Goal: Task Accomplishment & Management: Complete application form

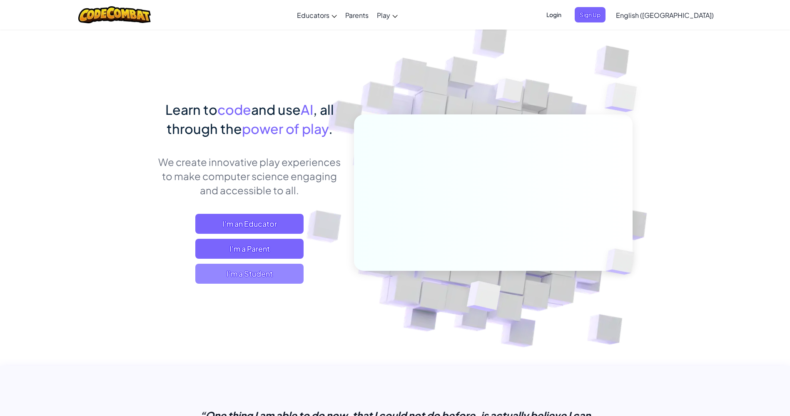
click at [285, 277] on span "I'm a Student" at bounding box center [249, 274] width 108 height 20
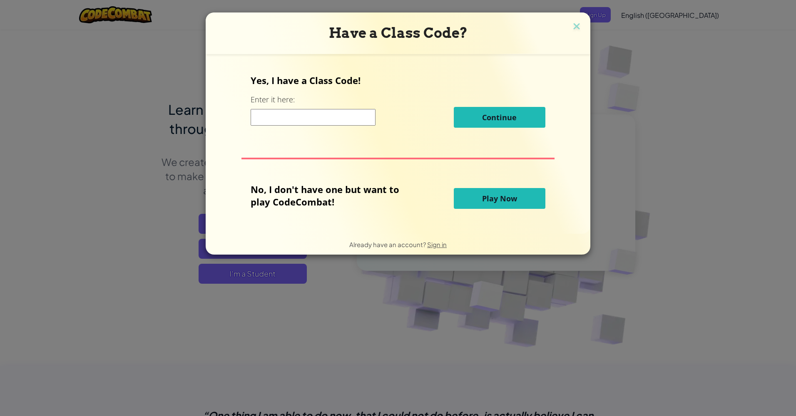
click at [482, 199] on span "Play Now" at bounding box center [499, 199] width 35 height 10
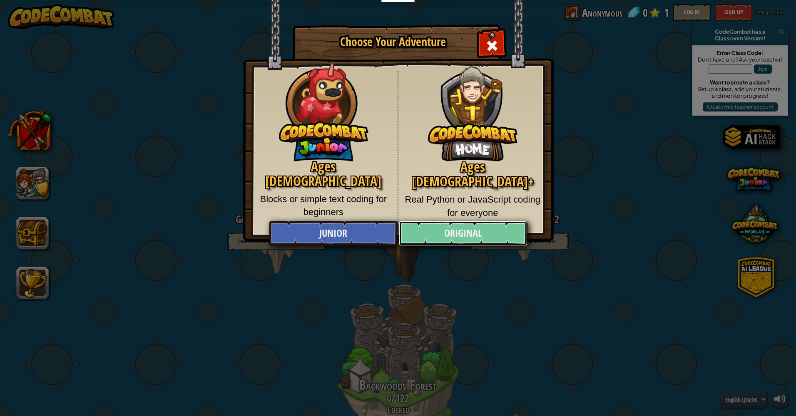
click at [488, 232] on link "Original" at bounding box center [463, 233] width 128 height 25
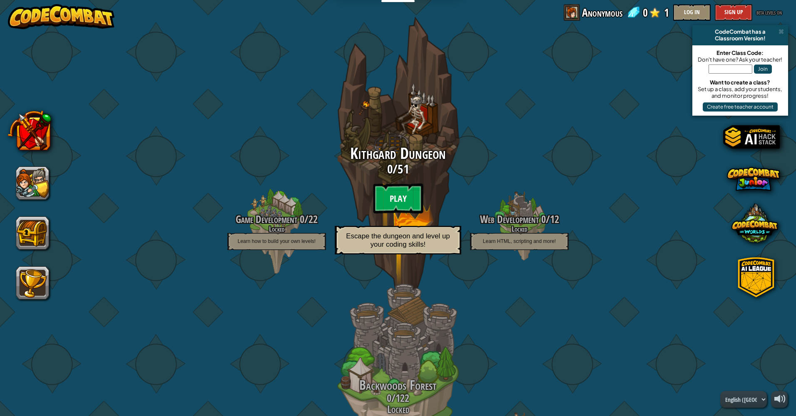
click at [395, 199] on btn "Play" at bounding box center [398, 199] width 50 height 30
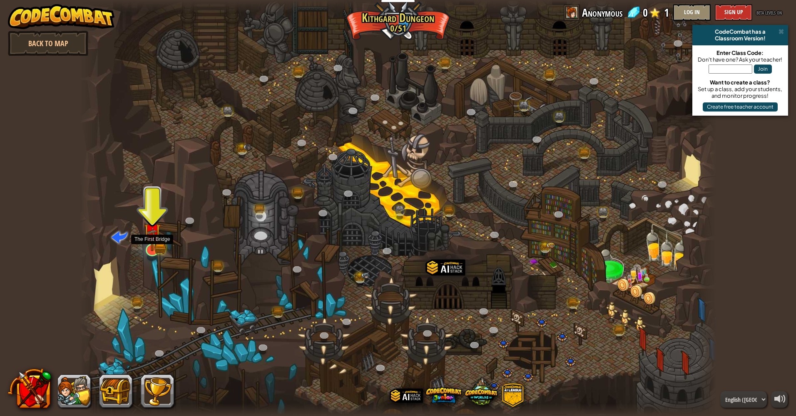
click at [157, 250] on img at bounding box center [152, 232] width 17 height 38
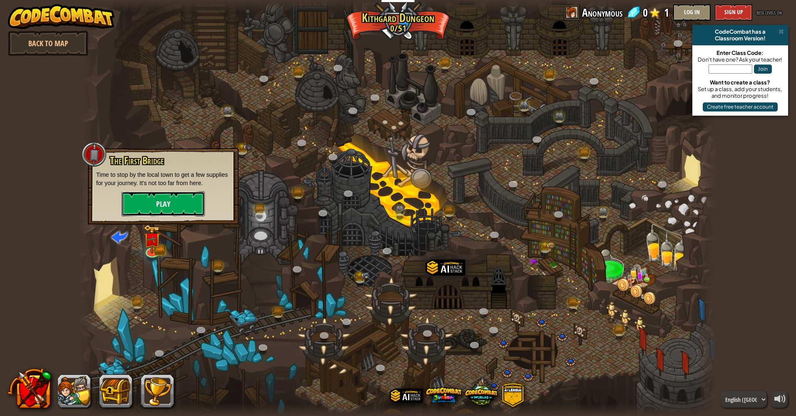
click at [168, 207] on button "Play" at bounding box center [163, 204] width 83 height 25
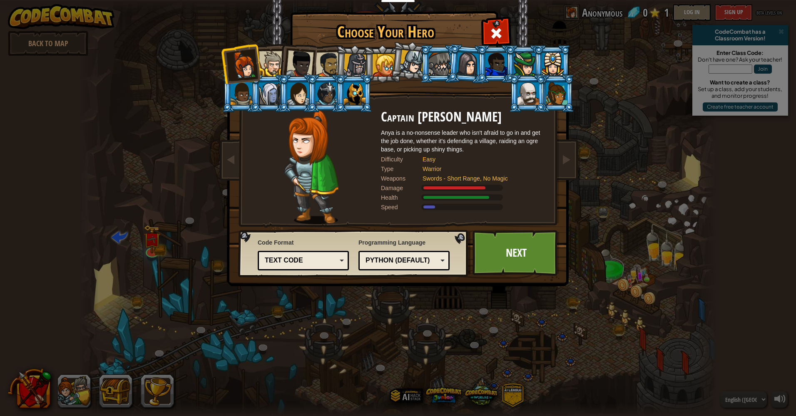
click at [324, 94] on div at bounding box center [327, 93] width 22 height 22
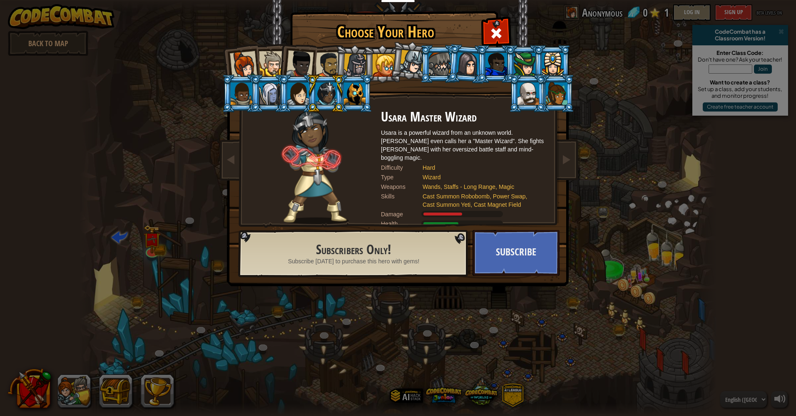
click at [559, 98] on div at bounding box center [557, 93] width 22 height 22
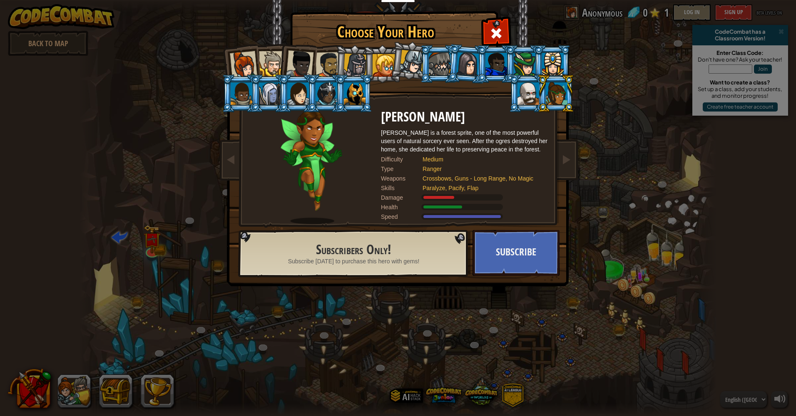
click at [489, 66] on div at bounding box center [497, 64] width 22 height 22
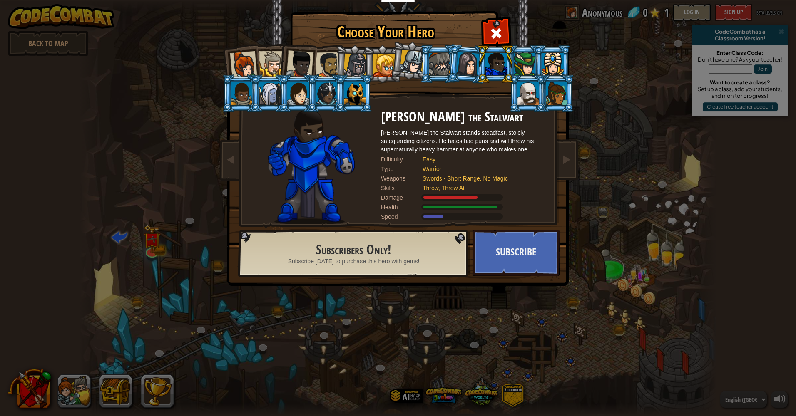
click at [302, 99] on div at bounding box center [298, 93] width 22 height 22
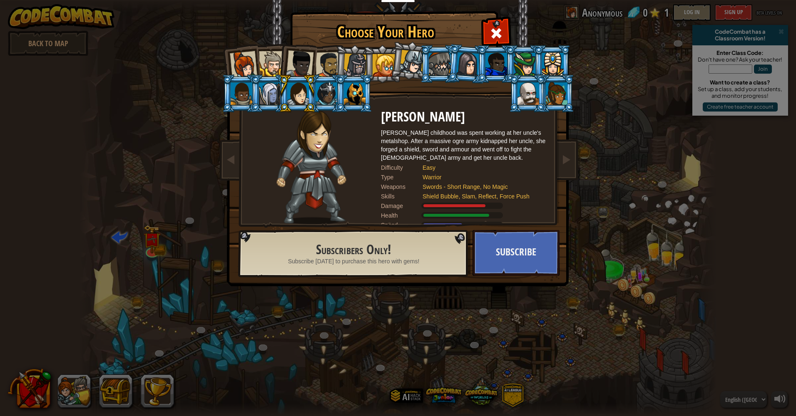
click at [322, 96] on div at bounding box center [327, 93] width 22 height 22
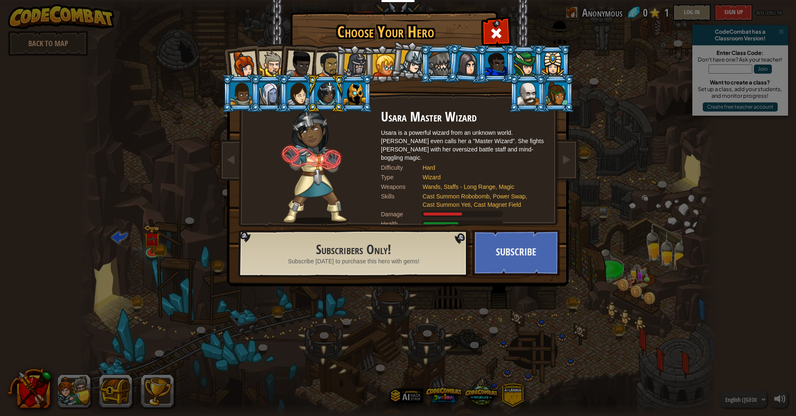
click at [352, 93] on div at bounding box center [355, 93] width 22 height 22
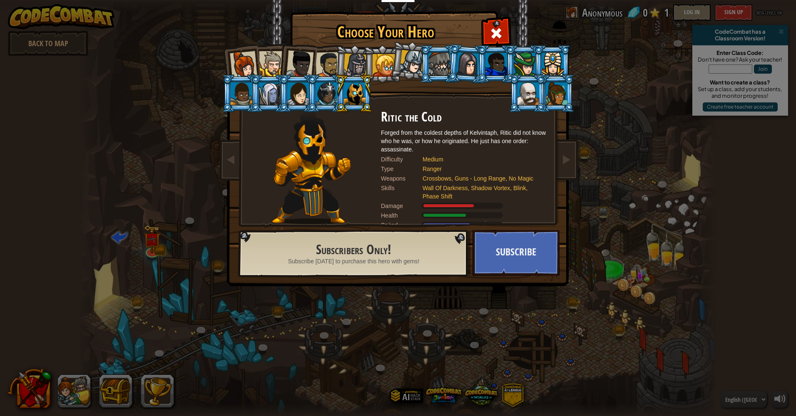
click at [522, 65] on div at bounding box center [525, 64] width 22 height 22
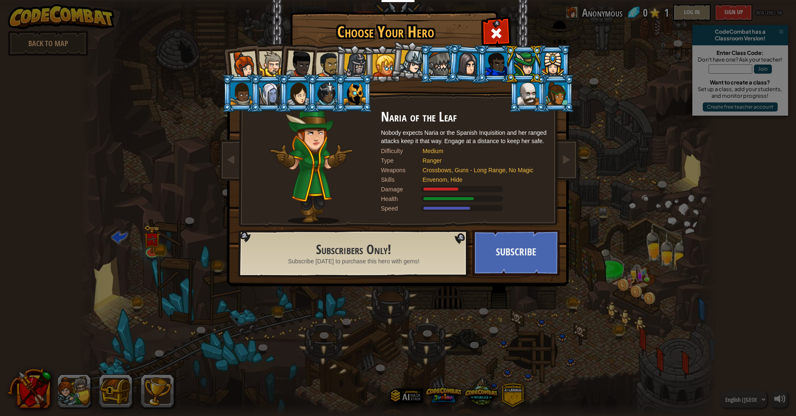
click at [438, 66] on div at bounding box center [440, 64] width 22 height 22
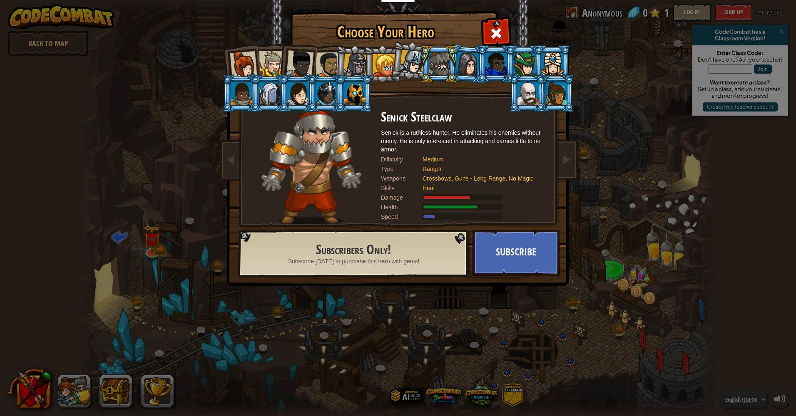
click at [553, 99] on div at bounding box center [557, 93] width 22 height 22
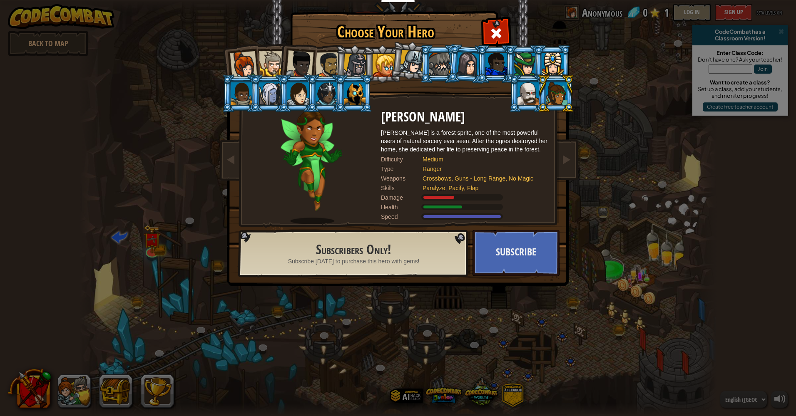
click at [327, 96] on div at bounding box center [327, 93] width 22 height 22
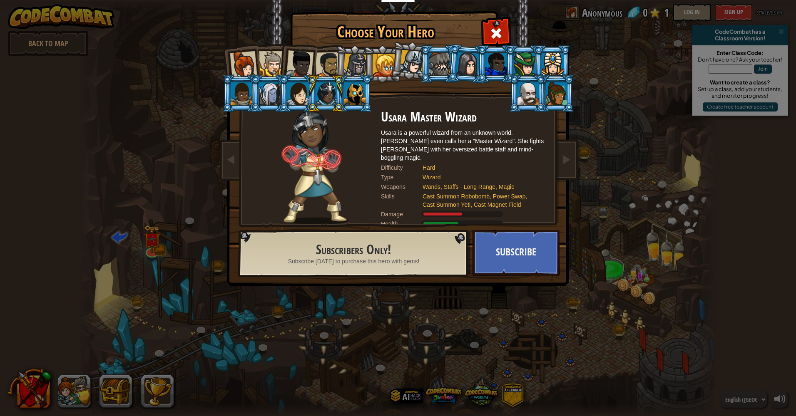
click at [555, 100] on div at bounding box center [557, 93] width 22 height 22
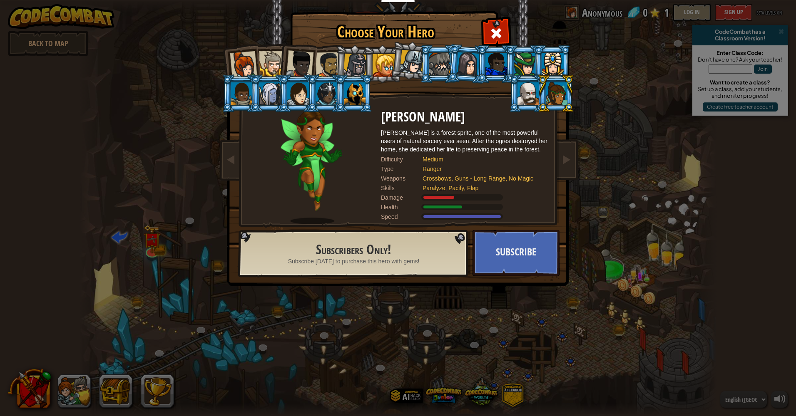
click at [242, 62] on div at bounding box center [243, 64] width 27 height 27
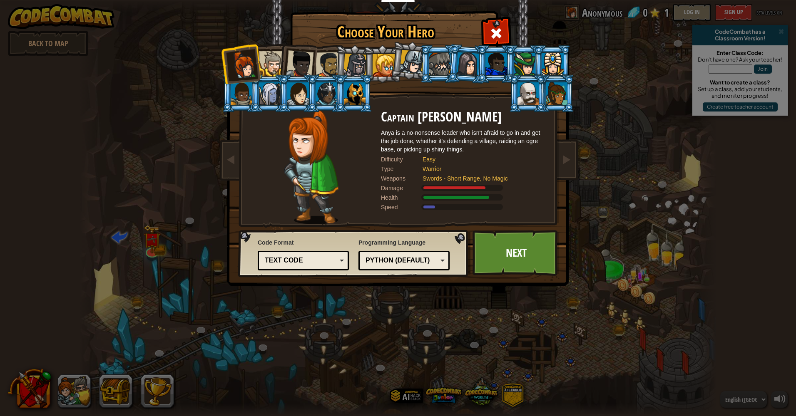
click at [242, 82] on li at bounding box center [240, 63] width 41 height 41
click at [242, 89] on div at bounding box center [242, 93] width 22 height 22
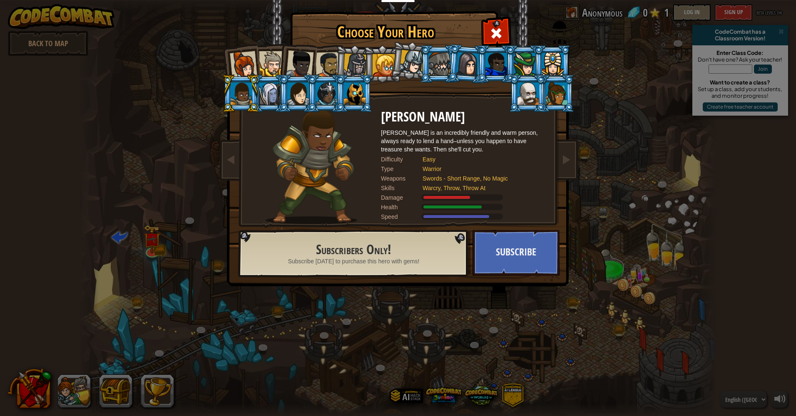
click at [558, 102] on div at bounding box center [557, 93] width 22 height 22
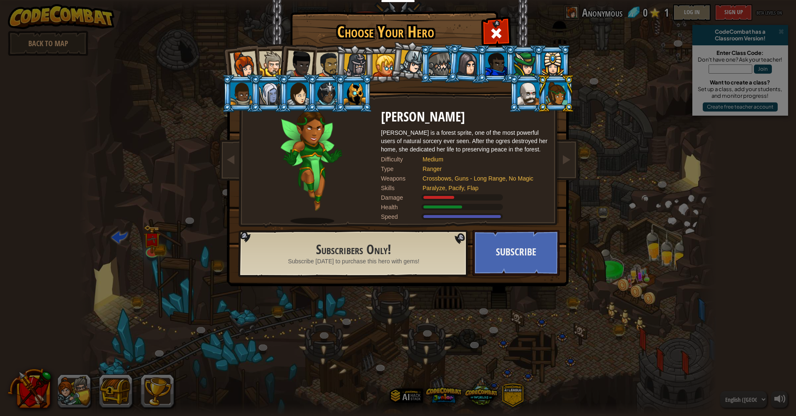
click at [253, 64] on div at bounding box center [243, 64] width 27 height 27
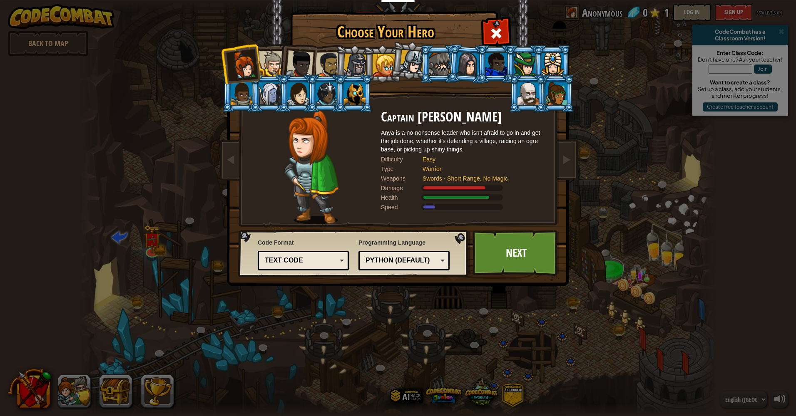
click at [351, 65] on div at bounding box center [356, 66] width 24 height 24
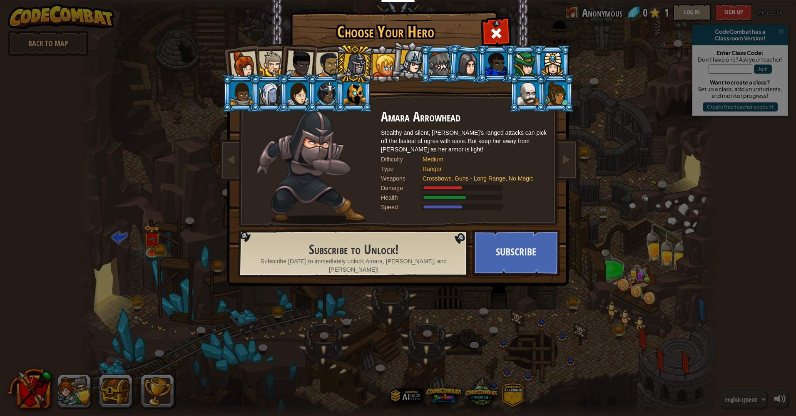
click at [326, 64] on div at bounding box center [329, 65] width 26 height 26
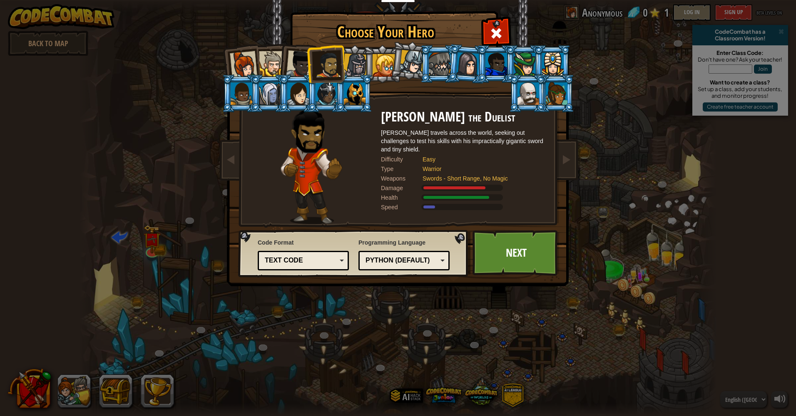
click at [305, 63] on div at bounding box center [299, 63] width 27 height 27
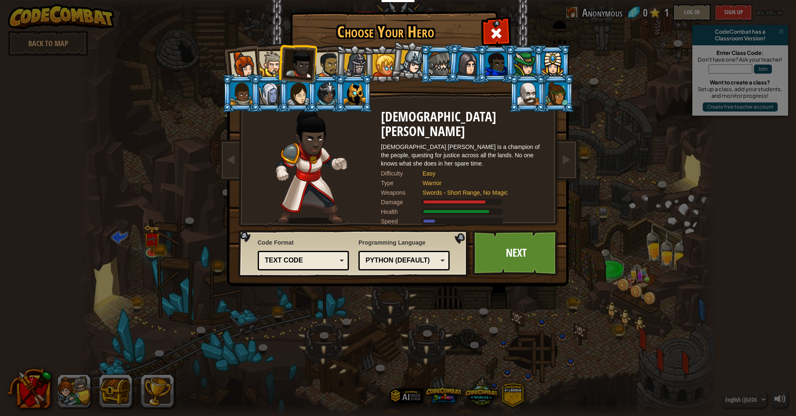
click at [404, 152] on div "[DEMOGRAPHIC_DATA] [PERSON_NAME] is a champion of the people, questing for just…" at bounding box center [464, 155] width 167 height 25
click at [276, 70] on div at bounding box center [271, 63] width 25 height 25
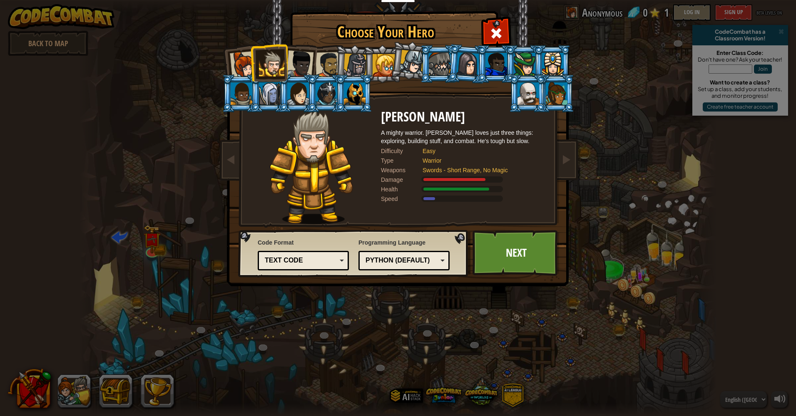
click at [239, 67] on div at bounding box center [243, 64] width 27 height 27
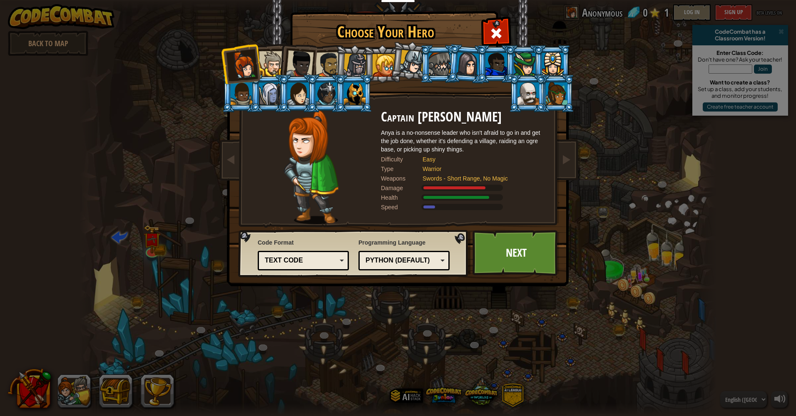
click at [321, 61] on div at bounding box center [329, 65] width 26 height 26
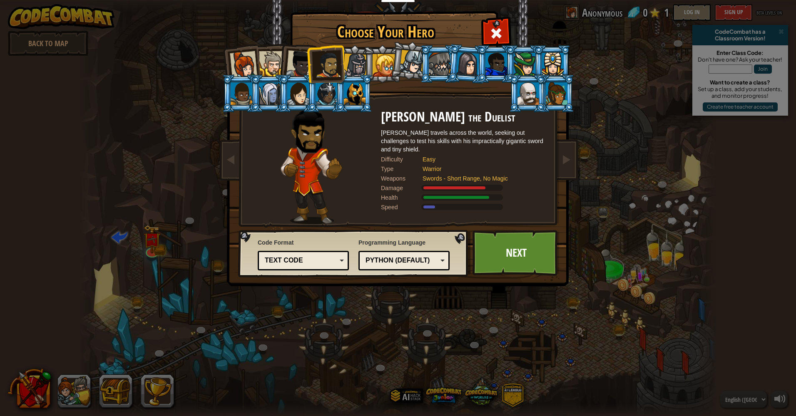
click at [297, 61] on div at bounding box center [299, 63] width 27 height 27
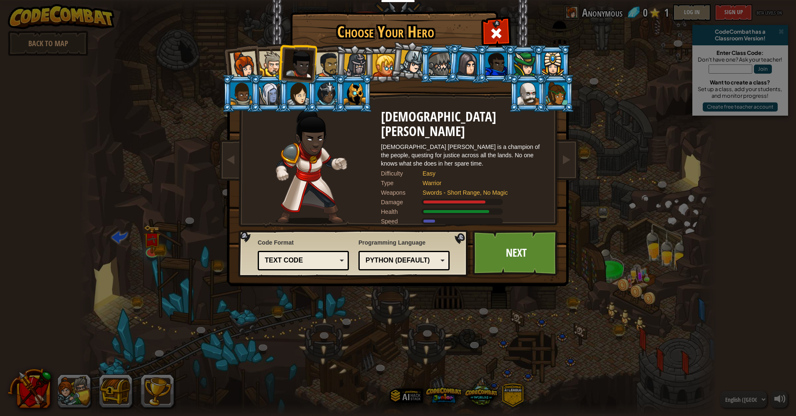
click at [271, 61] on div at bounding box center [271, 63] width 25 height 25
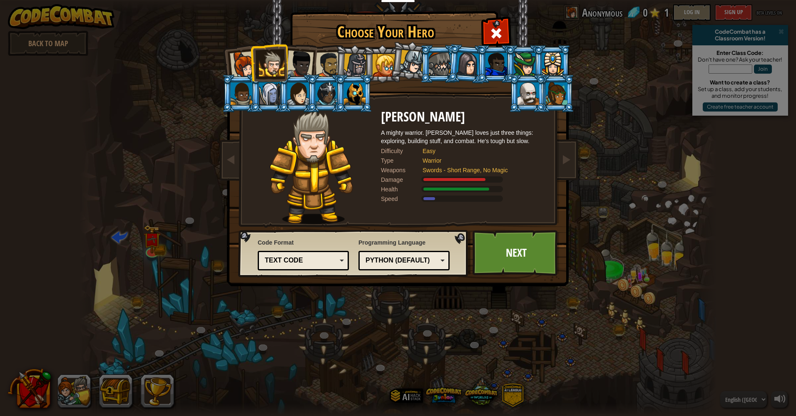
click at [329, 68] on div at bounding box center [329, 65] width 26 height 26
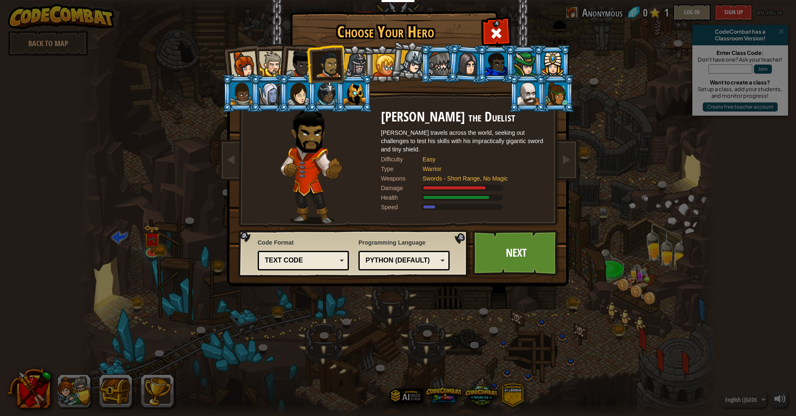
click at [296, 66] on div at bounding box center [299, 63] width 27 height 27
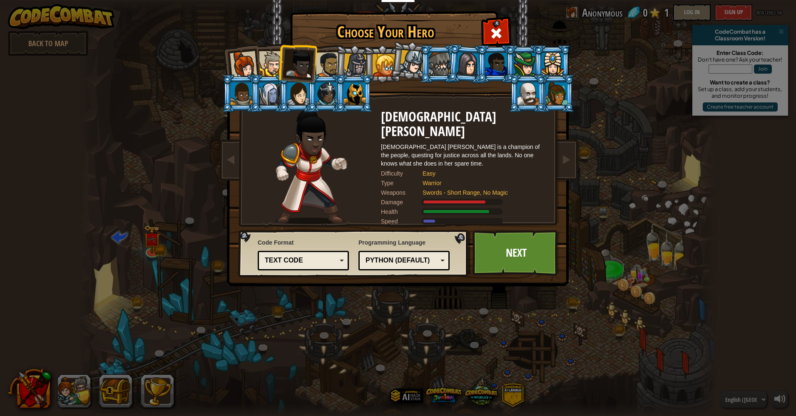
click at [271, 67] on div at bounding box center [271, 63] width 25 height 25
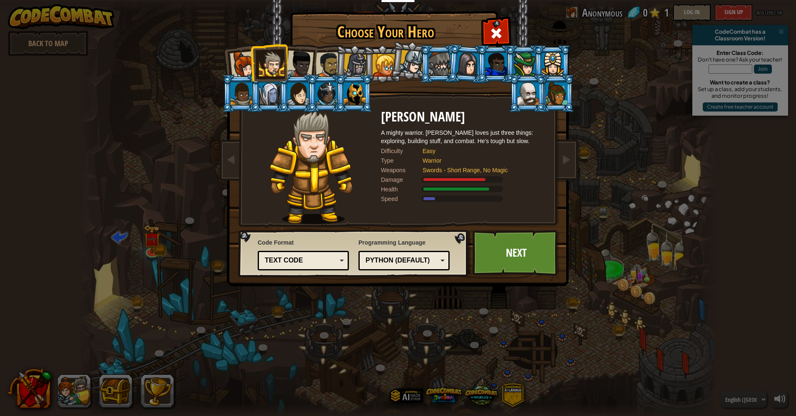
click at [243, 65] on div at bounding box center [243, 64] width 27 height 27
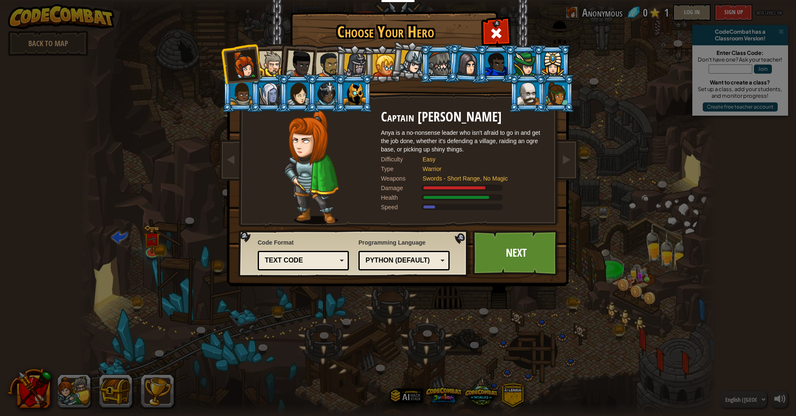
drag, startPoint x: 295, startPoint y: 60, endPoint x: 291, endPoint y: 54, distance: 7.2
click at [295, 59] on div at bounding box center [299, 63] width 27 height 27
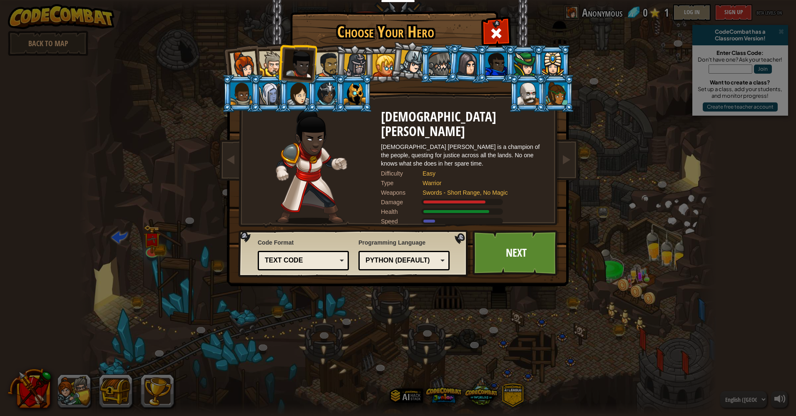
click at [244, 61] on div at bounding box center [243, 64] width 27 height 27
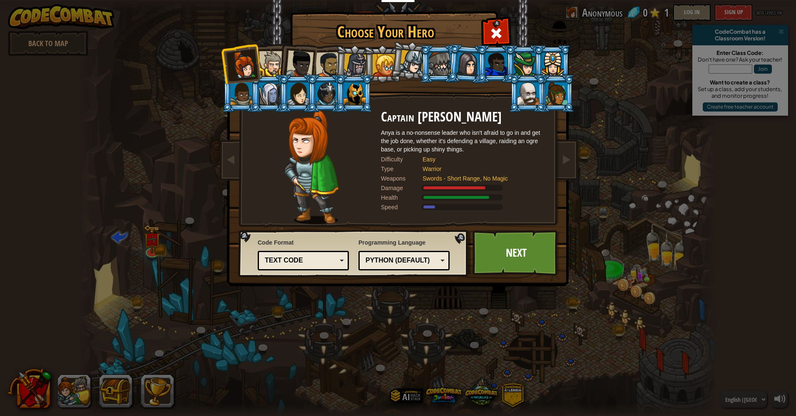
click at [330, 68] on div at bounding box center [329, 65] width 26 height 26
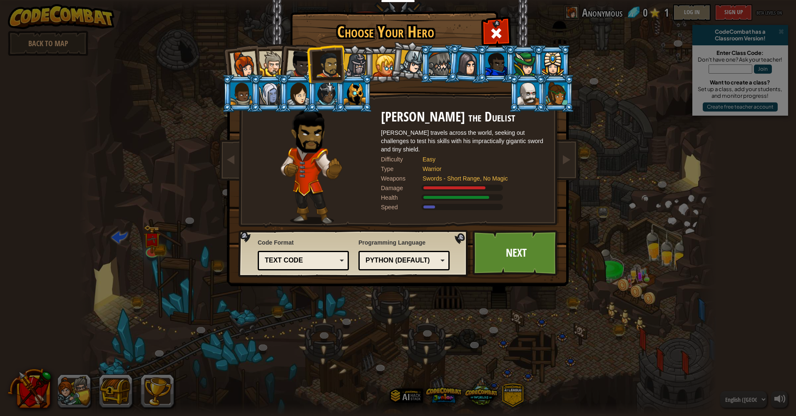
click at [297, 66] on div at bounding box center [299, 63] width 27 height 27
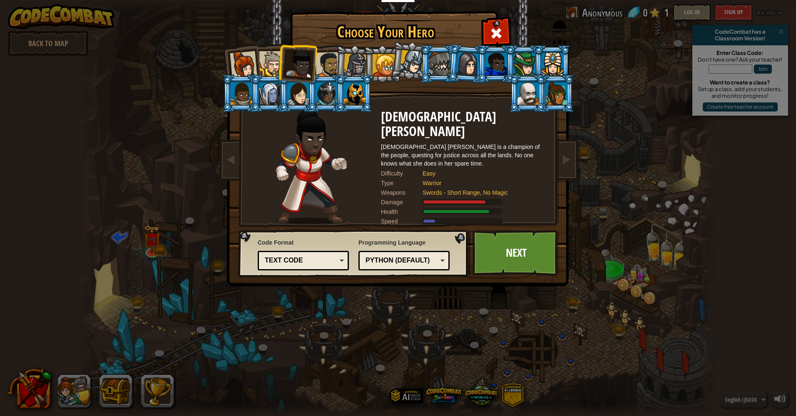
click at [324, 68] on div at bounding box center [329, 65] width 26 height 26
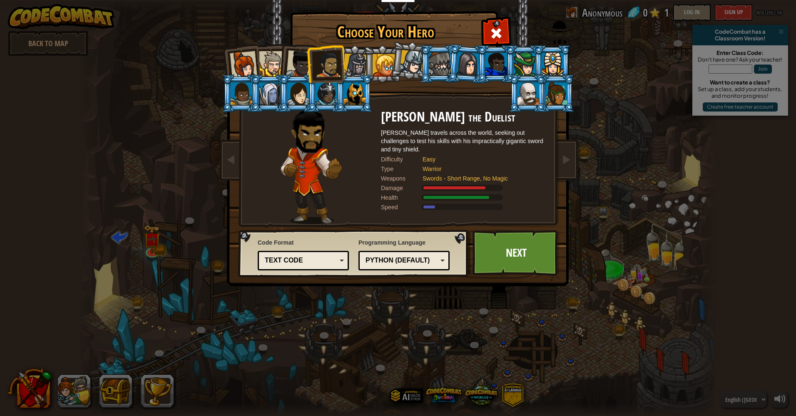
click at [349, 67] on div at bounding box center [356, 66] width 24 height 24
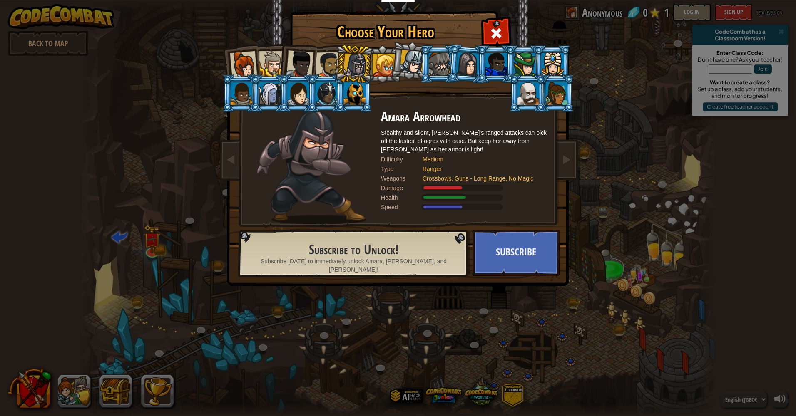
click at [273, 63] on div at bounding box center [271, 63] width 25 height 25
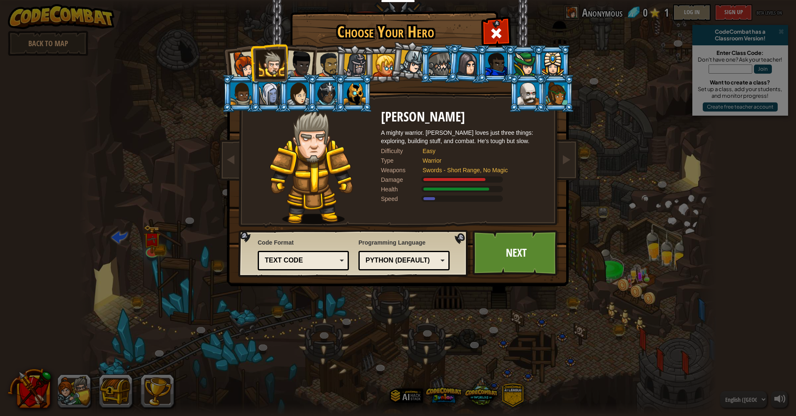
click at [296, 62] on div at bounding box center [299, 63] width 27 height 27
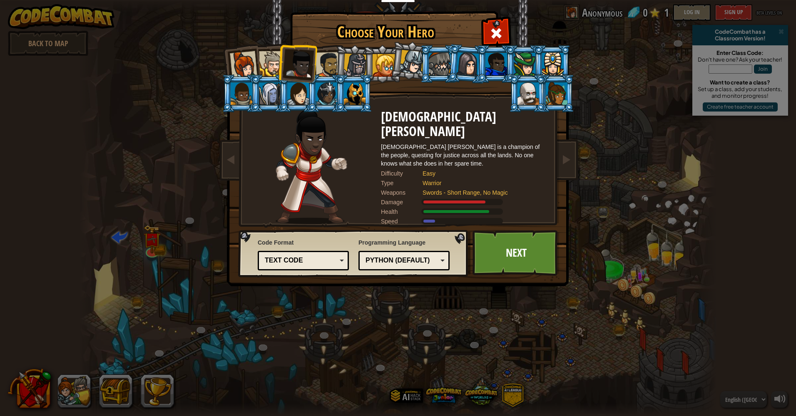
click at [321, 61] on div at bounding box center [329, 65] width 26 height 26
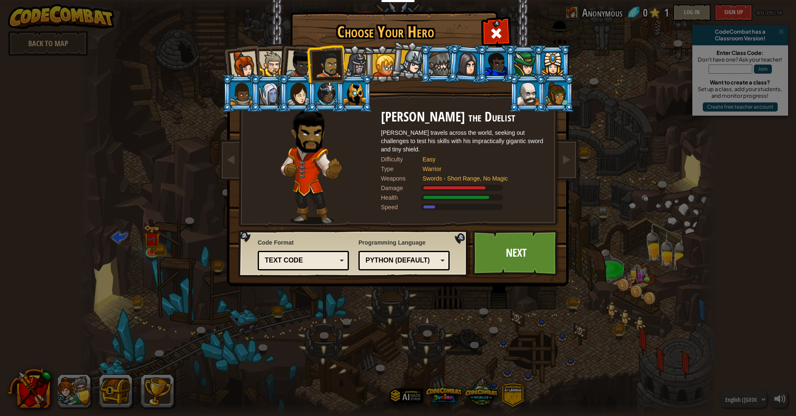
click at [302, 68] on div at bounding box center [299, 63] width 27 height 27
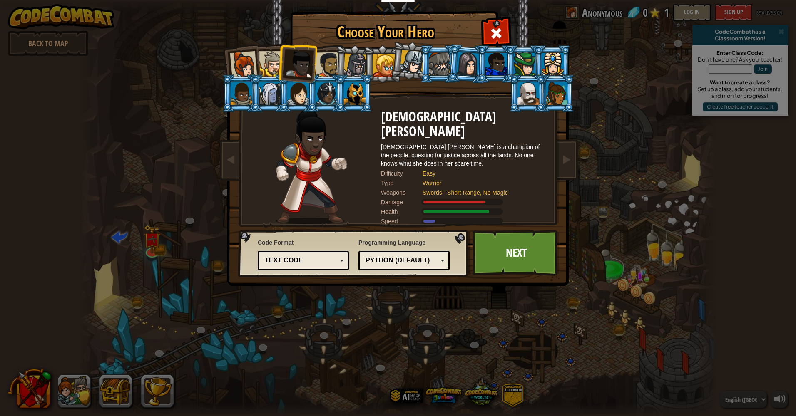
click at [269, 62] on div at bounding box center [271, 63] width 25 height 25
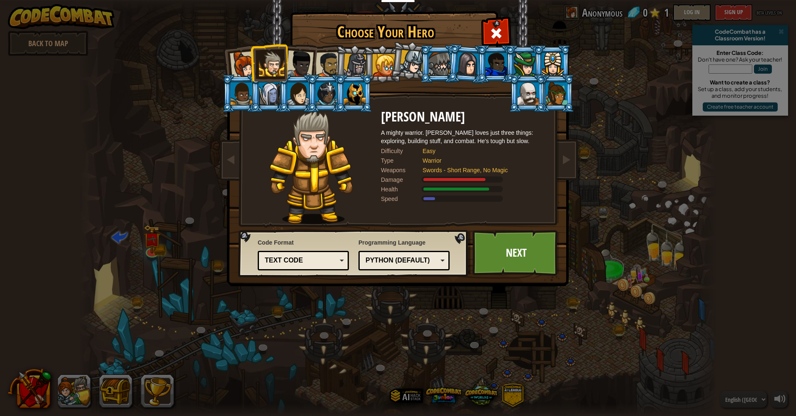
click at [242, 62] on div at bounding box center [243, 64] width 27 height 27
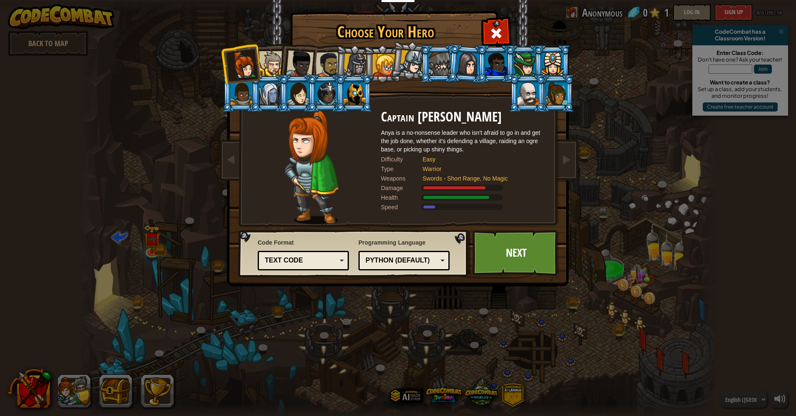
click at [299, 65] on div at bounding box center [299, 63] width 27 height 27
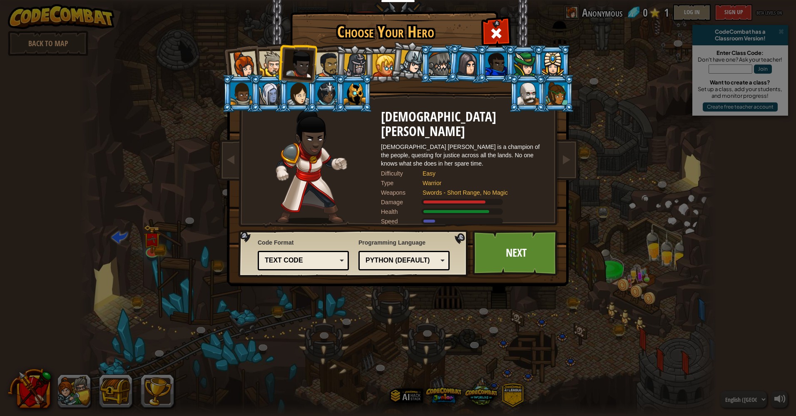
click at [324, 260] on div "Text code" at bounding box center [301, 261] width 72 height 10
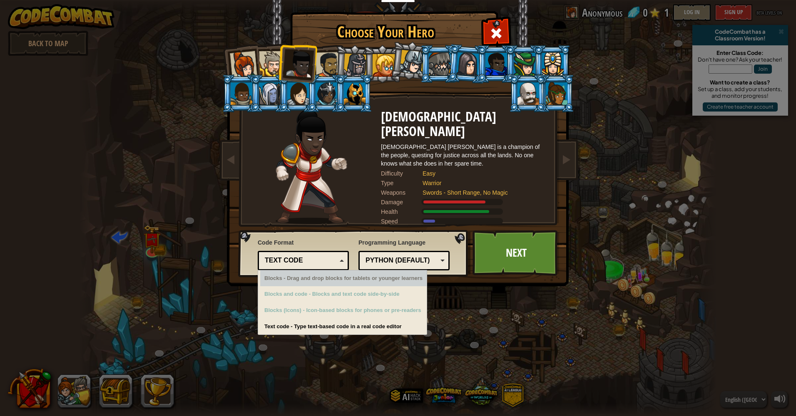
click at [346, 239] on span "Code Format" at bounding box center [303, 243] width 91 height 8
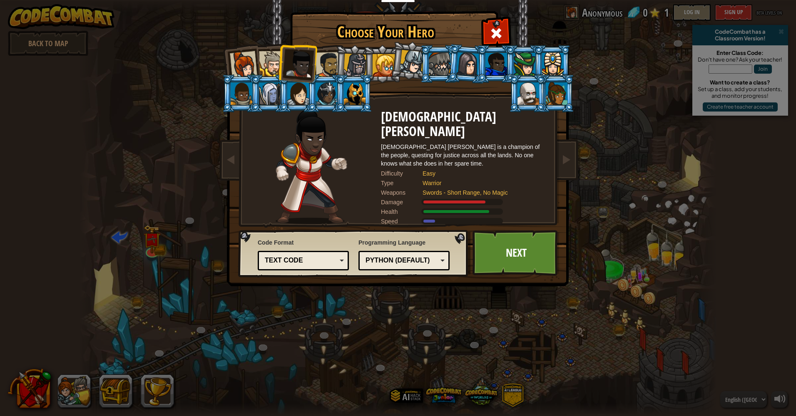
click at [406, 255] on div "Python (Default)" at bounding box center [404, 260] width 80 height 13
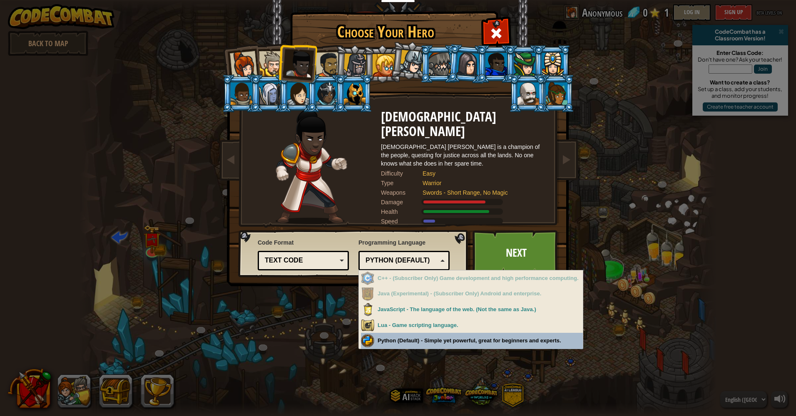
click at [491, 342] on div "Choose Your Hero 0 Captain [PERSON_NAME] is a no-nonsense leader who isn't afra…" at bounding box center [398, 208] width 796 height 416
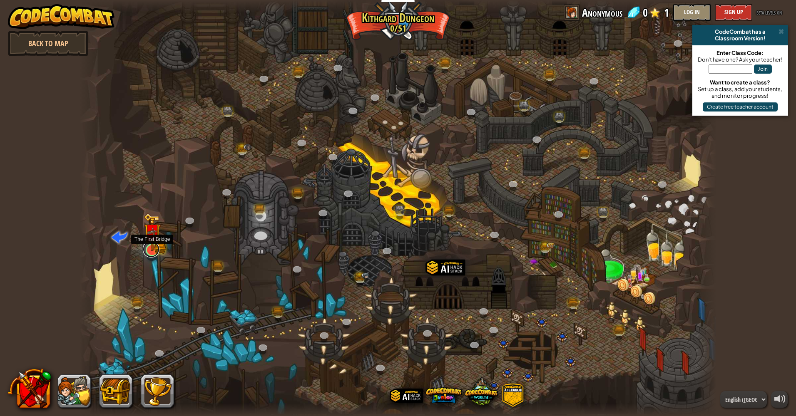
click at [151, 252] on link at bounding box center [151, 249] width 17 height 17
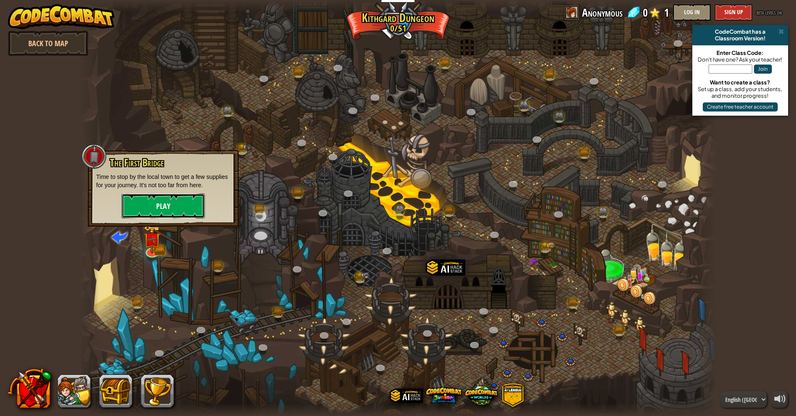
click at [151, 206] on button "Play" at bounding box center [163, 206] width 83 height 25
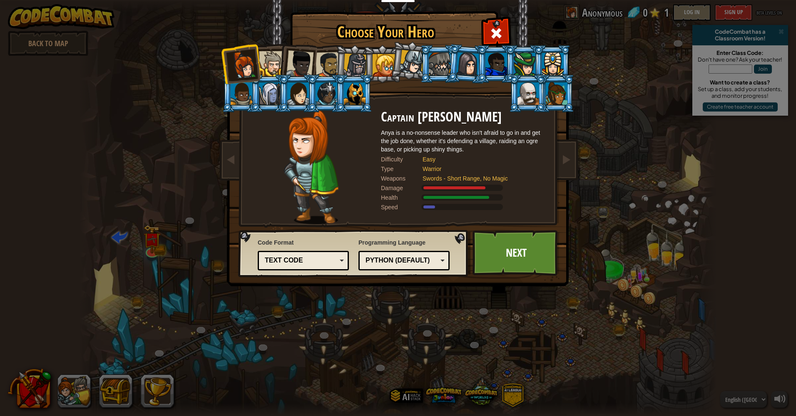
click at [303, 65] on div at bounding box center [299, 63] width 27 height 27
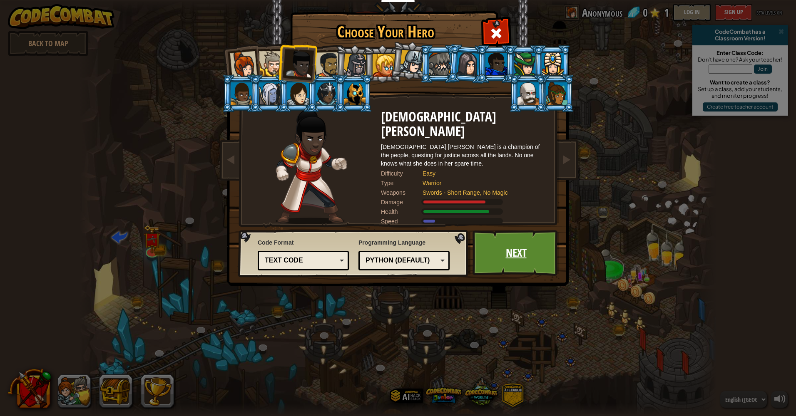
click at [528, 256] on link "Next" at bounding box center [516, 253] width 87 height 46
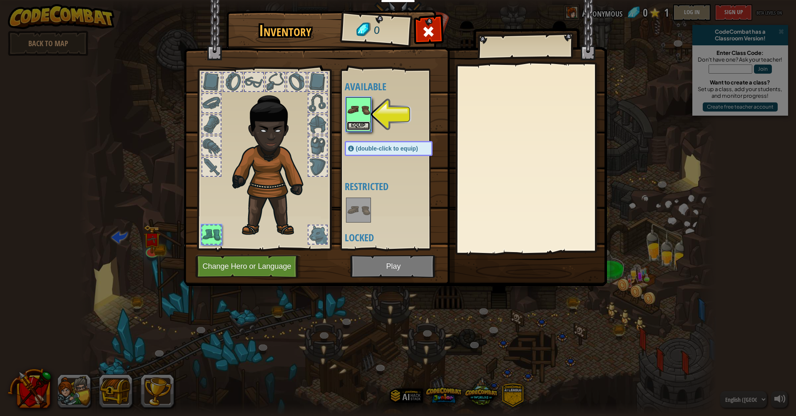
click at [364, 124] on button "Equip" at bounding box center [358, 126] width 23 height 9
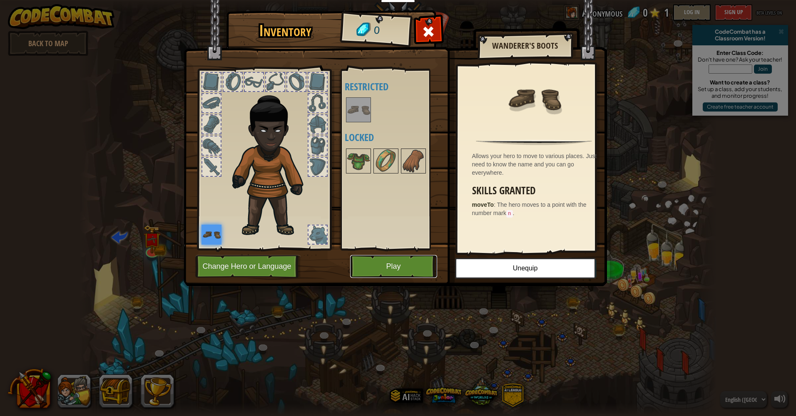
click at [399, 267] on button "Play" at bounding box center [393, 266] width 87 height 23
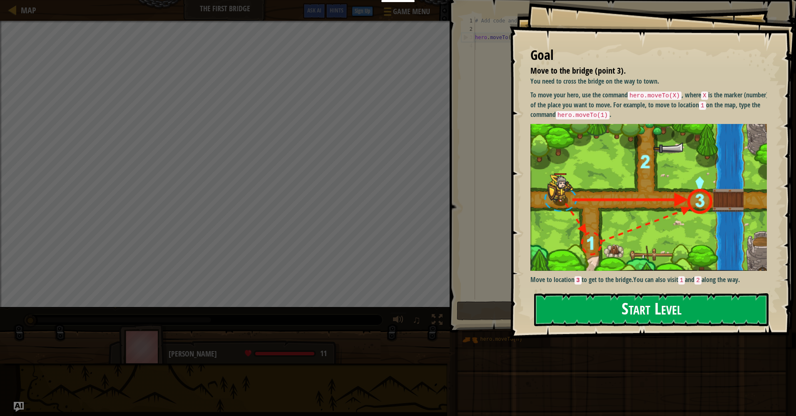
click at [635, 314] on button "Start Level" at bounding box center [651, 310] width 234 height 33
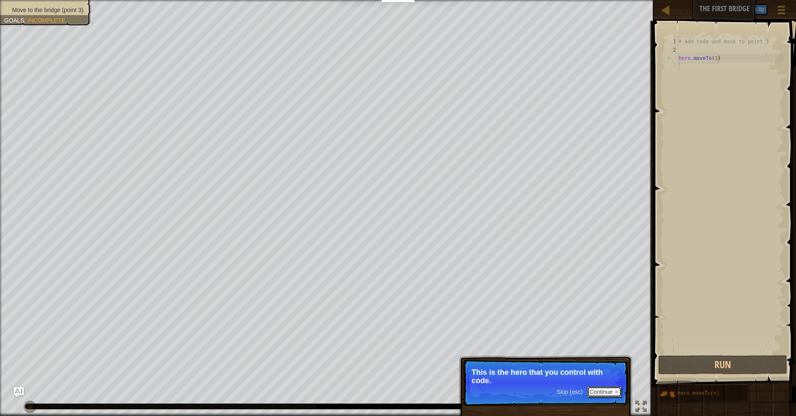
click at [607, 390] on button "Continue" at bounding box center [604, 392] width 35 height 11
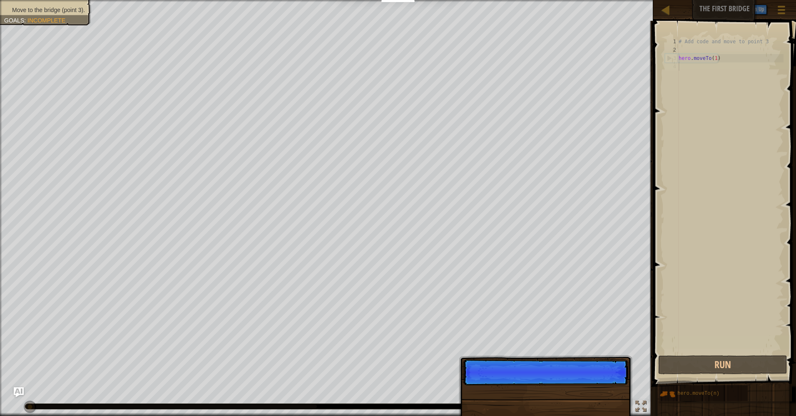
scroll to position [4, 0]
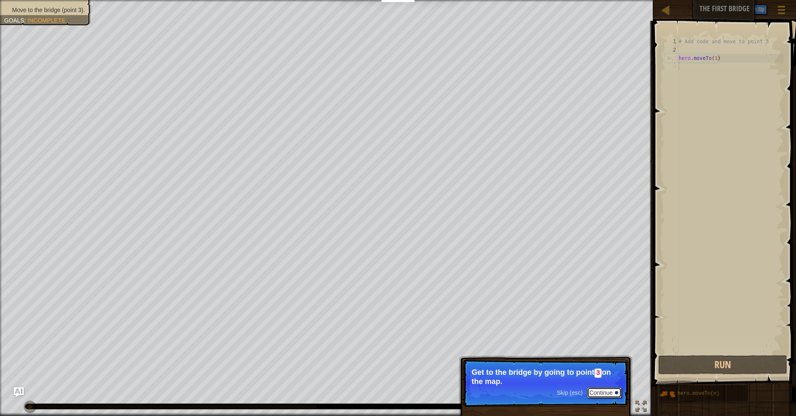
click at [610, 394] on button "Continue" at bounding box center [604, 393] width 35 height 11
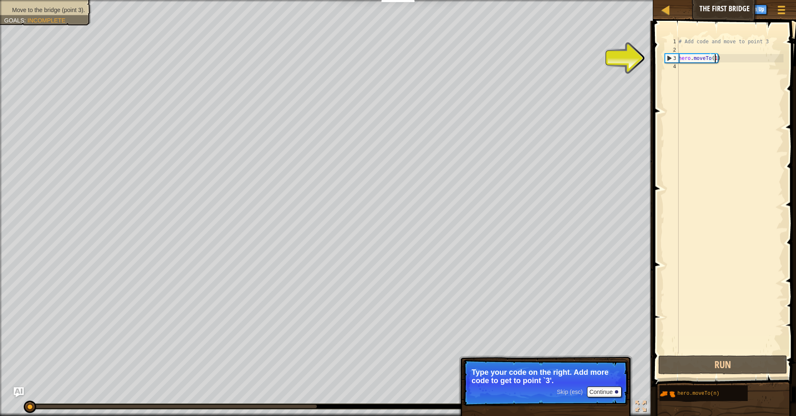
click at [715, 58] on div "# Add code and move to point 3 hero . moveTo ( 1 )" at bounding box center [730, 203] width 107 height 333
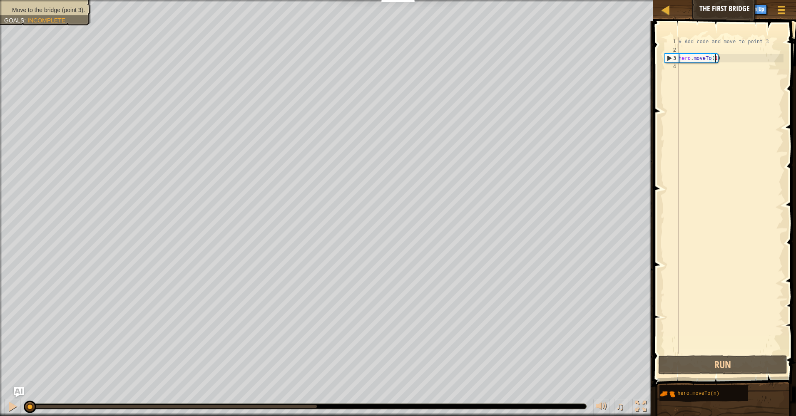
click at [669, 57] on div "3" at bounding box center [671, 58] width 13 height 8
click at [717, 60] on div "# Add code and move to point 3 hero . moveTo ( 1 )" at bounding box center [730, 203] width 107 height 333
click at [715, 58] on div "# Add code and move to point 3 hero . moveTo ( 1 )" at bounding box center [730, 203] width 107 height 333
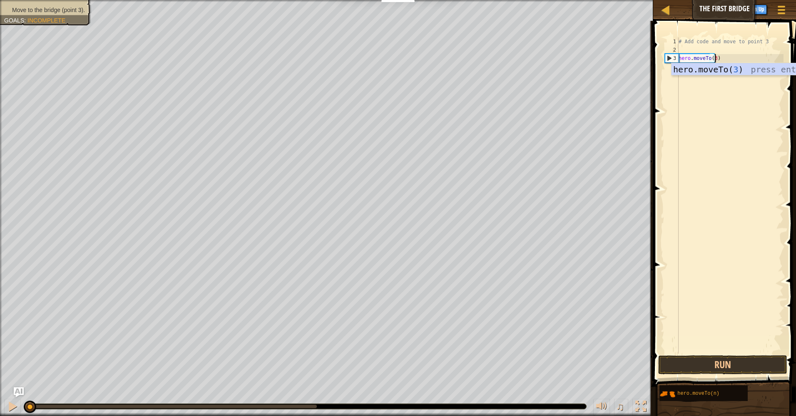
scroll to position [4, 2]
type textarea "hero.moveTo(3)"
click at [759, 369] on button "Run" at bounding box center [722, 365] width 129 height 19
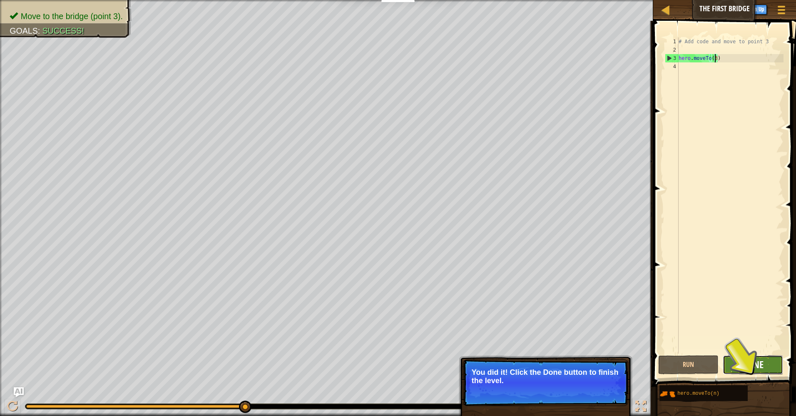
click at [763, 369] on span "Done" at bounding box center [753, 364] width 22 height 13
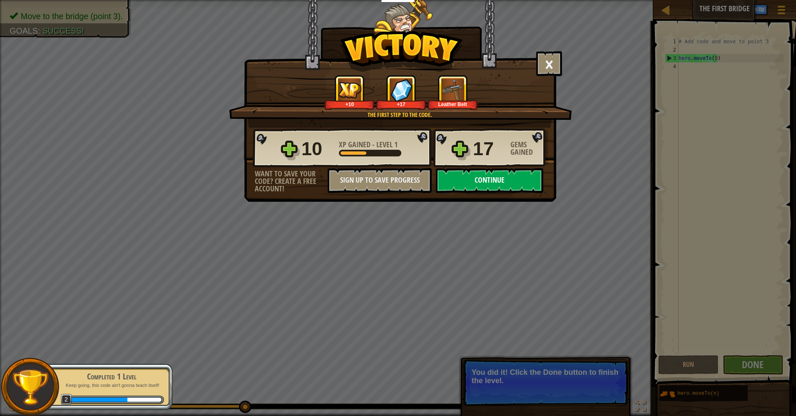
click at [488, 187] on button "Continue" at bounding box center [489, 180] width 107 height 25
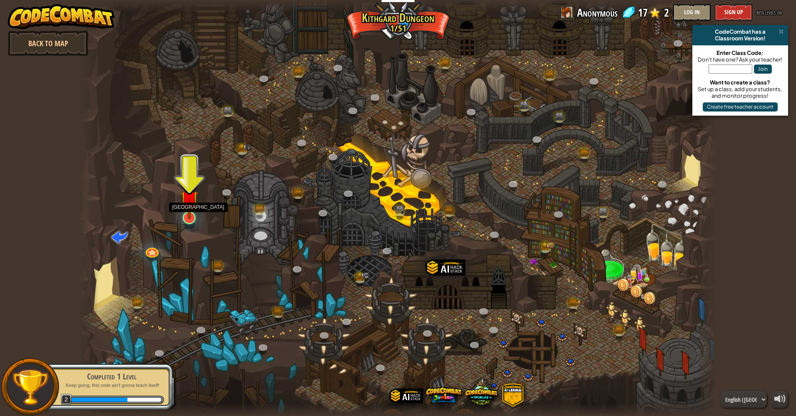
click at [189, 217] on img at bounding box center [189, 199] width 17 height 40
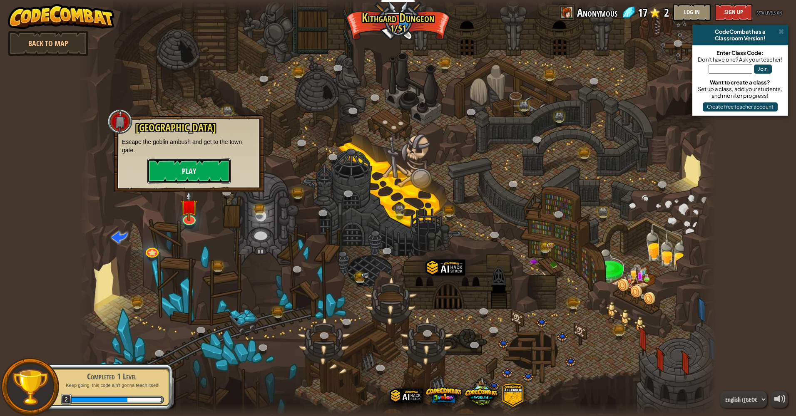
click at [201, 171] on button "Play" at bounding box center [188, 171] width 83 height 25
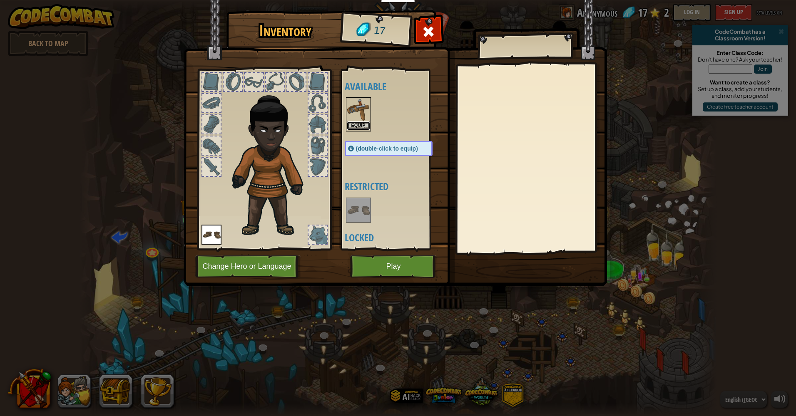
click at [357, 125] on button "Equip" at bounding box center [358, 126] width 23 height 9
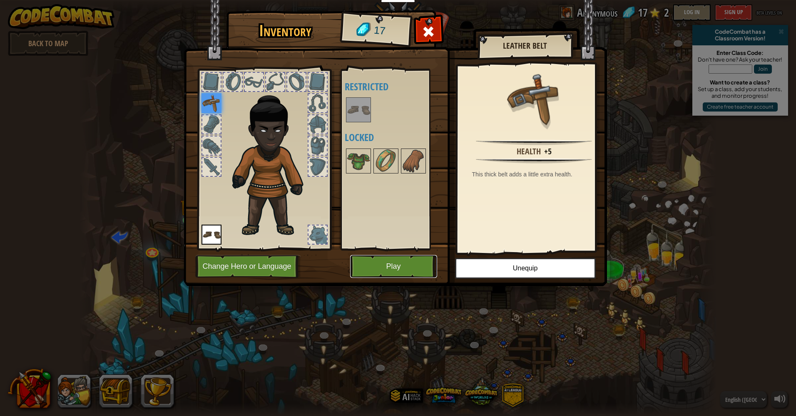
click at [401, 259] on button "Play" at bounding box center [393, 266] width 87 height 23
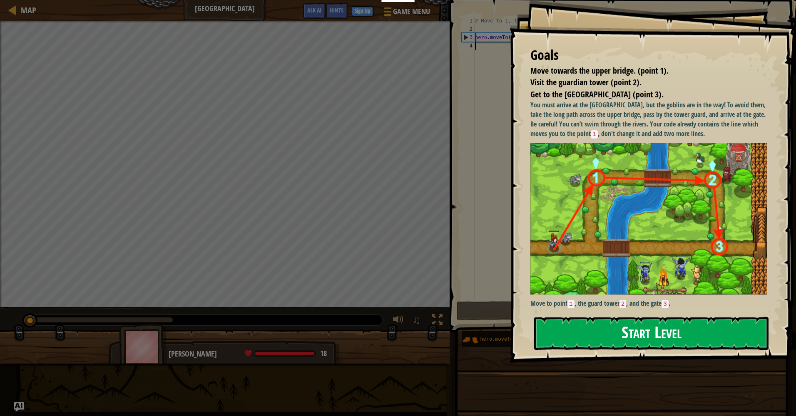
click at [707, 335] on button "Start Level" at bounding box center [651, 333] width 234 height 33
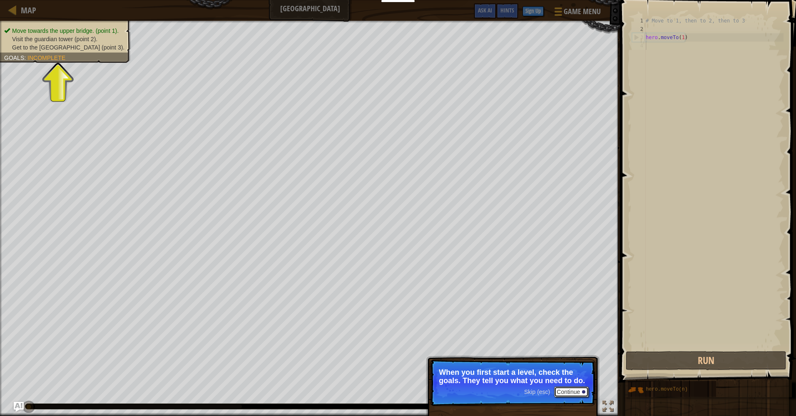
click at [575, 390] on button "Continue" at bounding box center [571, 392] width 35 height 11
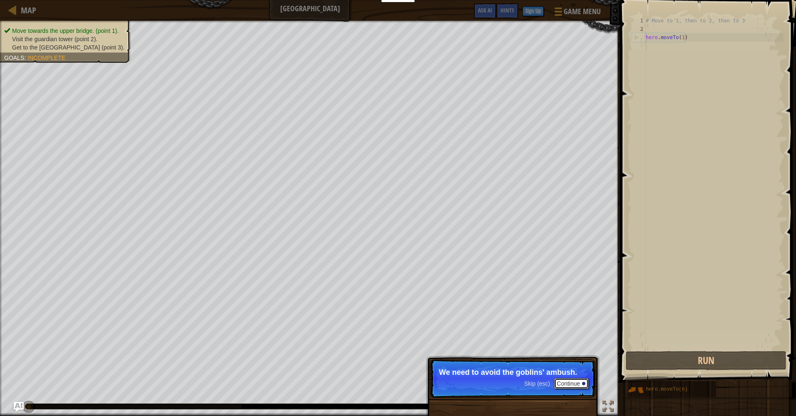
click at [575, 387] on button "Continue" at bounding box center [571, 384] width 35 height 11
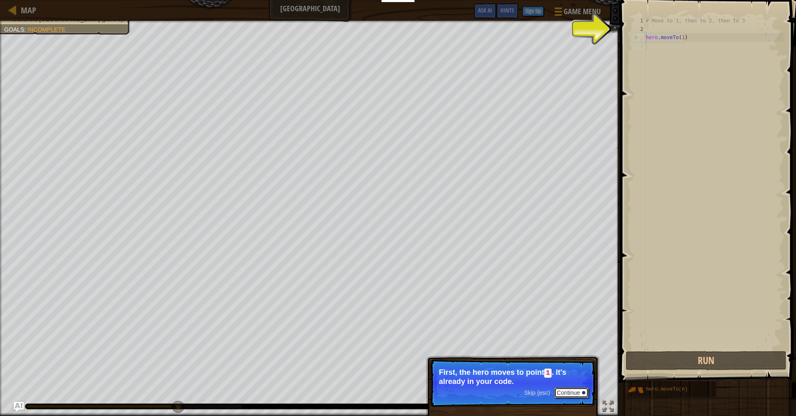
click at [575, 391] on button "Continue" at bounding box center [571, 393] width 35 height 11
click at [575, 390] on button "Continue" at bounding box center [571, 392] width 35 height 11
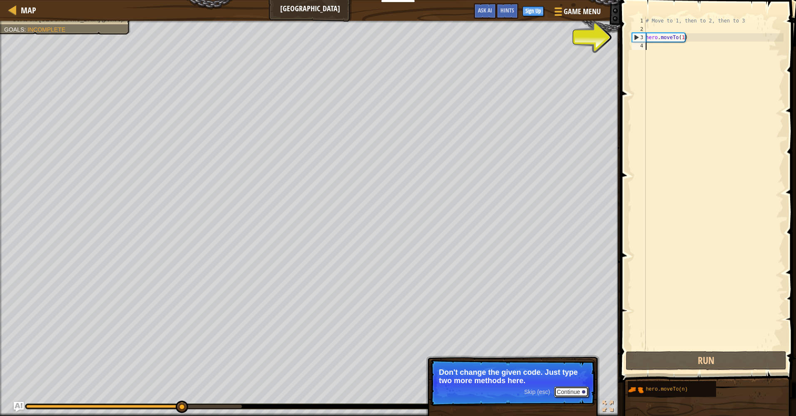
click at [575, 390] on button "Continue" at bounding box center [571, 392] width 35 height 11
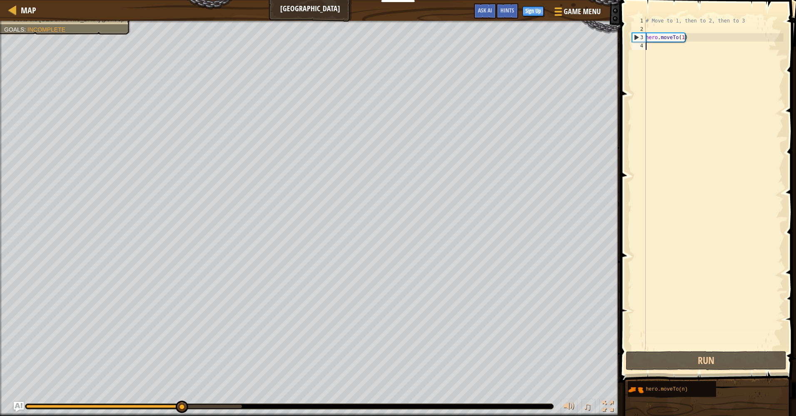
click at [674, 47] on div "# Move to 1, then to 2, then to 3 hero . moveTo ( 1 )" at bounding box center [713, 192] width 139 height 350
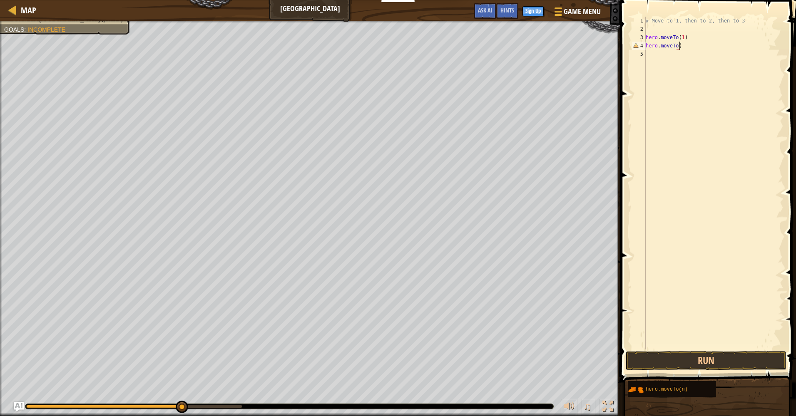
scroll to position [4, 2]
type textarea "hero.moveTo(2)"
type textarea "hero.moveTo(3)"
click at [748, 361] on button "Run" at bounding box center [706, 360] width 161 height 19
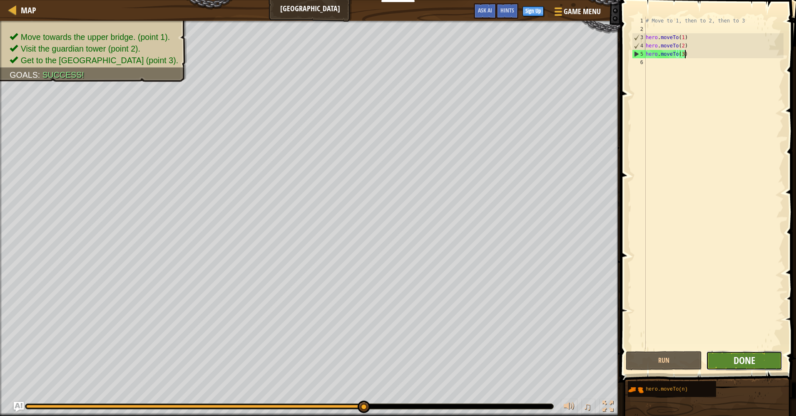
click at [744, 361] on span "Done" at bounding box center [745, 360] width 22 height 13
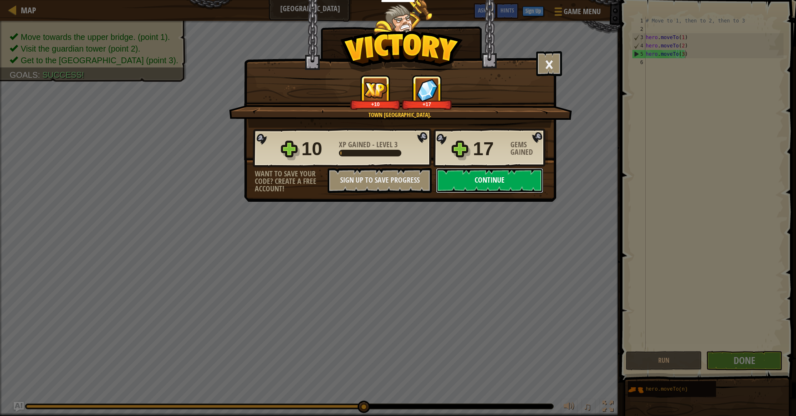
click at [467, 179] on button "Continue" at bounding box center [489, 180] width 107 height 25
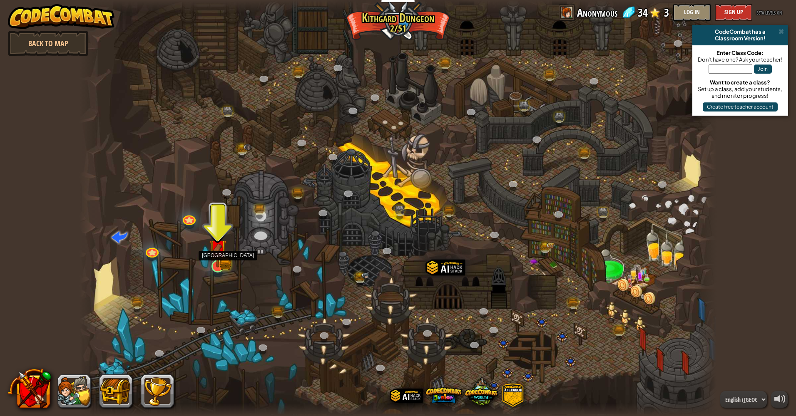
click at [219, 262] on img at bounding box center [217, 248] width 17 height 38
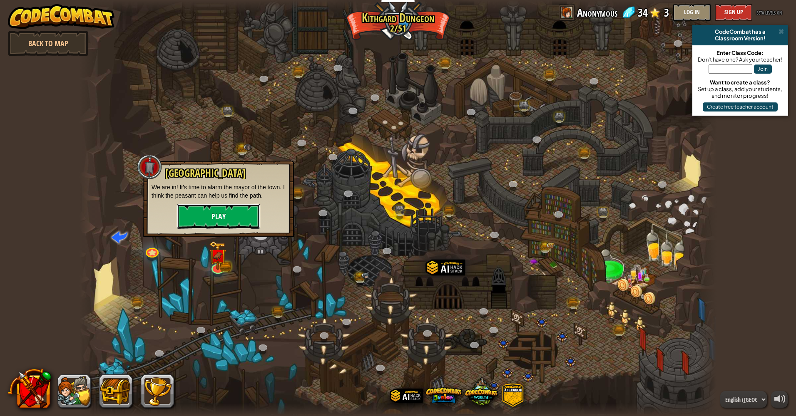
click at [240, 214] on button "Play" at bounding box center [218, 216] width 83 height 25
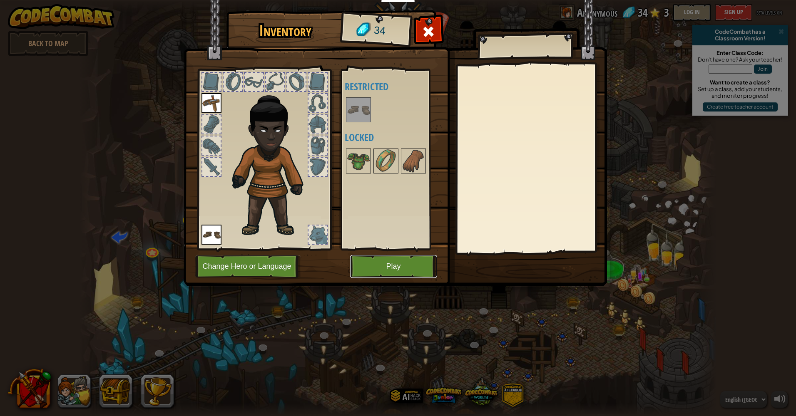
click at [416, 271] on button "Play" at bounding box center [393, 266] width 87 height 23
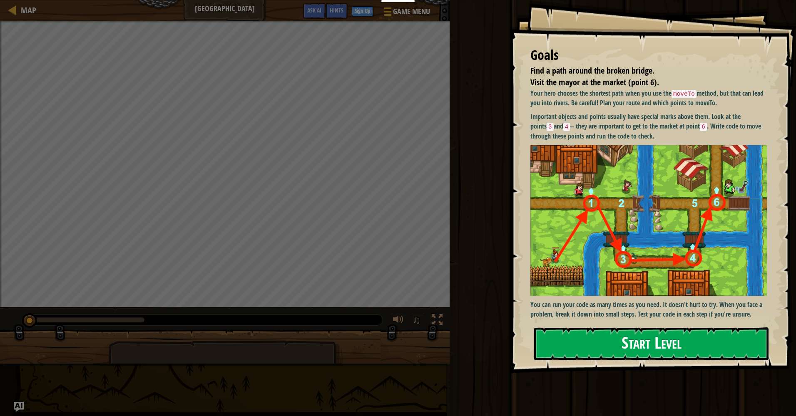
click at [716, 344] on button "Start Level" at bounding box center [651, 344] width 234 height 33
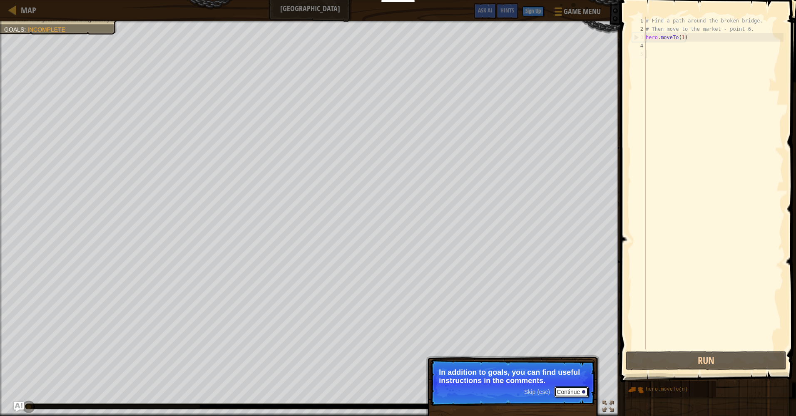
click at [572, 391] on button "Continue" at bounding box center [571, 392] width 35 height 11
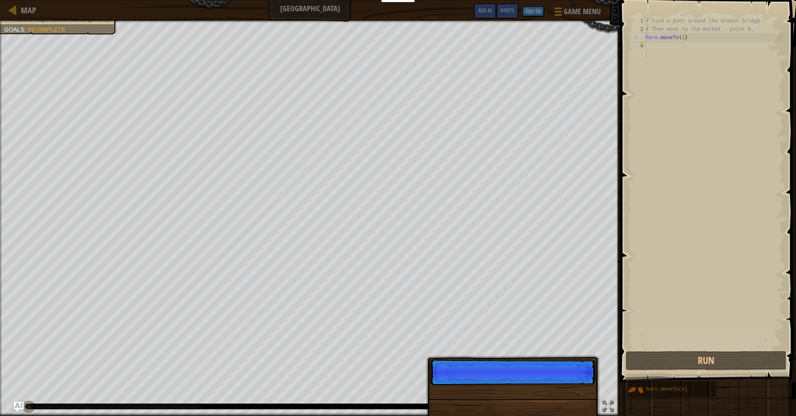
scroll to position [4, 0]
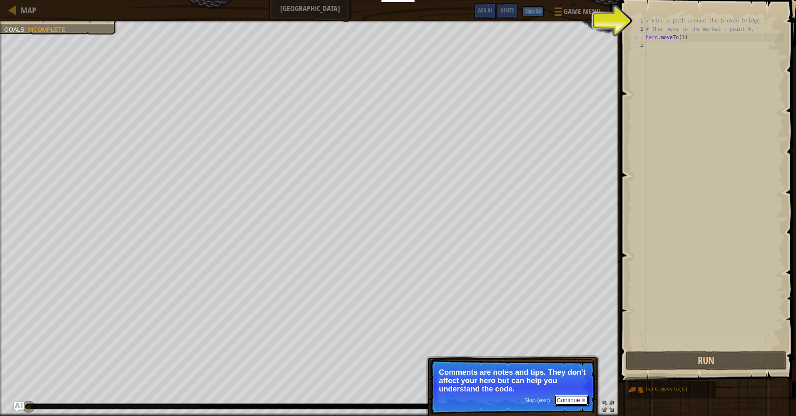
click at [575, 400] on button "Continue" at bounding box center [571, 400] width 35 height 11
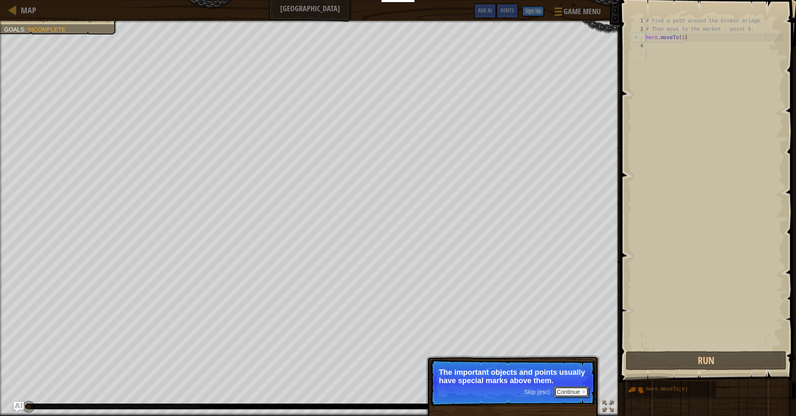
click at [575, 392] on button "Continue" at bounding box center [571, 392] width 35 height 11
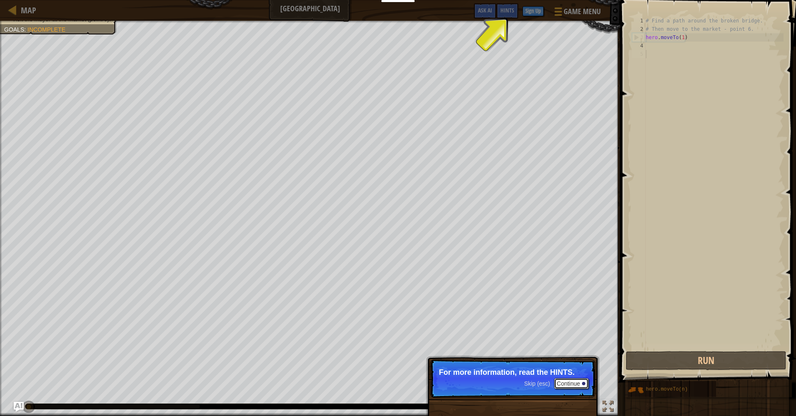
click at [575, 387] on button "Continue" at bounding box center [571, 384] width 35 height 11
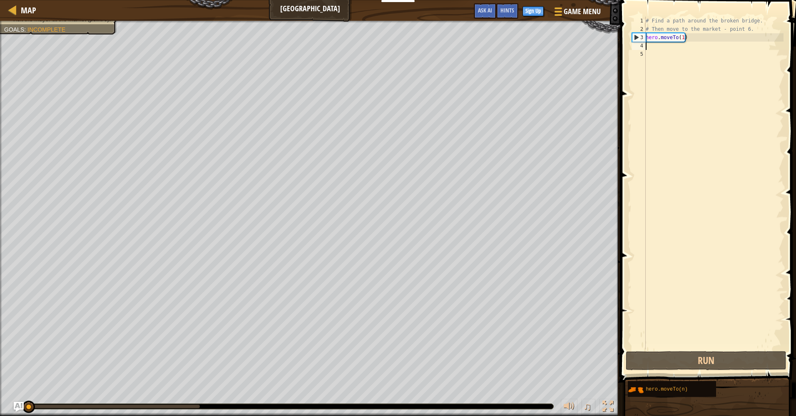
click at [679, 46] on div "# Find a path around the broken bridge. # Then move to the market - point 6. he…" at bounding box center [713, 192] width 139 height 350
click at [683, 46] on div "# Find a path around the broken bridge. # Then move to the market - point 6. he…" at bounding box center [713, 192] width 139 height 350
drag, startPoint x: 687, startPoint y: 37, endPoint x: 641, endPoint y: 36, distance: 46.2
click at [641, 36] on div "1 2 3 4 5 # Find a path around the broken bridge. # Then move to the market - p…" at bounding box center [706, 183] width 153 height 333
type textarea "hero.moveTo(1)"
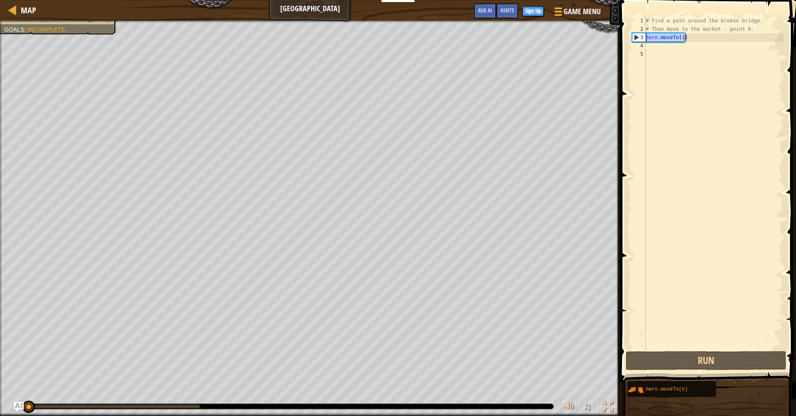
click at [670, 46] on div "# Find a path around the broken bridge. # Then move to the market - point 6. he…" at bounding box center [713, 192] width 139 height 350
paste textarea "hero.moveTo(1)"
type textarea "hero.moveTo(1)"
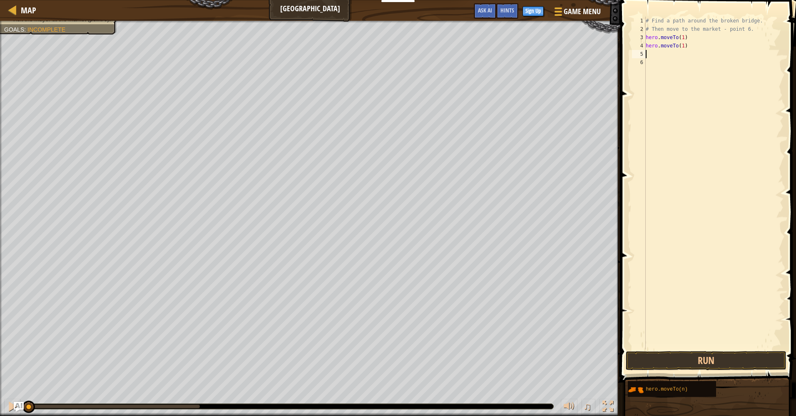
paste textarea "hero.moveTo(1)"
type textarea "hero.moveTo(1)"
paste textarea "hero.moveTo(1)"
type textarea "hero.moveTo(1)"
click at [682, 47] on div "# Find a path around the broken bridge. # Then move to the market - point 6. he…" at bounding box center [713, 192] width 139 height 350
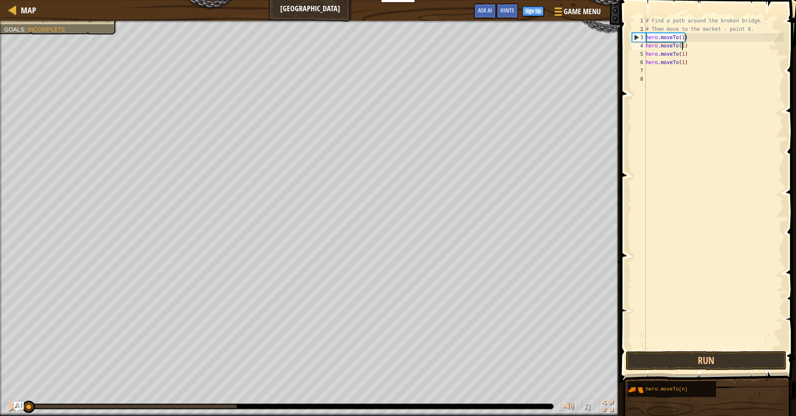
type textarea "hero.moveTo(2)"
click at [704, 85] on div "# Find a path around the broken bridge. # Then move to the market - point 6. he…" at bounding box center [713, 192] width 139 height 350
click at [682, 54] on div "# Find a path around the broken bridge. # Then move to the market - point 6. he…" at bounding box center [713, 192] width 139 height 350
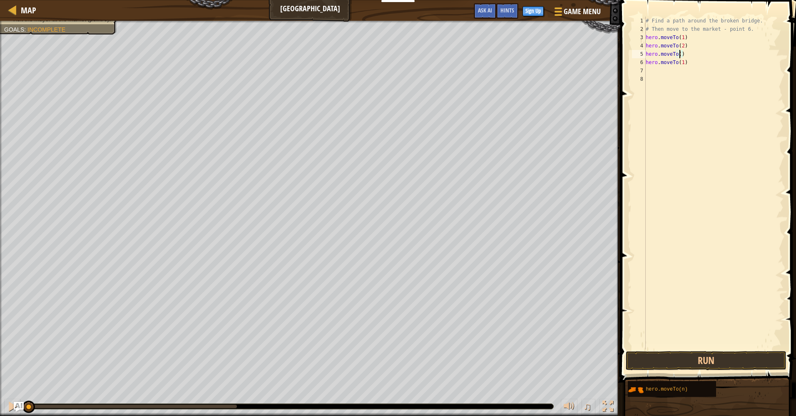
type textarea "hero.moveTo(3)"
click at [694, 103] on div "# Find a path around the broken bridge. # Then move to the market - point 6. he…" at bounding box center [713, 192] width 139 height 350
click at [682, 62] on div "# Find a path around the broken bridge. # Then move to the market - point 6. he…" at bounding box center [713, 192] width 139 height 350
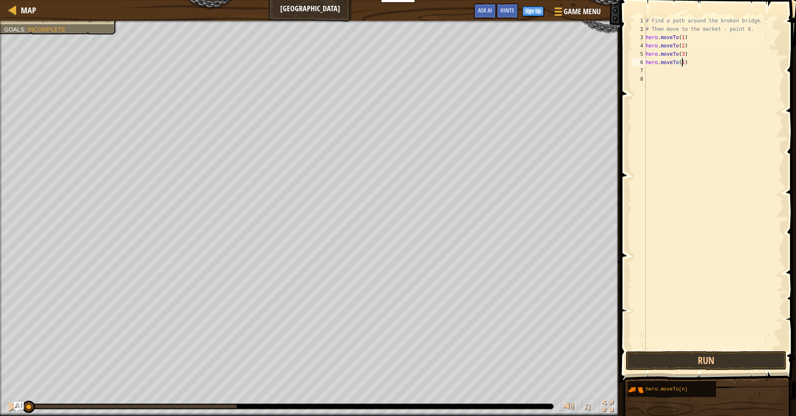
type textarea "hero.moveTo(4)"
click at [699, 61] on div "# Find a path around the broken bridge. # Then move to the market - point 6. he…" at bounding box center [713, 192] width 139 height 350
paste textarea "hero.moveTo(1)"
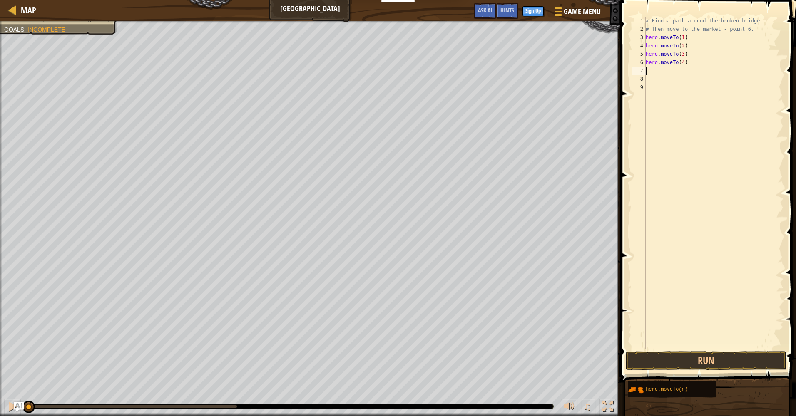
type textarea "hero.moveTo(1)"
paste textarea "hero.moveTo(1)"
click at [685, 70] on div "# Find a path around the broken bridge. # Then move to the market - point 6. he…" at bounding box center [715, 192] width 137 height 350
type textarea "hero.moveTo(6)"
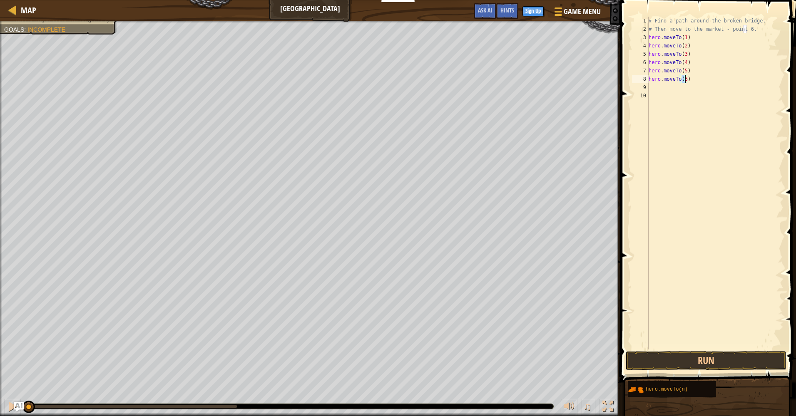
click at [715, 117] on div "# Find a path around the broken bridge. # Then move to the market - point 6. he…" at bounding box center [715, 192] width 137 height 350
click at [736, 360] on button "Run" at bounding box center [706, 360] width 161 height 19
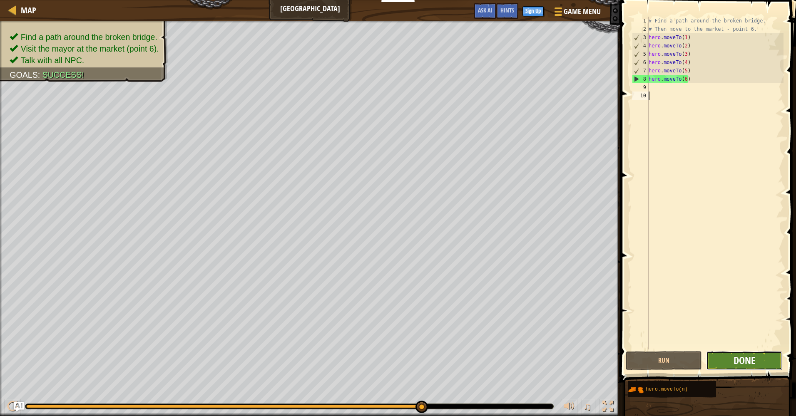
click at [736, 361] on span "Done" at bounding box center [745, 360] width 22 height 13
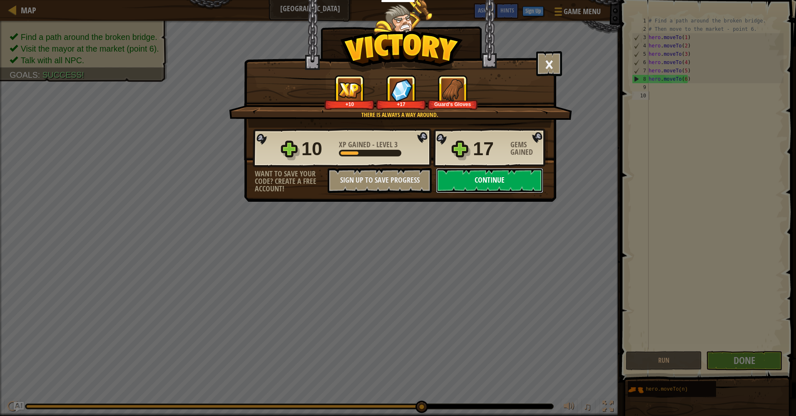
click at [495, 176] on button "Continue" at bounding box center [489, 180] width 107 height 25
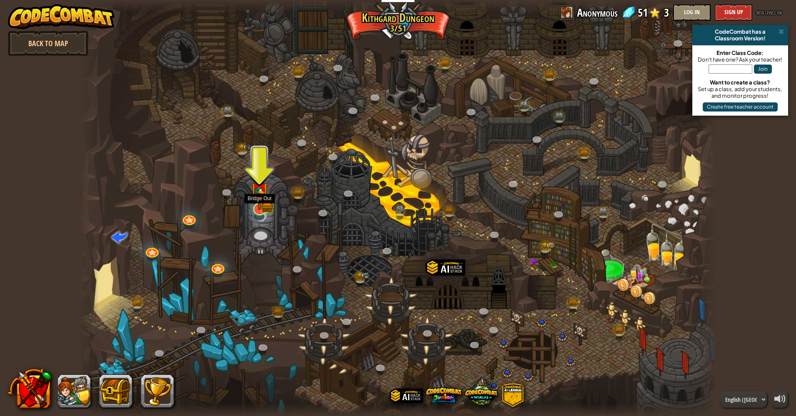
click at [260, 204] on img at bounding box center [259, 191] width 17 height 38
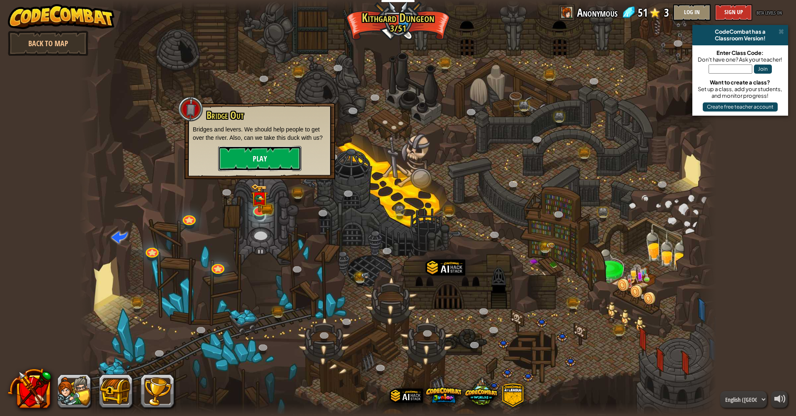
click at [269, 159] on button "Play" at bounding box center [259, 158] width 83 height 25
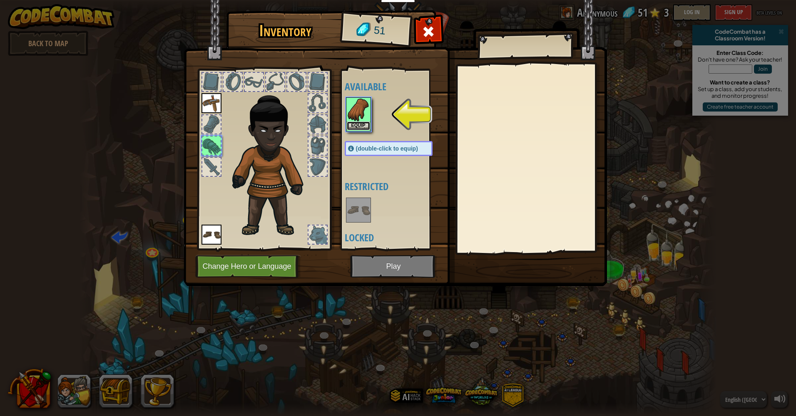
click at [359, 128] on button "Equip" at bounding box center [358, 126] width 23 height 9
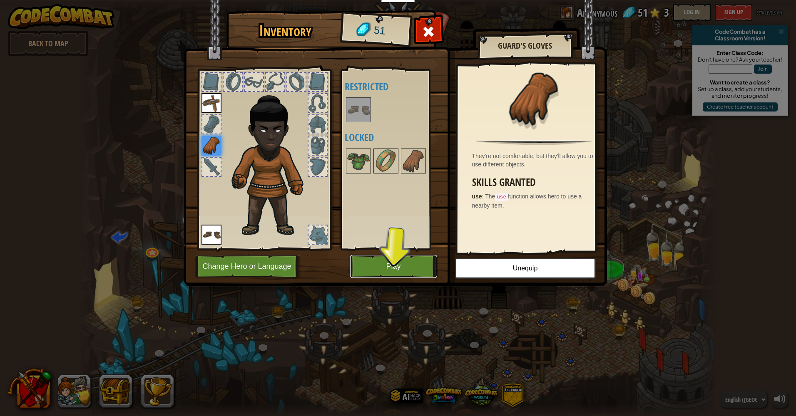
click at [408, 266] on button "Play" at bounding box center [393, 266] width 87 height 23
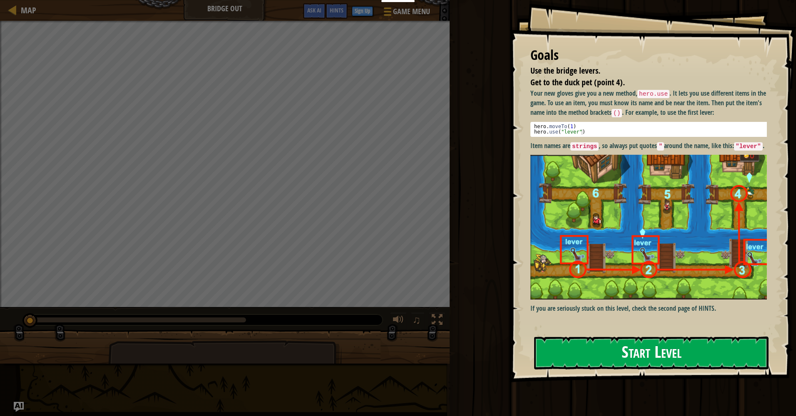
click at [687, 349] on button "Start Level" at bounding box center [651, 353] width 234 height 33
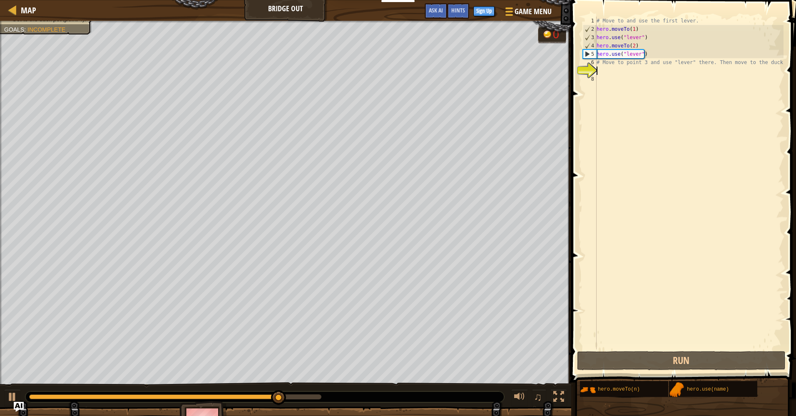
click at [652, 73] on div "# Move to and use the first lever. hero . moveTo ( 1 ) hero . use ( "lever" ) h…" at bounding box center [689, 192] width 189 height 350
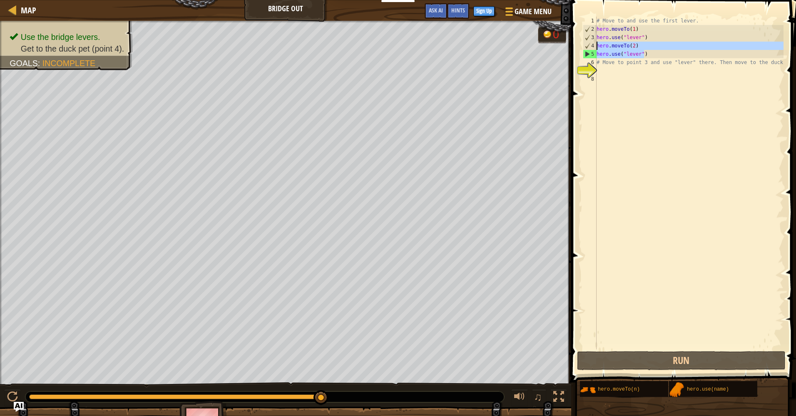
drag, startPoint x: 648, startPoint y: 52, endPoint x: 588, endPoint y: 43, distance: 61.1
click at [588, 43] on div "1 2 3 4 5 6 7 8 # Move to and use the first lever. hero . moveTo ( 1 ) hero . u…" at bounding box center [682, 183] width 202 height 333
type textarea "hero.moveTo(2) hero.use("lever")"
click at [618, 70] on div "# Move to and use the first lever. hero . moveTo ( 1 ) hero . use ( "lever" ) h…" at bounding box center [689, 192] width 189 height 350
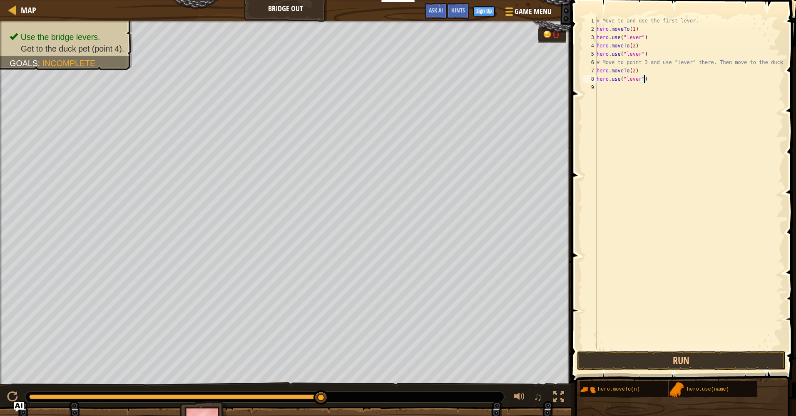
click at [633, 70] on div "# Move to and use the first lever. hero . moveTo ( 1 ) hero . use ( "lever" ) h…" at bounding box center [689, 192] width 189 height 350
click at [712, 360] on button "Run" at bounding box center [681, 360] width 209 height 19
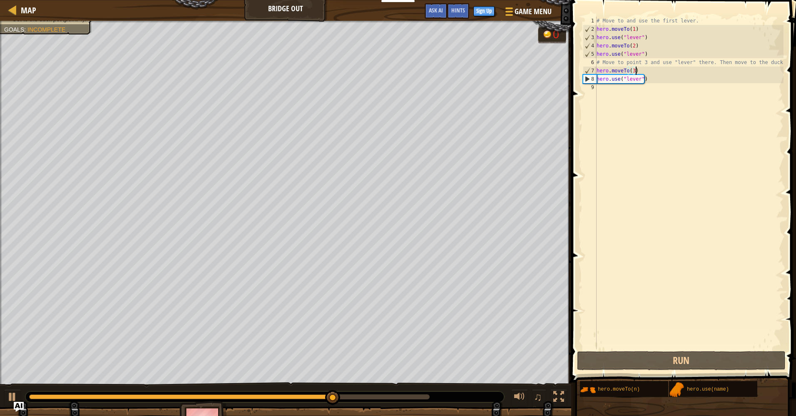
click at [656, 70] on div "# Move to and use the first lever. hero . moveTo ( 1 ) hero . use ( "lever" ) h…" at bounding box center [689, 192] width 189 height 350
click at [656, 78] on div "# Move to and use the first lever. hero . moveTo ( 1 ) hero . use ( "lever" ) h…" at bounding box center [689, 192] width 189 height 350
type textarea "hero.use("lever")"
click at [649, 134] on div "# Move to and use the first lever. hero . moveTo ( 1 ) hero . use ( "lever" ) h…" at bounding box center [689, 192] width 189 height 350
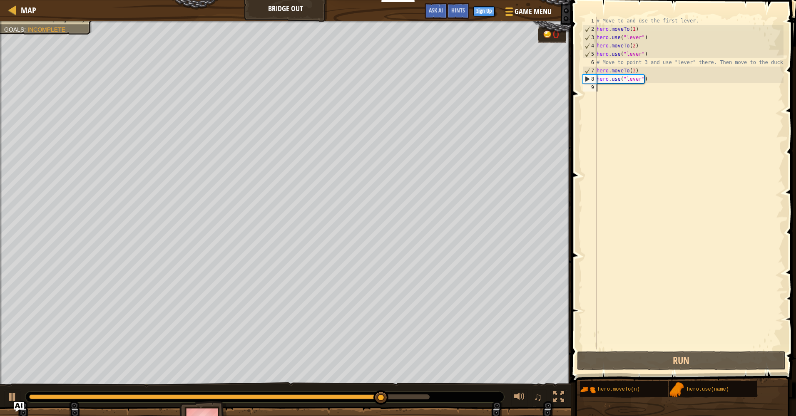
paste textarea "hero.use("lever")"
type textarea "hero.use("lever")"
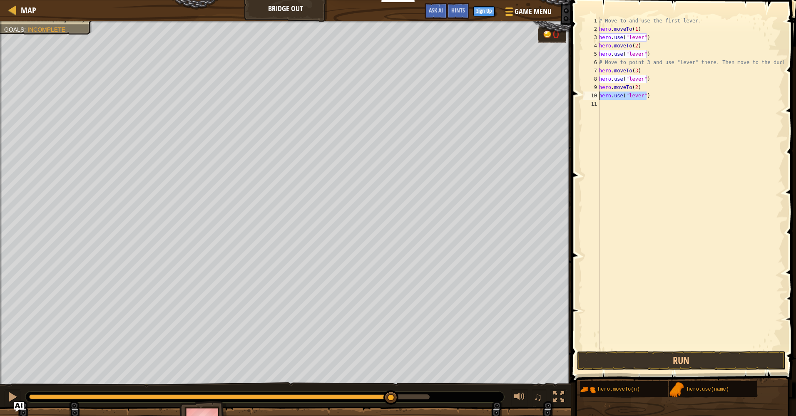
drag, startPoint x: 658, startPoint y: 95, endPoint x: 585, endPoint y: 93, distance: 73.3
click at [585, 93] on div "hero.use("lever") 1 2 3 4 5 6 7 8 9 10 11 # Move to and use the first lever. he…" at bounding box center [682, 183] width 202 height 333
click at [636, 87] on div "# Move to and use the first lever. hero . moveTo ( 1 ) hero . use ( "lever" ) h…" at bounding box center [691, 192] width 186 height 350
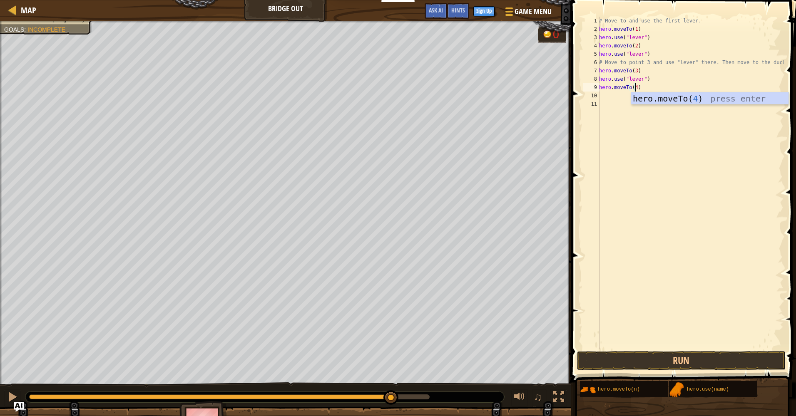
scroll to position [4, 2]
type textarea "hero.moveTo(4)"
click at [708, 361] on button "Run" at bounding box center [681, 360] width 209 height 19
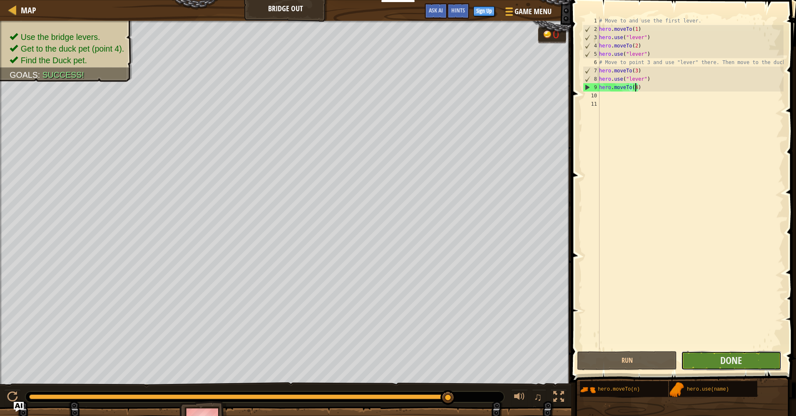
click at [757, 360] on button "Done" at bounding box center [731, 360] width 100 height 19
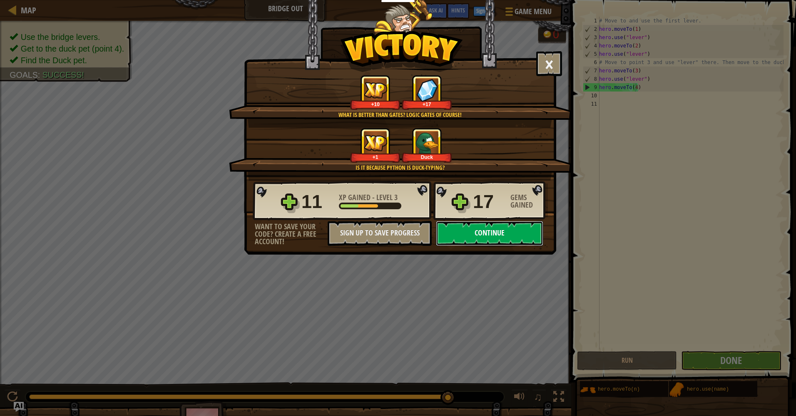
click at [496, 233] on button "Continue" at bounding box center [489, 233] width 107 height 25
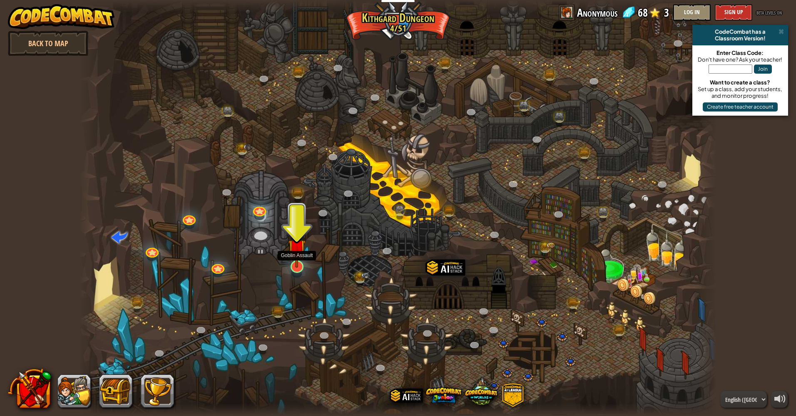
click at [296, 267] on img at bounding box center [296, 248] width 17 height 40
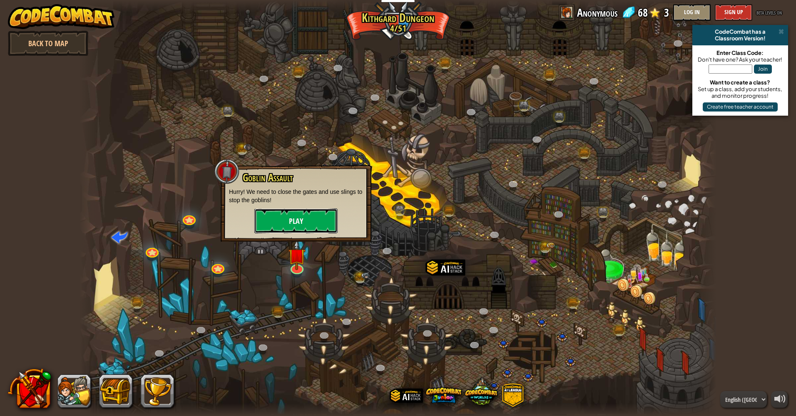
click at [309, 215] on button "Play" at bounding box center [295, 221] width 83 height 25
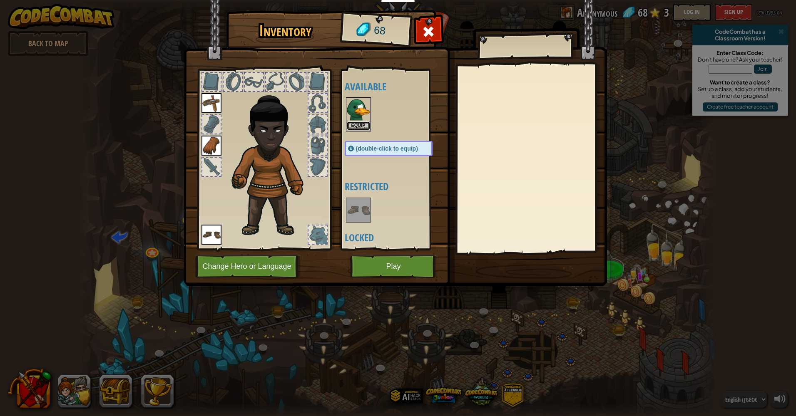
click at [360, 125] on button "Equip" at bounding box center [358, 126] width 23 height 9
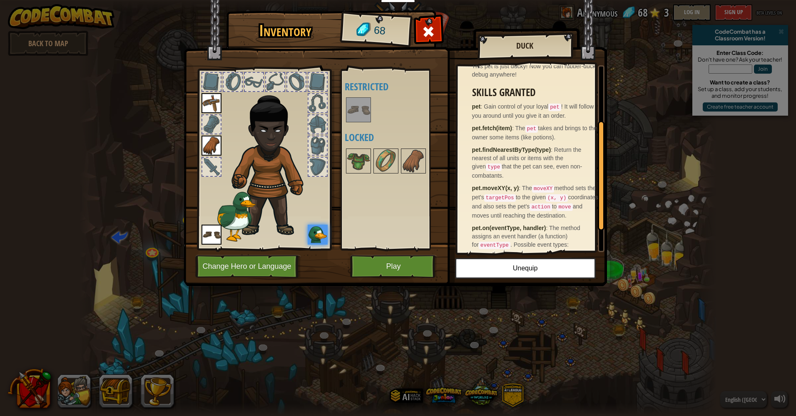
scroll to position [132, 0]
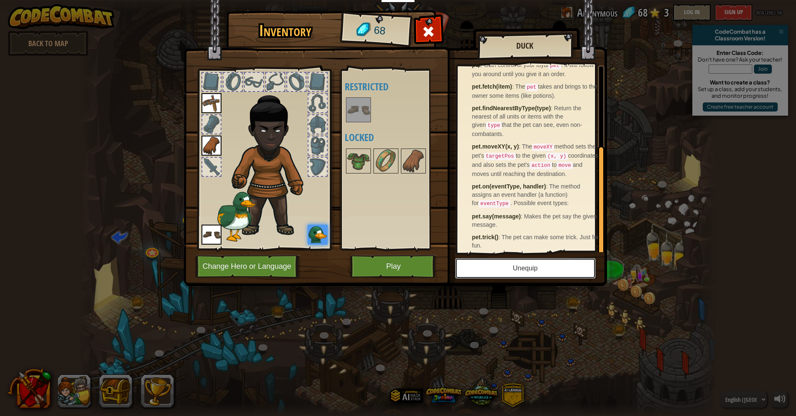
click at [542, 267] on button "Unequip" at bounding box center [525, 268] width 141 height 21
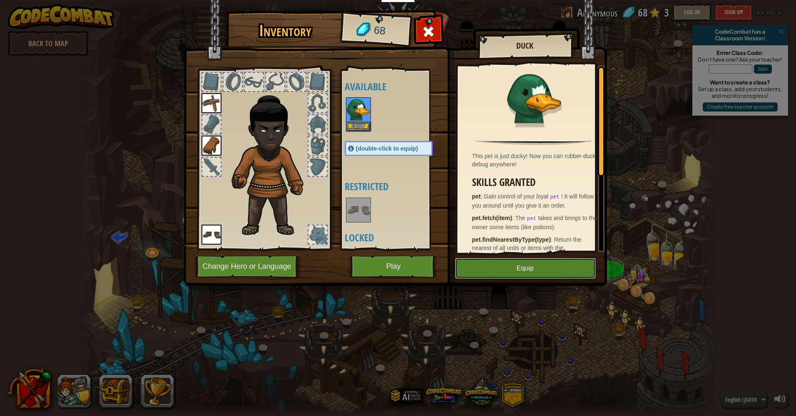
click at [542, 267] on button "Equip" at bounding box center [525, 268] width 141 height 21
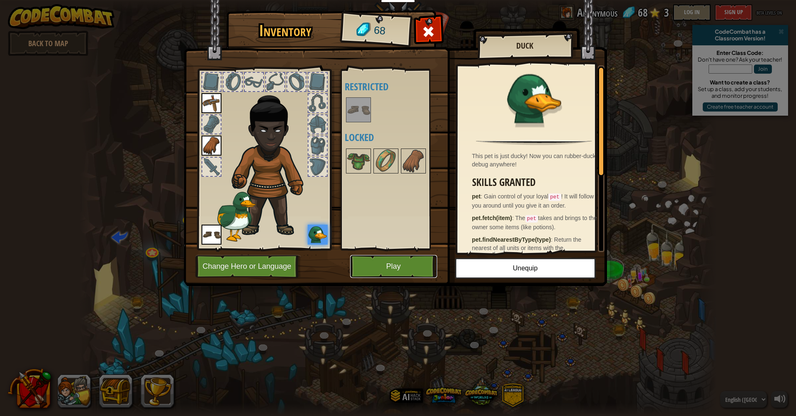
click at [410, 266] on button "Play" at bounding box center [393, 266] width 87 height 23
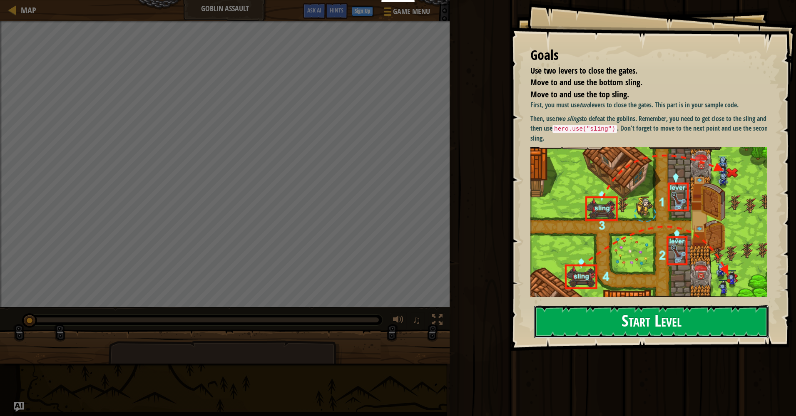
click at [716, 321] on button "Start Level" at bounding box center [651, 322] width 234 height 33
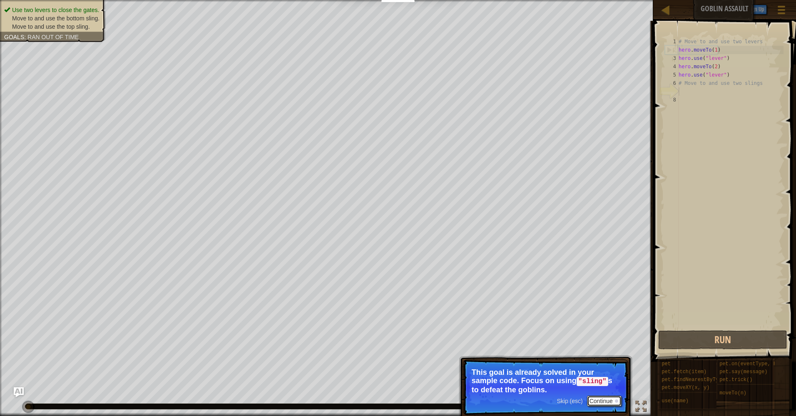
click at [613, 400] on button "Continue" at bounding box center [604, 401] width 35 height 11
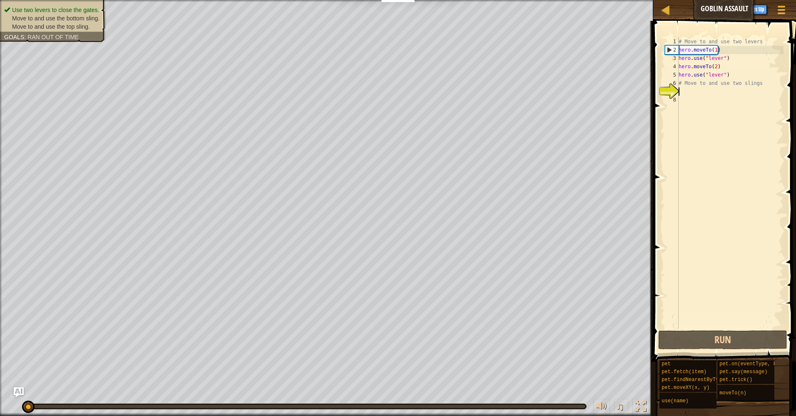
click at [710, 92] on div "# Move to and use two levers hero . moveTo ( 1 ) hero . use ( "lever" ) hero . …" at bounding box center [730, 191] width 107 height 308
click at [760, 82] on div "# Move to and use two levers hero . moveTo ( 1 ) hero . use ( "lever" ) hero . …" at bounding box center [730, 191] width 107 height 308
type textarea "# Move to and use two slings"
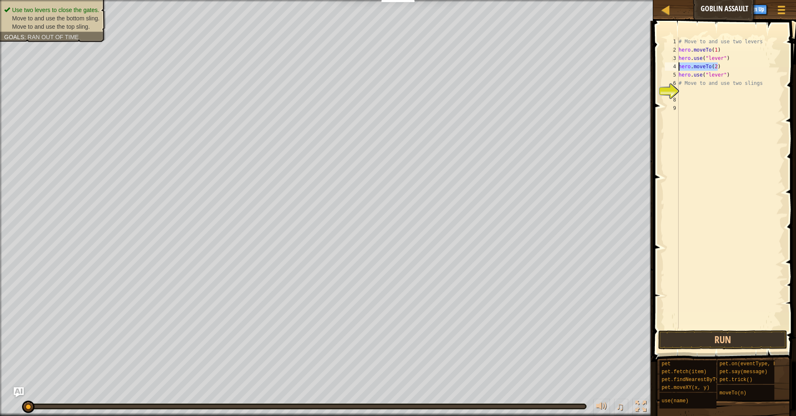
drag, startPoint x: 724, startPoint y: 66, endPoint x: 677, endPoint y: 65, distance: 46.7
click at [677, 65] on div "1 2 3 4 5 6 7 8 9 # Move to and use two levers hero . moveTo ( 1 ) hero . use (…" at bounding box center [723, 182] width 120 height 291
type textarea "hero.moveTo(2)"
click at [704, 93] on div "# Move to and use two levers hero . moveTo ( 1 ) hero . use ( "lever" ) hero . …" at bounding box center [730, 191] width 107 height 308
paste textarea "hero.moveTo(2)"
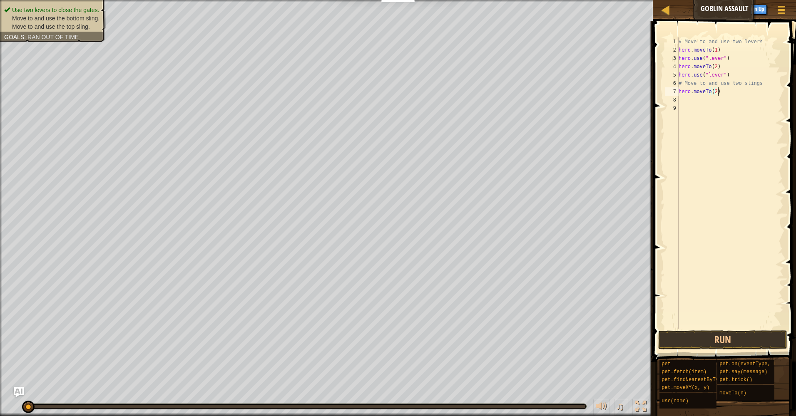
click at [715, 91] on div "# Move to and use two levers hero . moveTo ( 1 ) hero . use ( "lever" ) hero . …" at bounding box center [730, 191] width 107 height 308
type textarea "hero.moveTo(3)"
click at [735, 91] on div "# Move to and use two levers hero . moveTo ( 1 ) hero . use ( "lever" ) hero . …" at bounding box center [730, 191] width 107 height 308
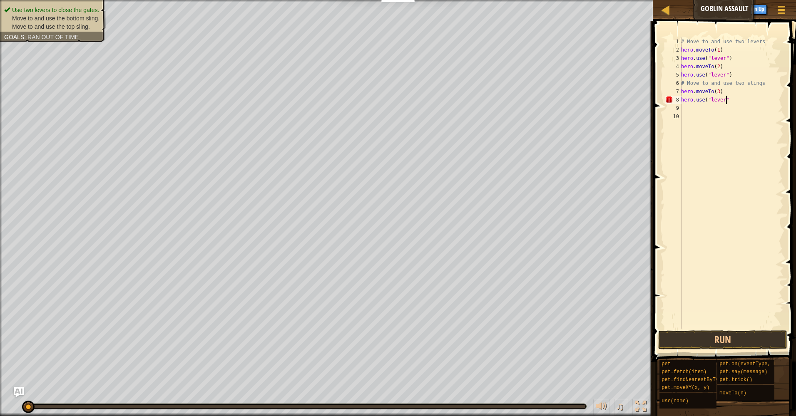
type textarea "hero.use("lever")"
click at [738, 96] on div "# Move to and use two levers hero . moveTo ( 1 ) hero . use ( "lever" ) hero . …" at bounding box center [732, 191] width 104 height 308
click at [737, 101] on div "# Move to and use two levers hero . moveTo ( 1 ) hero . use ( "lever" ) hero . …" at bounding box center [732, 191] width 104 height 308
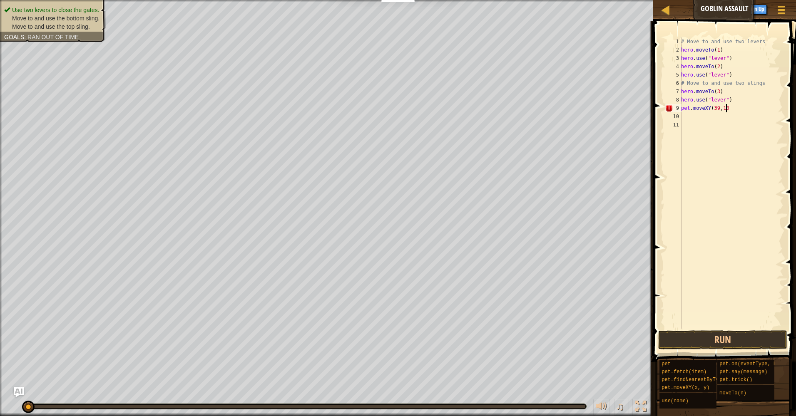
type textarea "pet.moveXY(39,10)"
click at [742, 109] on div "# Move to and use two levers hero . moveTo ( 1 ) hero . use ( "lever" ) hero . …" at bounding box center [732, 191] width 104 height 308
type textarea "pet.use("sling")"
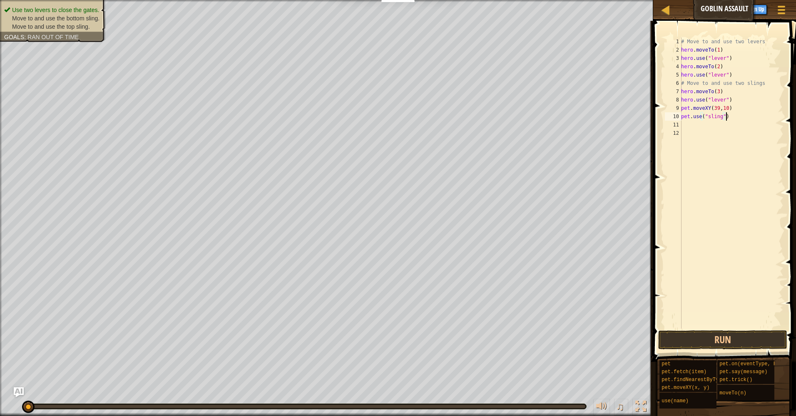
click at [737, 137] on div "# Move to and use two levers hero . moveTo ( 1 ) hero . use ( "lever" ) hero . …" at bounding box center [732, 191] width 104 height 308
click at [717, 100] on div "# Move to and use two levers hero . moveTo ( 1 ) hero . use ( "lever" ) hero . …" at bounding box center [732, 191] width 104 height 308
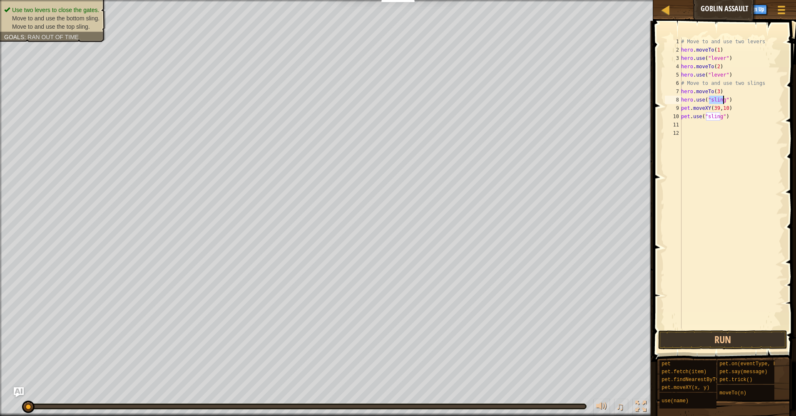
click at [737, 115] on div "# Move to and use two levers hero . moveTo ( 1 ) hero . use ( "lever" ) hero . …" at bounding box center [732, 191] width 104 height 308
type textarea "pet.use("sling")"
click at [741, 338] on button "Run" at bounding box center [722, 340] width 129 height 19
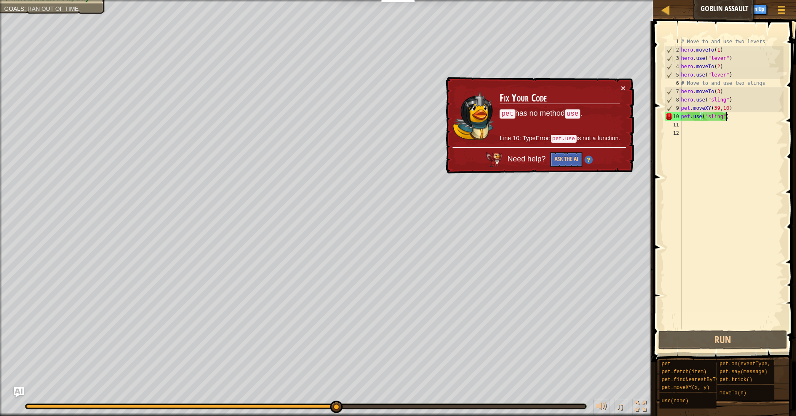
click at [736, 249] on div "# Move to and use two levers hero . moveTo ( 1 ) hero . use ( "lever" ) hero . …" at bounding box center [732, 191] width 104 height 308
click at [738, 118] on div "# Move to and use two levers hero . moveTo ( 1 ) hero . use ( "lever" ) hero . …" at bounding box center [732, 191] width 104 height 308
type textarea "pet.use("sling")"
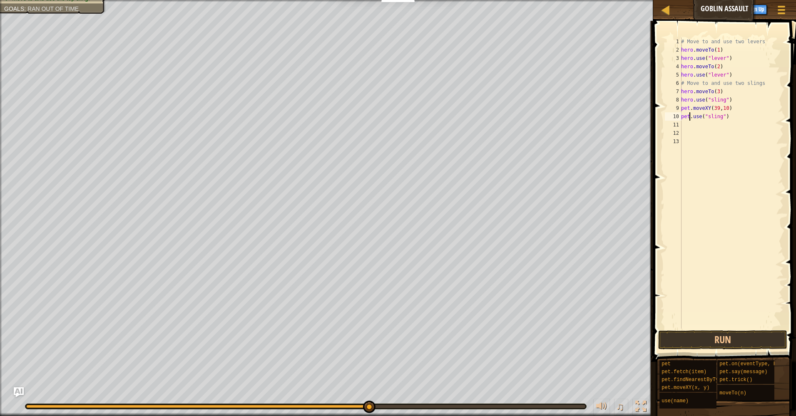
click at [689, 117] on div "# Move to and use two levers hero . moveTo ( 1 ) hero . use ( "lever" ) hero . …" at bounding box center [732, 191] width 104 height 308
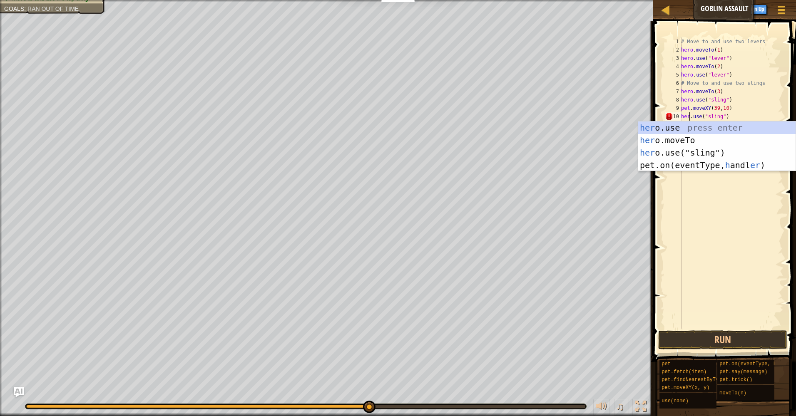
scroll to position [4, 1]
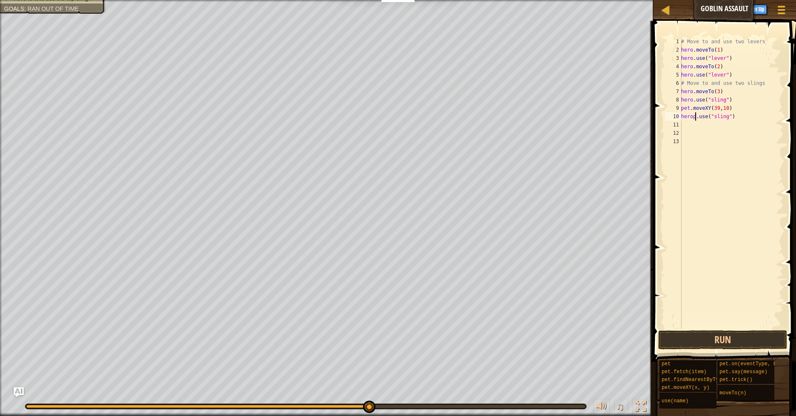
type textarea "hero.use("sling")"
click at [725, 144] on div "# Move to and use two levers hero . moveTo ( 1 ) hero . use ( "lever" ) hero . …" at bounding box center [732, 191] width 104 height 308
click at [727, 341] on button "Run" at bounding box center [722, 340] width 129 height 19
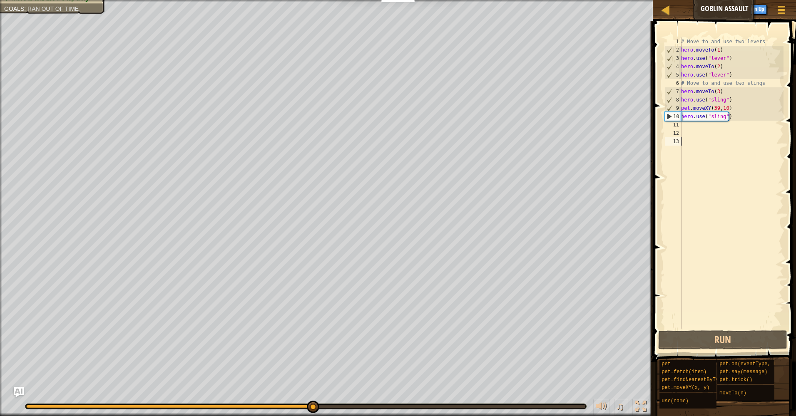
click at [731, 119] on div "# Move to and use two levers hero . moveTo ( 1 ) hero . use ( "lever" ) hero . …" at bounding box center [732, 191] width 104 height 308
click at [687, 108] on div "# Move to and use two levers hero . moveTo ( 1 ) hero . use ( "lever" ) hero . …" at bounding box center [732, 191] width 104 height 308
click at [689, 107] on div "# Move to and use two levers hero . moveTo ( 1 ) hero . use ( "lever" ) hero . …" at bounding box center [732, 191] width 104 height 308
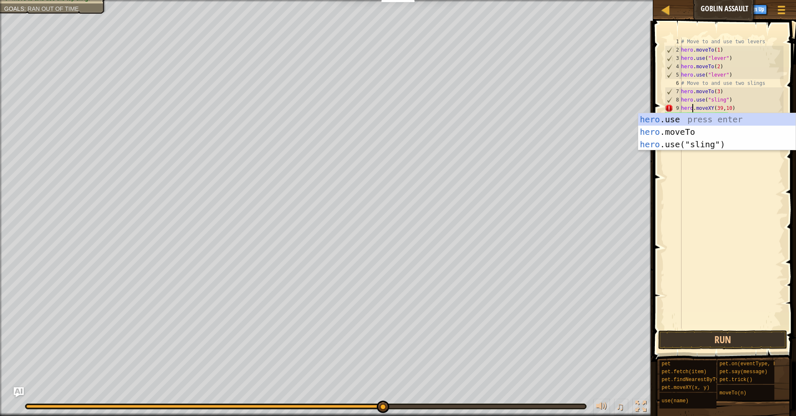
scroll to position [4, 1]
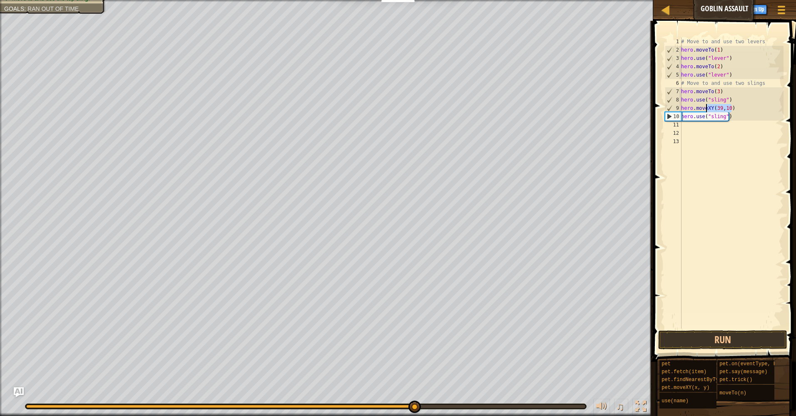
drag, startPoint x: 735, startPoint y: 106, endPoint x: 707, endPoint y: 108, distance: 28.4
click at [707, 108] on div "# Move to and use two levers hero . moveTo ( 1 ) hero . use ( "lever" ) hero . …" at bounding box center [732, 191] width 104 height 308
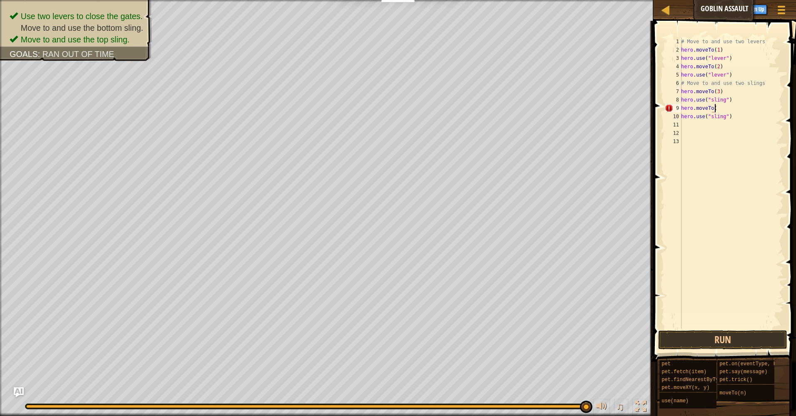
scroll to position [4, 2]
type textarea "hero.moveTo(4)"
click at [735, 346] on button "Run" at bounding box center [722, 340] width 129 height 19
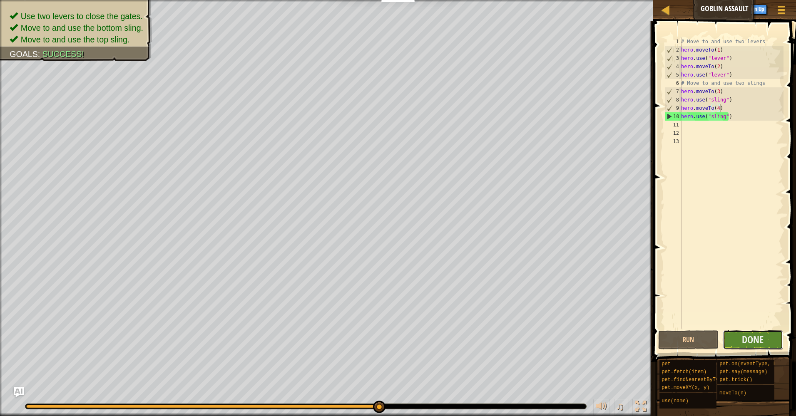
click at [771, 345] on button "Done" at bounding box center [753, 340] width 60 height 19
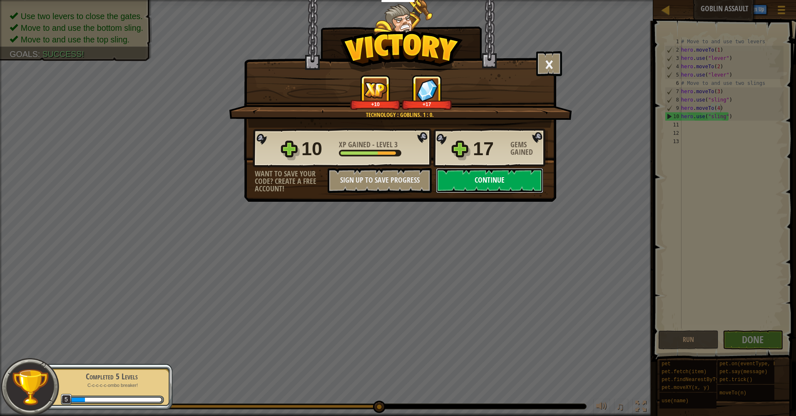
click at [505, 183] on button "Continue" at bounding box center [489, 180] width 107 height 25
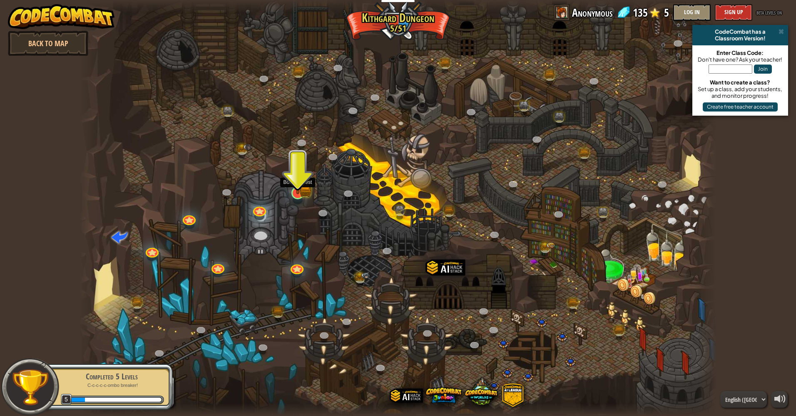
click at [300, 192] on img at bounding box center [297, 175] width 17 height 38
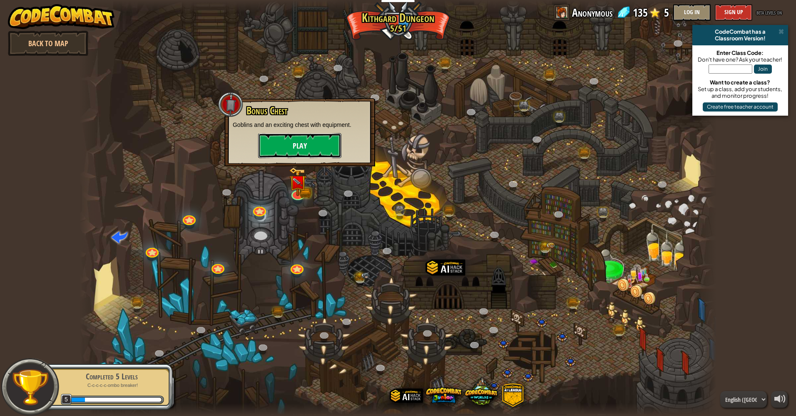
click at [311, 150] on button "Play" at bounding box center [299, 145] width 83 height 25
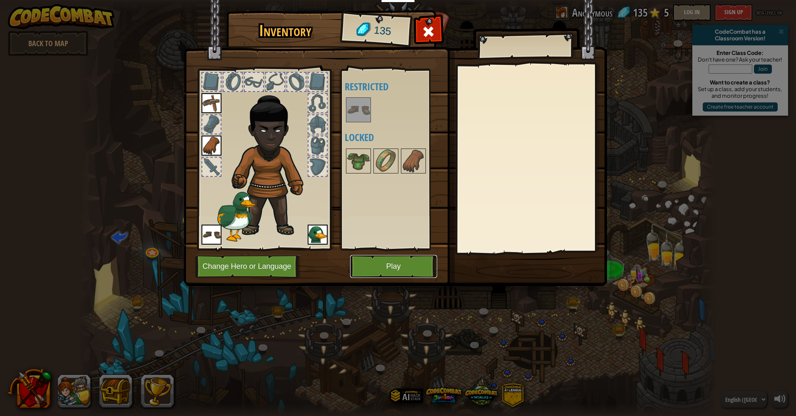
click at [416, 271] on button "Play" at bounding box center [393, 266] width 87 height 23
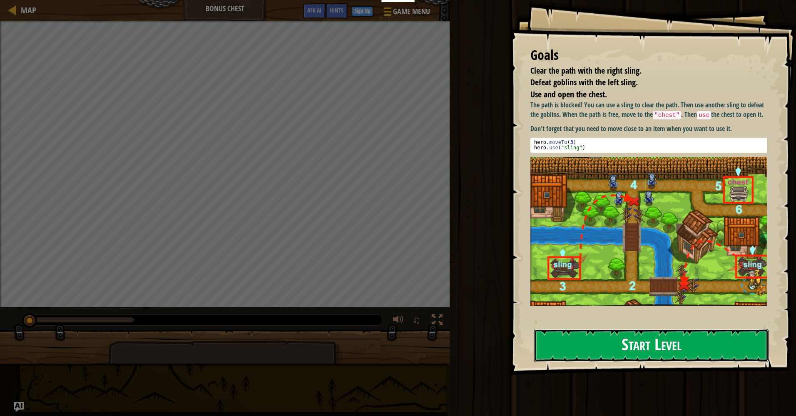
click at [698, 346] on button "Start Level" at bounding box center [651, 345] width 234 height 33
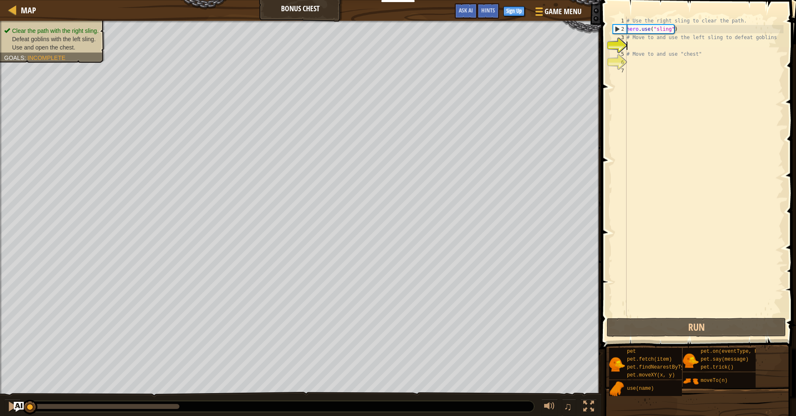
click at [671, 53] on div "# Use the right sling to clear the path. hero . use ( "sling" ) # Move to and u…" at bounding box center [704, 175] width 159 height 316
drag, startPoint x: 683, startPoint y: 28, endPoint x: 606, endPoint y: 26, distance: 77.1
click at [606, 26] on div "# Move to and use "chest" 1 2 3 4 5 6 7 # Use the right sling to clear the path…" at bounding box center [697, 191] width 197 height 374
type textarea "hero.use("sling")"
click at [663, 47] on div "# Use the right sling to clear the path. hero . use ( "sling" ) # Move to and u…" at bounding box center [704, 175] width 159 height 316
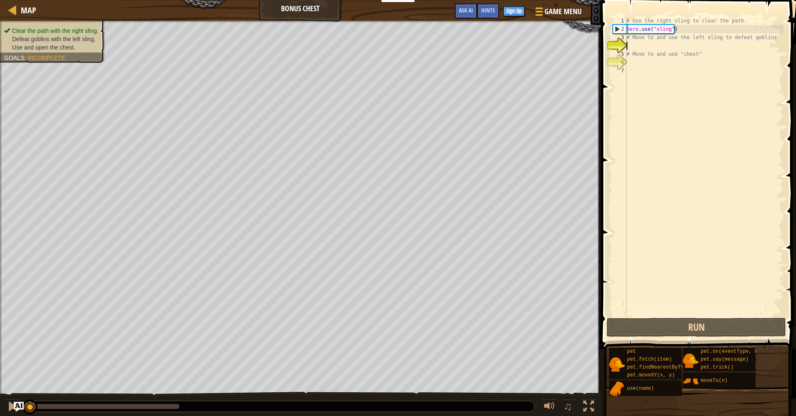
click at [663, 46] on div "# Use the right sling to clear the path. hero . use ( "sling" ) # Move to and u…" at bounding box center [704, 175] width 159 height 316
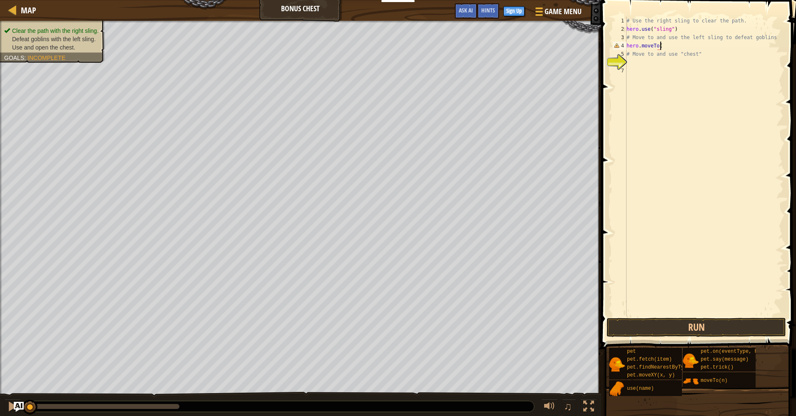
scroll to position [4, 2]
type textarea "hero.moveTo(2)"
click at [663, 46] on div "# Use the right sling to clear the path. hero . use ( "sling" ) # Move to and u…" at bounding box center [704, 175] width 159 height 316
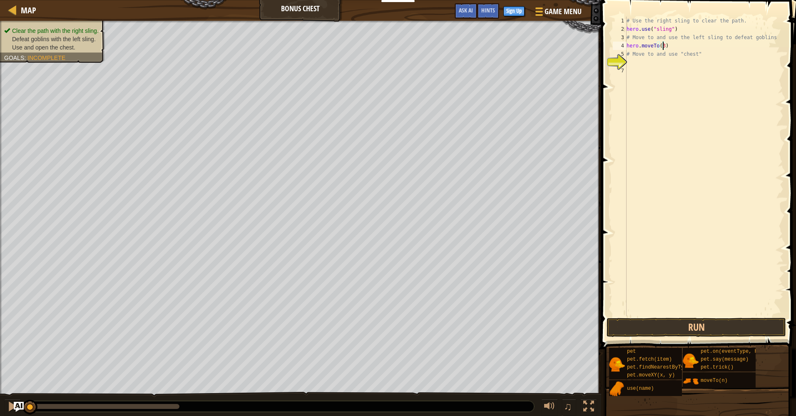
click at [708, 56] on div "# Use the right sling to clear the path. hero . use ( "sling" ) # Move to and u…" at bounding box center [704, 175] width 159 height 316
type textarea "# Move to and use "chest""
click at [724, 331] on button "Run" at bounding box center [696, 327] width 179 height 19
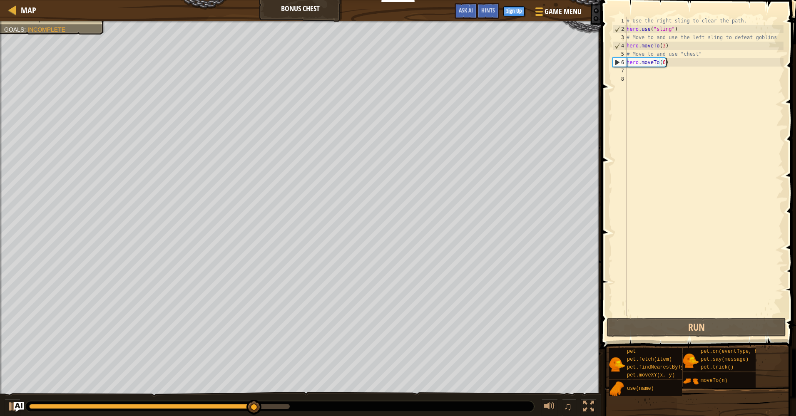
click at [687, 65] on div "# Use the right sling to clear the path. hero . use ( "sling" ) # Move to and u…" at bounding box center [704, 175] width 159 height 316
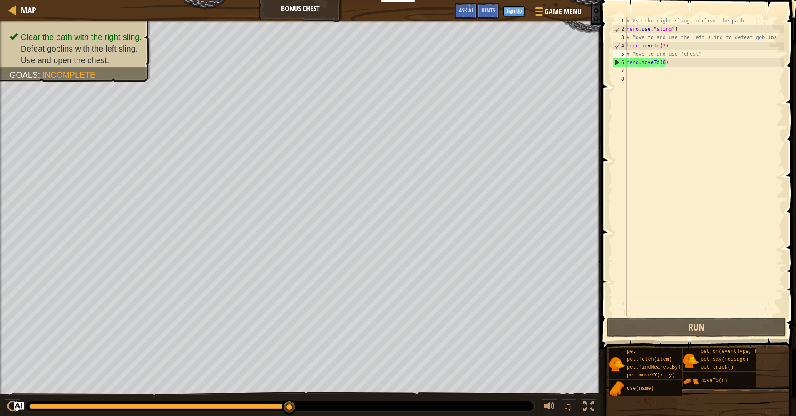
click at [692, 53] on div "# Use the right sling to clear the path. hero . use ( "sling" ) # Move to and u…" at bounding box center [704, 175] width 159 height 316
click at [698, 44] on div "# Use the right sling to clear the path. hero . use ( "sling" ) # Move to and u…" at bounding box center [704, 175] width 159 height 316
type textarea "hero.moveTo(3)"
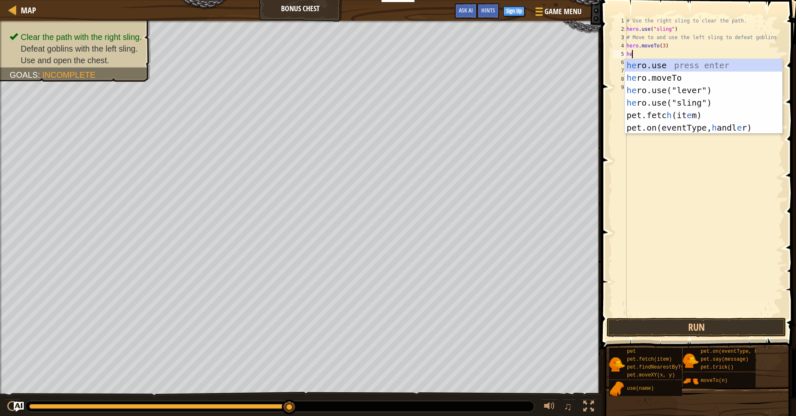
scroll to position [4, 0]
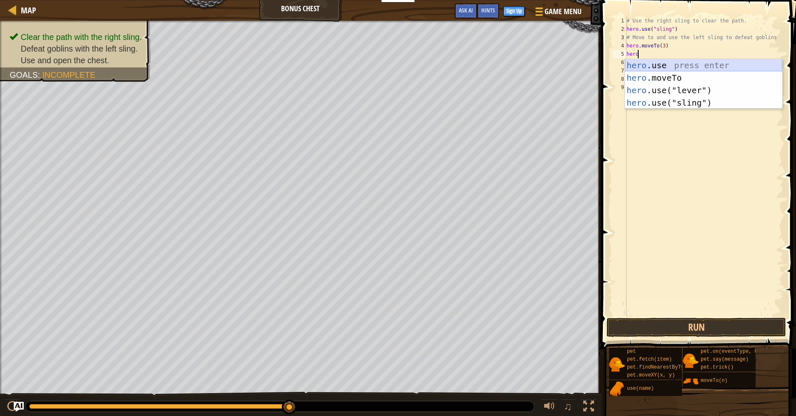
click at [695, 65] on div "hero .use press enter hero .moveTo press enter hero .use("lever") press enter h…" at bounding box center [703, 96] width 157 height 75
type textarea "hero.use("sling")"
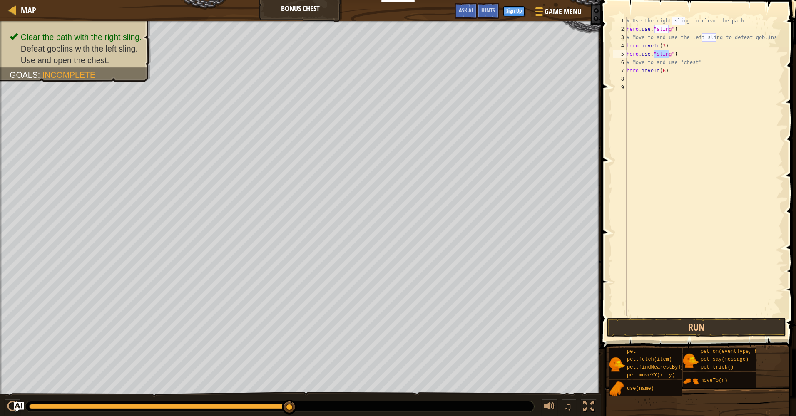
click at [710, 83] on div "# Use the right sling to clear the path. hero . use ( "sling" ) # Move to and u…" at bounding box center [704, 175] width 159 height 316
click at [726, 330] on button "Run" at bounding box center [696, 327] width 179 height 19
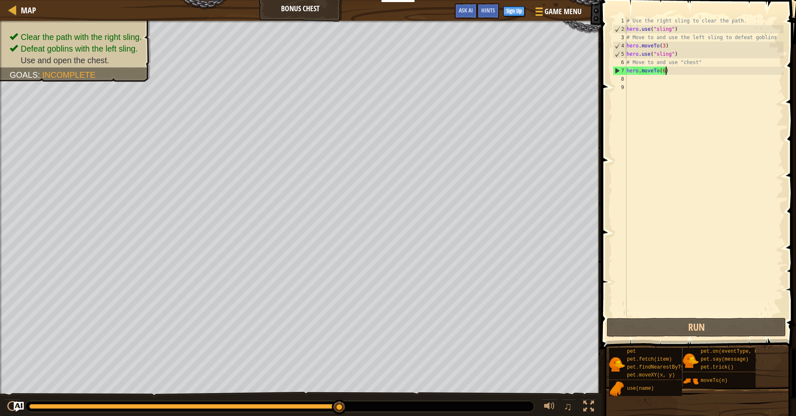
click at [682, 71] on div "# Use the right sling to clear the path. hero . use ( "sling" ) # Move to and u…" at bounding box center [704, 175] width 159 height 316
type textarea "hero.moveTo(6)"
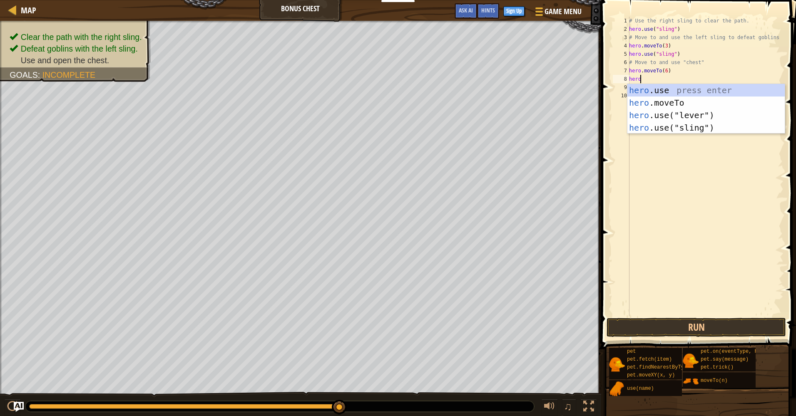
scroll to position [4, 0]
click at [690, 88] on div "hero .use press enter hero .moveTo press enter hero .use("lever") press enter h…" at bounding box center [706, 121] width 157 height 75
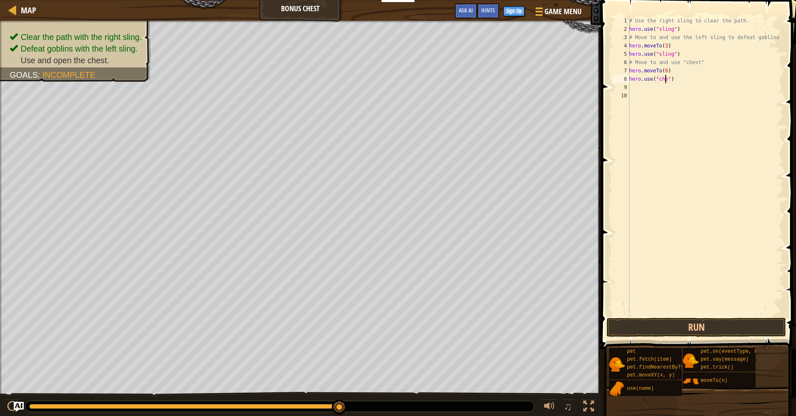
scroll to position [4, 3]
click at [766, 327] on button "Run" at bounding box center [696, 327] width 179 height 19
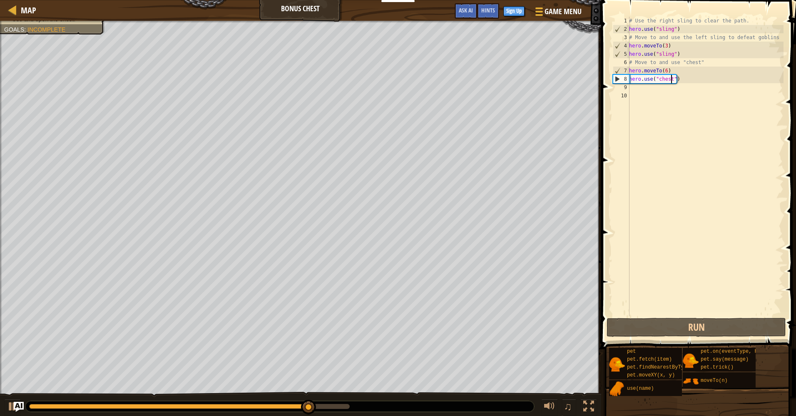
click at [694, 75] on div "# Use the right sling to clear the path. hero . use ( "sling" ) # Move to and u…" at bounding box center [706, 175] width 156 height 316
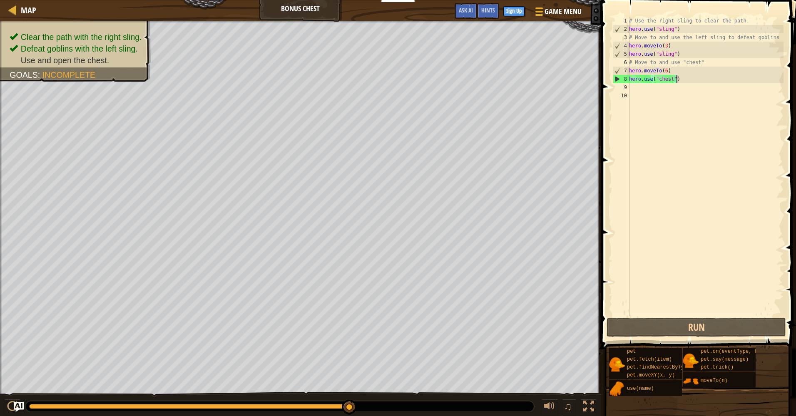
click at [715, 54] on div "# Use the right sling to clear the path. hero . use ( "sling" ) # Move to and u…" at bounding box center [706, 175] width 156 height 316
click at [715, 63] on div "# Use the right sling to clear the path. hero . use ( "sling" ) # Move to and u…" at bounding box center [706, 175] width 156 height 316
click at [697, 50] on div "# Use the right sling to clear the path. hero . use ( "sling" ) # Move to and u…" at bounding box center [706, 175] width 156 height 316
type textarea "hero.use("sling")"
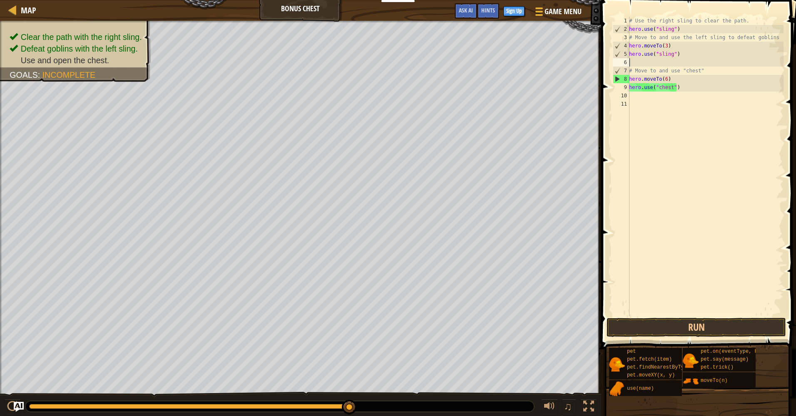
scroll to position [4, 0]
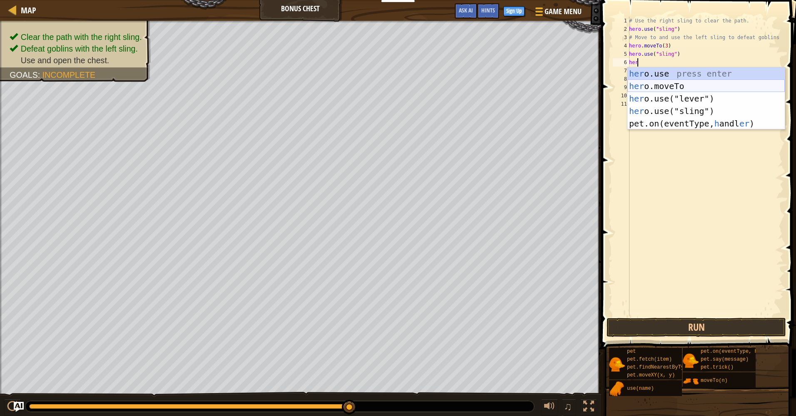
click at [727, 86] on div "her o.use press enter her o.moveTo press enter her o.use("lever") press enter h…" at bounding box center [706, 110] width 157 height 87
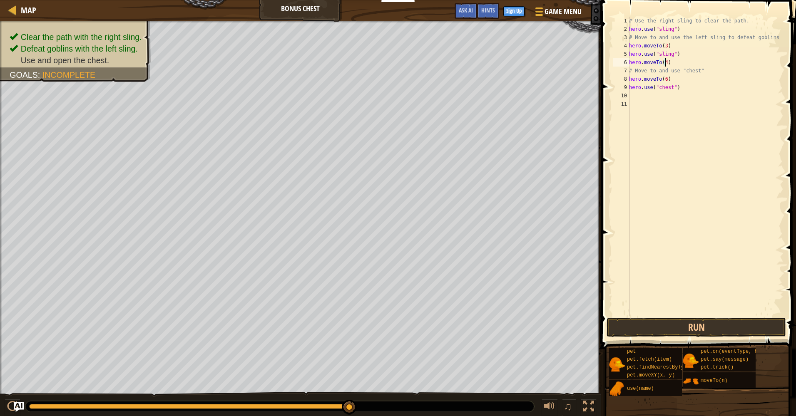
scroll to position [4, 2]
type textarea "hero.moveTo(4)"
click at [741, 324] on button "Run" at bounding box center [696, 327] width 179 height 19
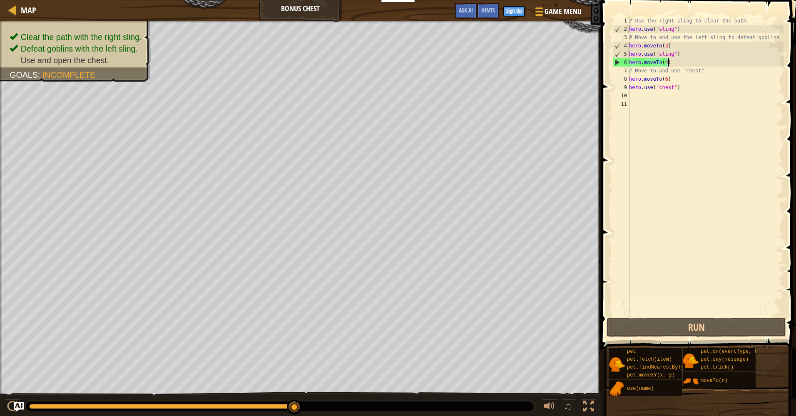
click at [686, 64] on div "# Use the right sling to clear the path. hero . use ( "sling" ) # Move to and u…" at bounding box center [706, 175] width 156 height 316
click at [665, 61] on div "# Use the right sling to clear the path. hero . use ( "sling" ) # Move to and u…" at bounding box center [706, 175] width 156 height 316
click at [679, 114] on div "# Use the right sling to clear the path. hero . use ( "sling" ) # Move to and u…" at bounding box center [706, 175] width 156 height 316
click at [672, 65] on div "# Use the right sling to clear the path. hero . use ( "sling" ) # Move to and u…" at bounding box center [706, 175] width 156 height 316
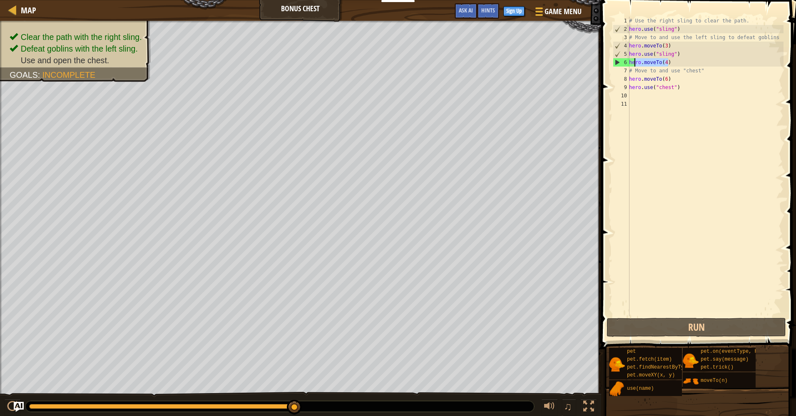
drag, startPoint x: 674, startPoint y: 62, endPoint x: 622, endPoint y: 61, distance: 52.1
click at [622, 61] on div "hero.moveTo(4) 1 2 3 4 5 6 7 8 9 10 11 # Use the right sling to clear the path.…" at bounding box center [697, 167] width 172 height 300
click at [682, 53] on div "# Use the right sling to clear the path. hero . use ( "sling" ) # Move to and u…" at bounding box center [706, 175] width 156 height 316
type textarea "hero.use("sling")"
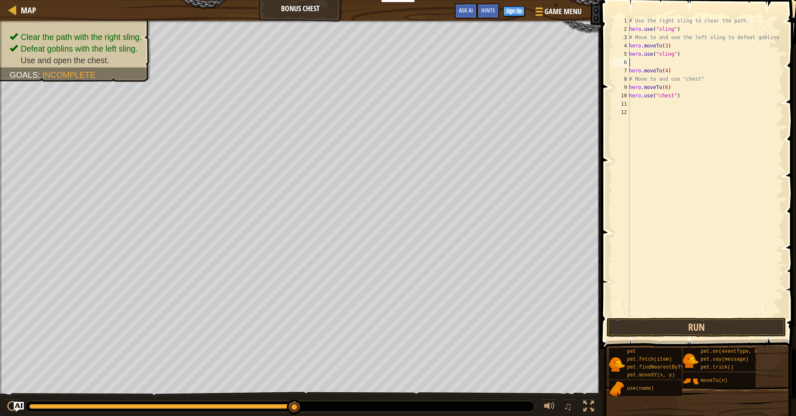
paste textarea "hero.moveTo(4)"
click at [665, 63] on div "# Use the right sling to clear the path. hero . use ( "sling" ) # Move to and u…" at bounding box center [706, 175] width 156 height 316
click at [669, 71] on div "# Use the right sling to clear the path. hero . use ( "sling" ) # Move to and u…" at bounding box center [706, 175] width 156 height 316
type textarea "hero.moveTo(4)"
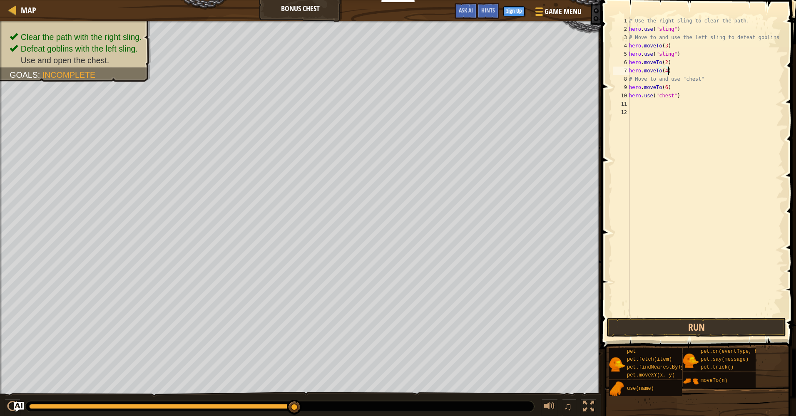
scroll to position [4, 0]
paste textarea "hero.moveTo(4)"
click at [666, 80] on div "# Use the right sling to clear the path. hero . use ( "sling" ) # Move to and u…" at bounding box center [706, 175] width 156 height 316
type textarea "hero.moveTo(6)"
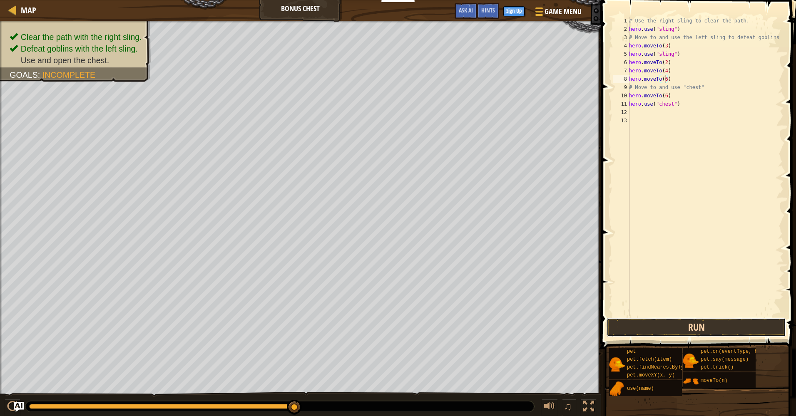
click at [707, 331] on button "Run" at bounding box center [696, 327] width 179 height 19
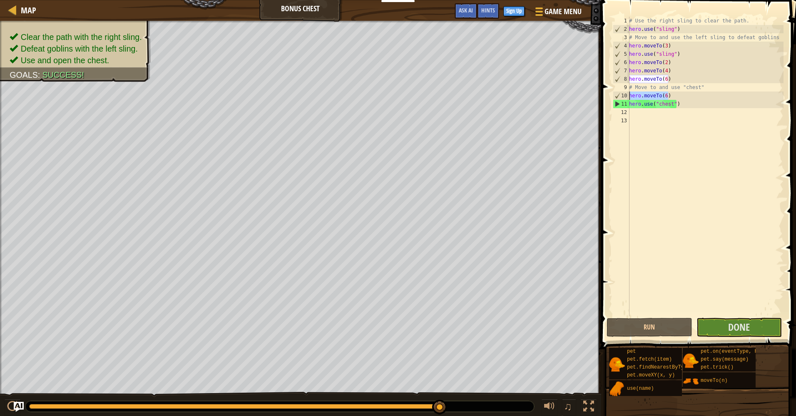
drag, startPoint x: 670, startPoint y: 95, endPoint x: 613, endPoint y: 97, distance: 56.2
click at [613, 97] on div "hero.moveTo(6) 1 2 3 4 5 6 7 8 9 10 11 12 13 # Use the right sling to clear the…" at bounding box center [697, 167] width 172 height 300
type textarea "# Move to and use "chest""
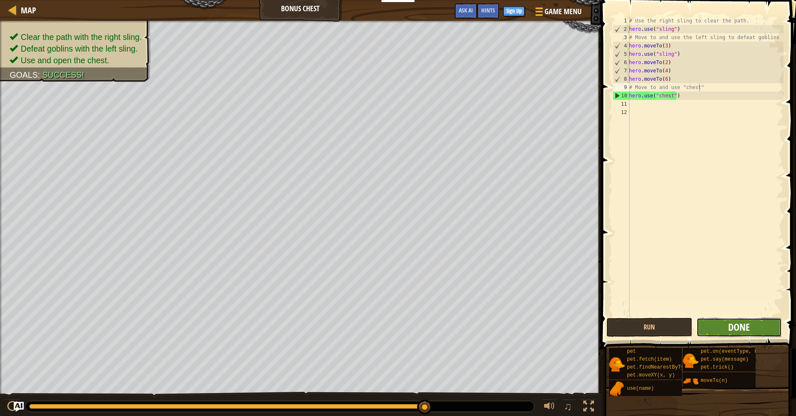
click at [744, 330] on span "Done" at bounding box center [739, 327] width 22 height 13
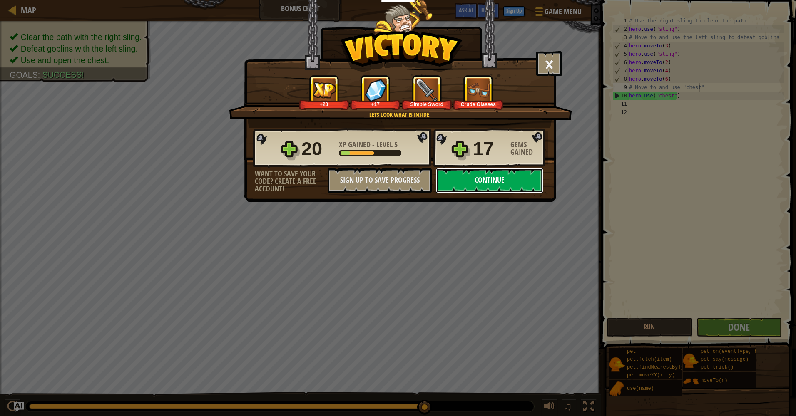
click at [495, 184] on button "Continue" at bounding box center [489, 180] width 107 height 25
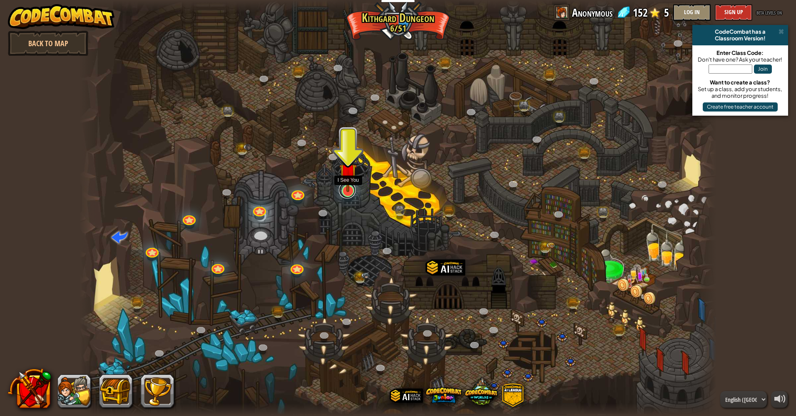
click at [347, 194] on link at bounding box center [347, 190] width 17 height 17
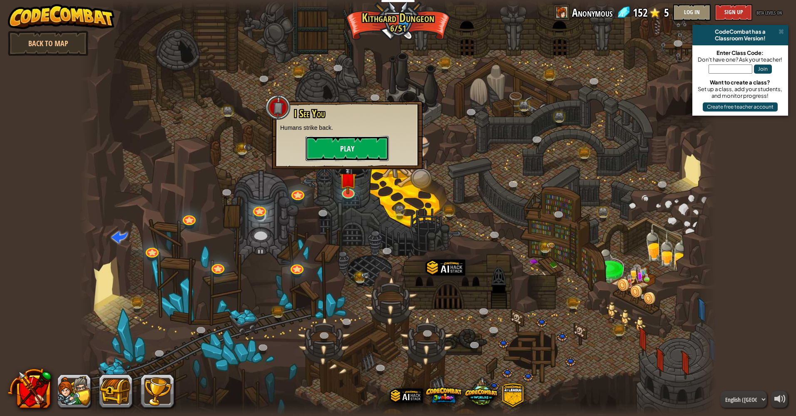
click at [363, 149] on button "Play" at bounding box center [347, 148] width 83 height 25
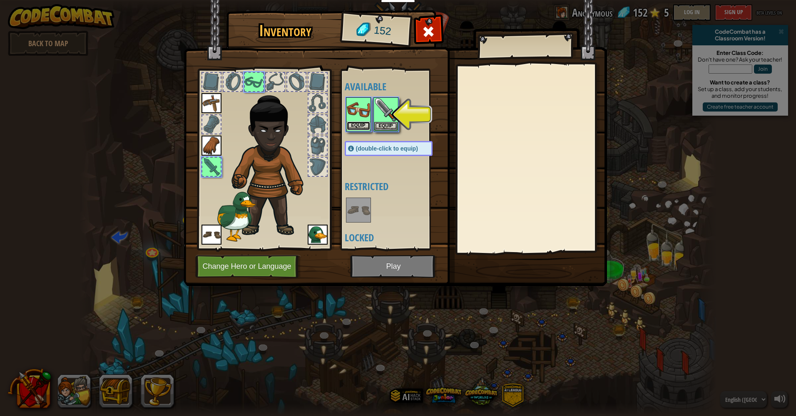
click at [362, 127] on button "Equip" at bounding box center [358, 126] width 23 height 9
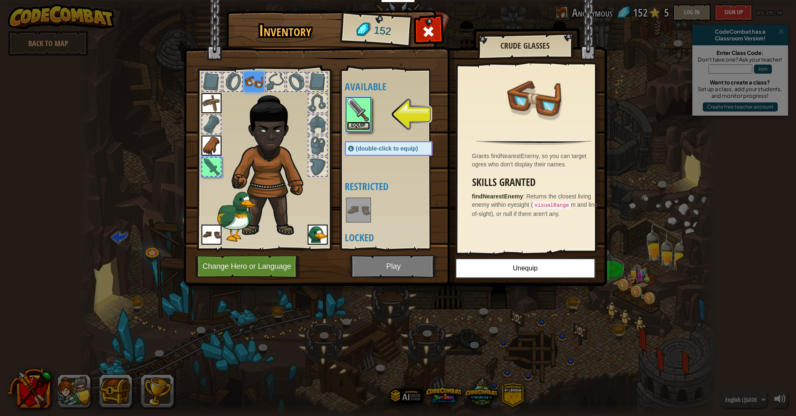
click at [359, 126] on button "Equip" at bounding box center [358, 126] width 23 height 9
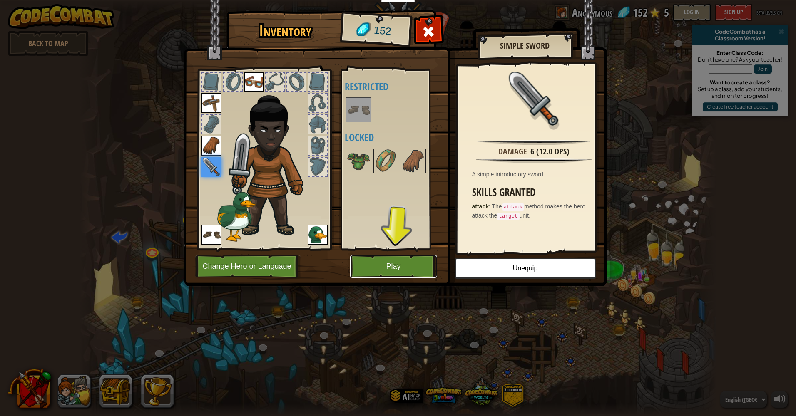
click at [406, 270] on button "Play" at bounding box center [393, 266] width 87 height 23
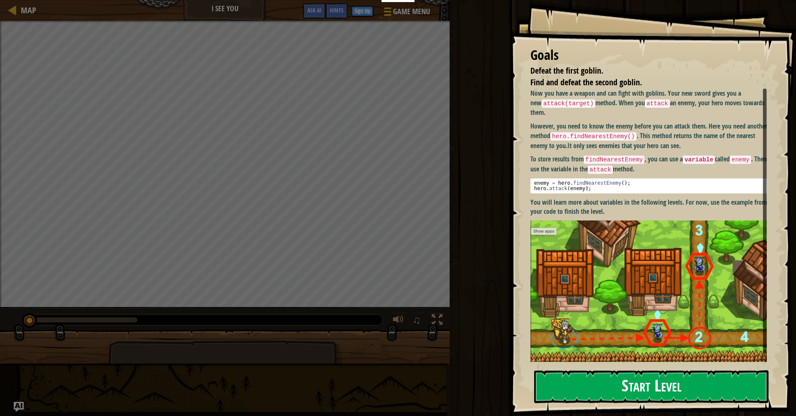
click at [725, 384] on button "Start Level" at bounding box center [651, 387] width 234 height 33
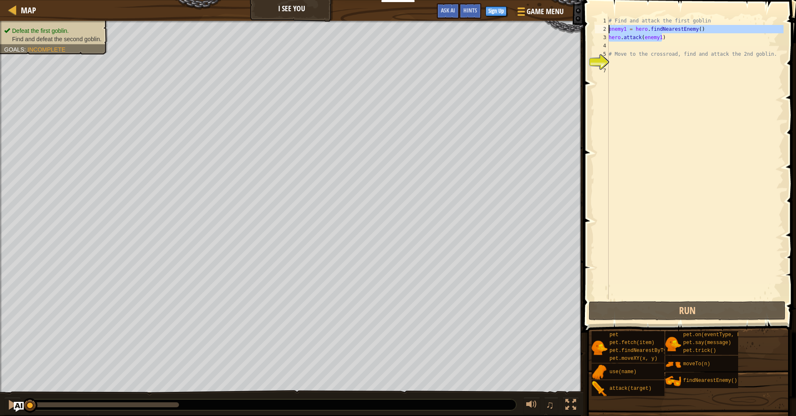
drag, startPoint x: 675, startPoint y: 34, endPoint x: 582, endPoint y: 28, distance: 93.0
click at [582, 28] on div "1 2 3 4 5 6 7 # Find and attack the first goblin enemy1 = hero . findNearestEne…" at bounding box center [688, 182] width 215 height 357
type textarea "enemy1 = hero.findNearestEnemy() hero.attack(enemy1)"
click at [686, 62] on div "# Find and attack the first goblin enemy1 = hero . findNearestEnemy ( ) hero . …" at bounding box center [695, 167] width 177 height 300
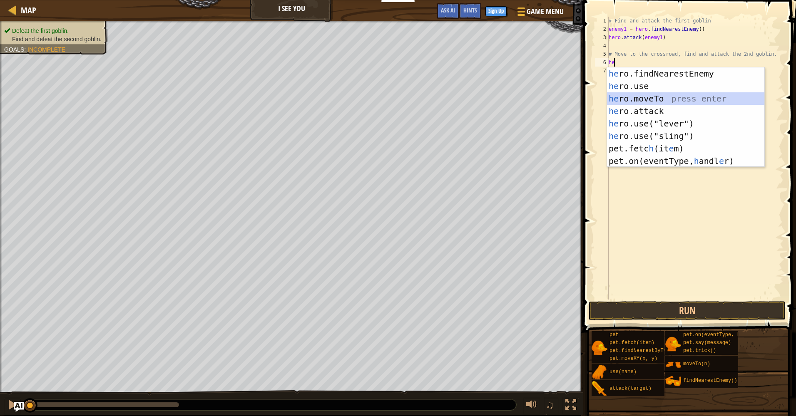
click at [683, 100] on div "he ro.findNearestEnemy press enter he ro.use press enter he ro.moveTo press ent…" at bounding box center [685, 129] width 157 height 125
type textarea "hero.moveTo(2)"
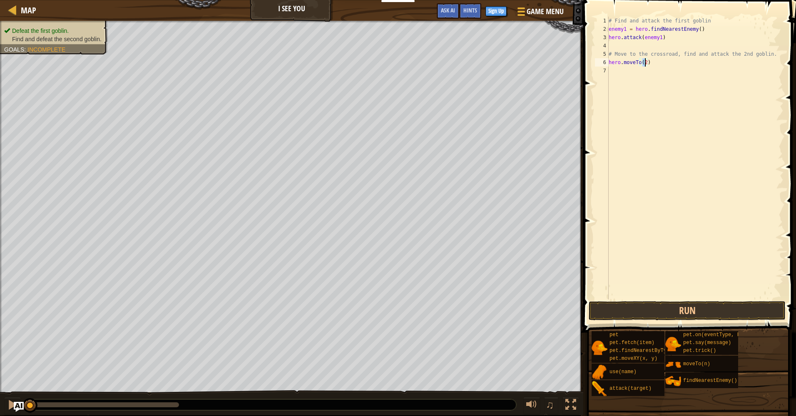
click at [677, 66] on div "# Find and attack the first goblin enemy1 = hero . findNearestEnemy ( ) hero . …" at bounding box center [695, 167] width 177 height 300
click at [624, 71] on div "# Find and attack the first goblin enemy1 = hero . findNearestEnemy ( ) hero . …" at bounding box center [695, 167] width 177 height 300
click at [660, 80] on div "# Find and attack the first goblin enemy1 = hero . findNearestEnemy ( ) hero . …" at bounding box center [695, 167] width 177 height 300
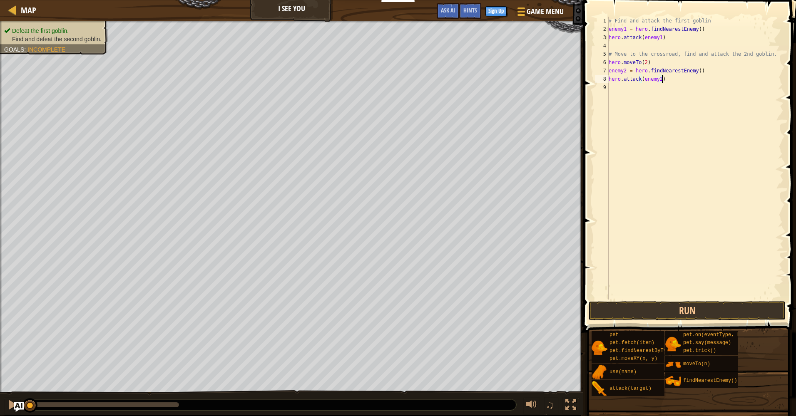
click at [672, 79] on div "# Find and attack the first goblin enemy1 = hero . findNearestEnemy ( ) hero . …" at bounding box center [695, 167] width 177 height 300
type textarea "hero.attack(enemy2)"
click at [688, 309] on button "Run" at bounding box center [687, 310] width 197 height 19
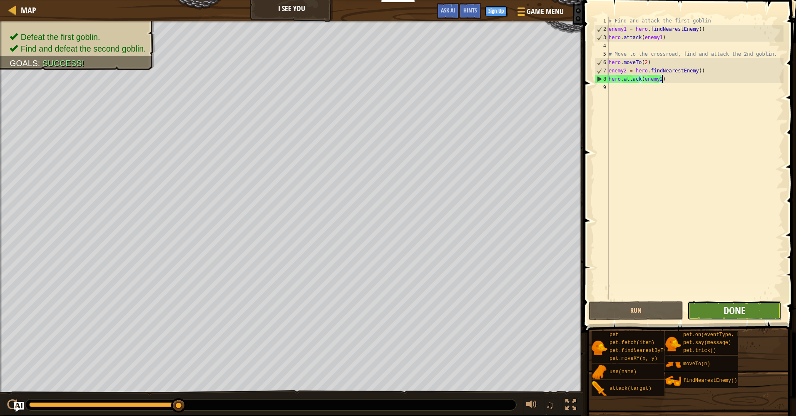
click at [745, 312] on span "Done" at bounding box center [735, 310] width 22 height 13
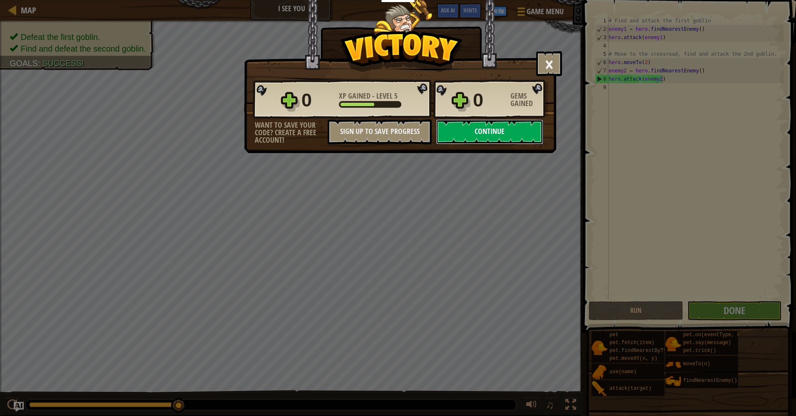
click at [491, 129] on button "Continue" at bounding box center [489, 132] width 107 height 25
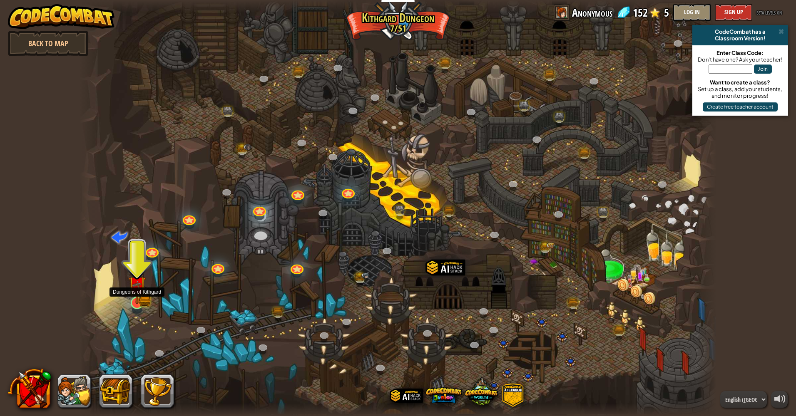
click at [143, 302] on img at bounding box center [136, 285] width 17 height 38
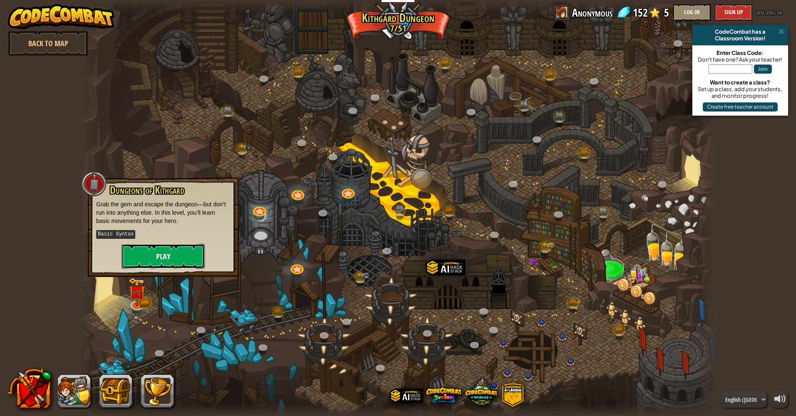
click at [182, 257] on button "Play" at bounding box center [163, 256] width 83 height 25
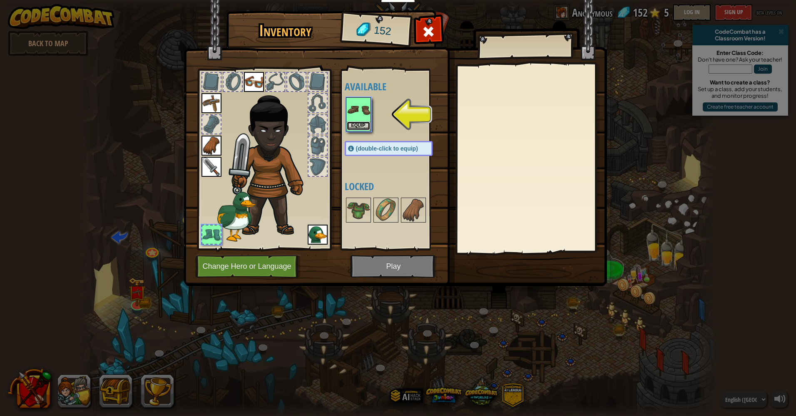
click at [363, 122] on button "Equip" at bounding box center [358, 126] width 23 height 9
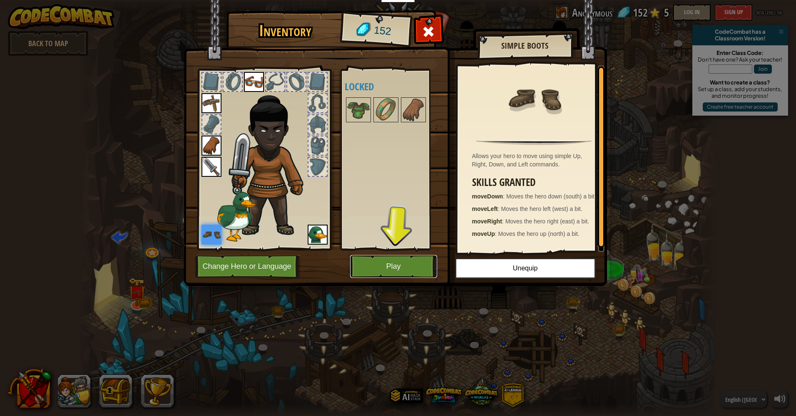
click at [391, 264] on button "Play" at bounding box center [393, 266] width 87 height 23
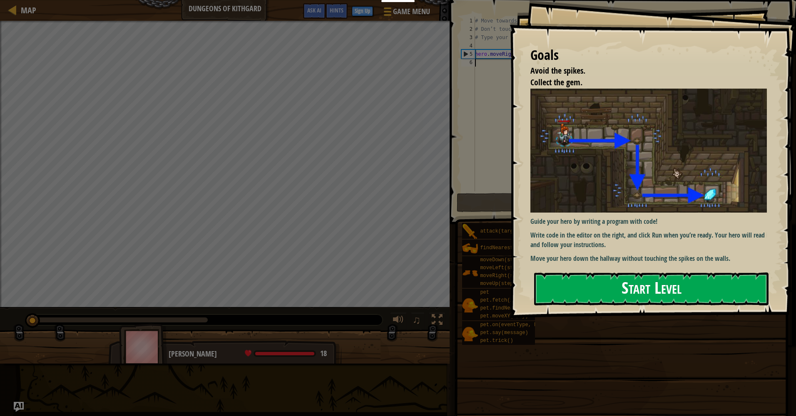
click at [632, 288] on button "Start Level" at bounding box center [651, 289] width 234 height 33
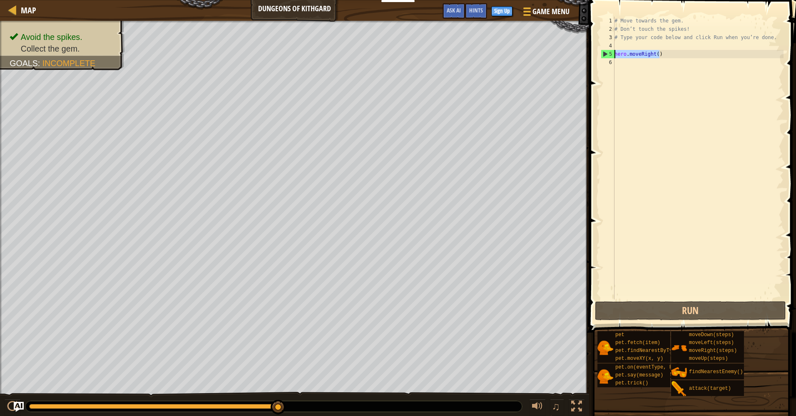
drag, startPoint x: 669, startPoint y: 57, endPoint x: 614, endPoint y: 54, distance: 55.1
click at [614, 54] on div "1 2 3 4 5 6 # Move towards the gem. # Don’t touch the spikes! # Type your code …" at bounding box center [691, 158] width 184 height 283
type textarea "hero.moveRight()"
click at [667, 54] on div "# Move towards the gem. # Don’t touch the spikes! # Type your code below and cl…" at bounding box center [698, 158] width 171 height 283
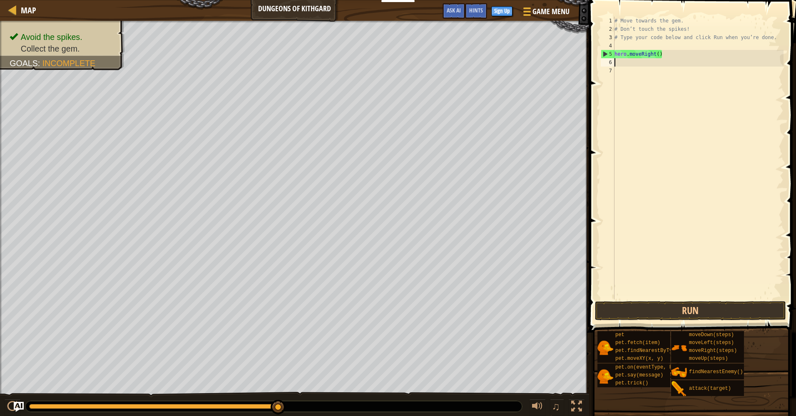
paste textarea "hero.moveRight()"
type textarea "hero.moveRight()"
paste textarea "hero.moveRight()"
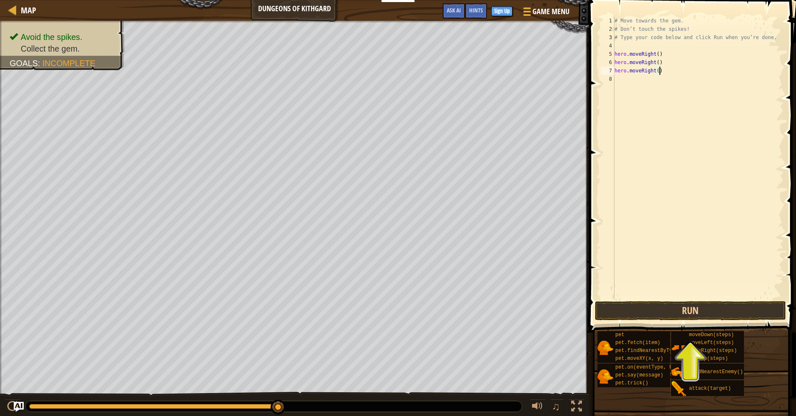
click at [653, 63] on div "# Move towards the gem. # Don’t touch the spikes! # Type your code below and cl…" at bounding box center [698, 167] width 171 height 300
click at [691, 61] on div "# Move towards the gem. # Don’t touch the spikes! # Type your code below and cl…" at bounding box center [698, 167] width 171 height 300
type textarea "hero.moveDown()"
click at [734, 308] on button "Run" at bounding box center [690, 310] width 191 height 19
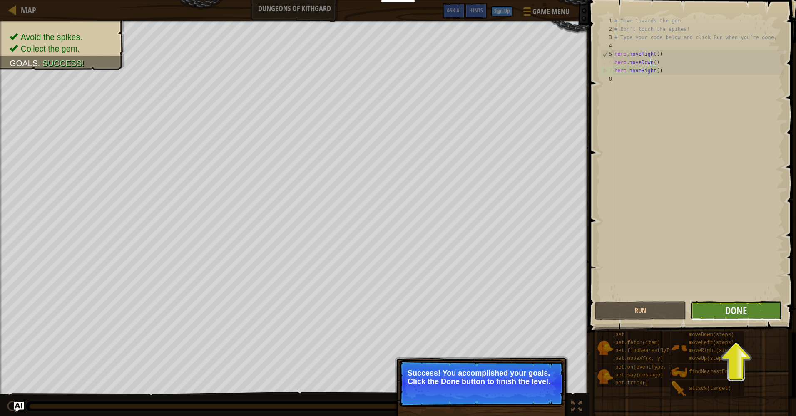
click at [764, 310] on button "Done" at bounding box center [735, 310] width 91 height 19
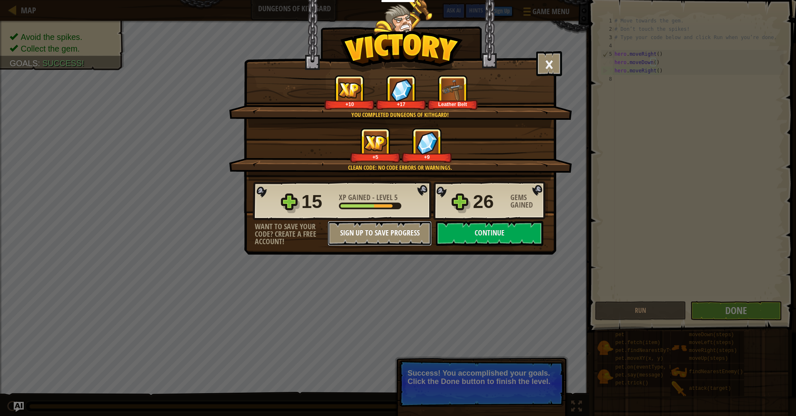
click at [390, 237] on button "Sign Up to Save Progress" at bounding box center [380, 233] width 104 height 25
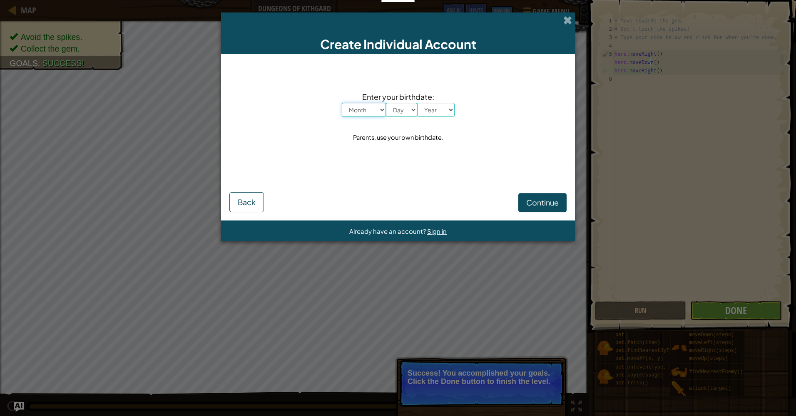
click at [375, 115] on select "Month January February March April May June July August September October Novem…" at bounding box center [364, 110] width 44 height 14
select select "6"
click at [342, 103] on select "Month January February March April May June July August September October Novem…" at bounding box center [364, 110] width 44 height 14
click at [404, 110] on select "Day 1 2 3 4 5 6 7 8 9 10 11 12 13 14 15 16 17 18 19 20 21 22 23 24 25 26 27 28 …" at bounding box center [401, 110] width 31 height 14
select select "7"
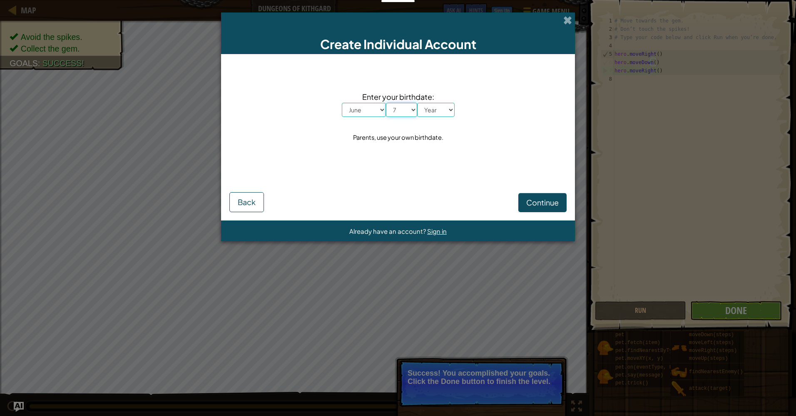
click at [386, 103] on select "Day 1 2 3 4 5 6 7 8 9 10 11 12 13 14 15 16 17 18 19 20 21 22 23 24 25 26 27 28 …" at bounding box center [401, 110] width 31 height 14
click at [440, 110] on select "Year 2025 2024 2023 2022 2021 2020 2019 2018 2017 2016 2015 2014 2013 2012 2011…" at bounding box center [435, 110] width 37 height 14
select select "2001"
click at [417, 103] on select "Year 2025 2024 2023 2022 2021 2020 2019 2018 2017 2016 2015 2014 2013 2012 2011…" at bounding box center [435, 110] width 37 height 14
click at [545, 203] on span "Continue" at bounding box center [542, 203] width 32 height 10
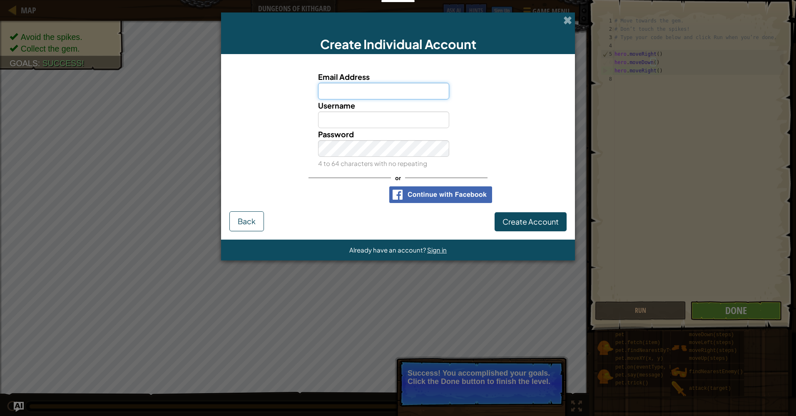
click at [386, 85] on input "Email Address" at bounding box center [384, 91] width 132 height 17
paste input "thestarfighter@yahoo.com"
type input "thestarfighter@yahoo.com"
click at [293, 111] on div "Username" at bounding box center [398, 114] width 346 height 29
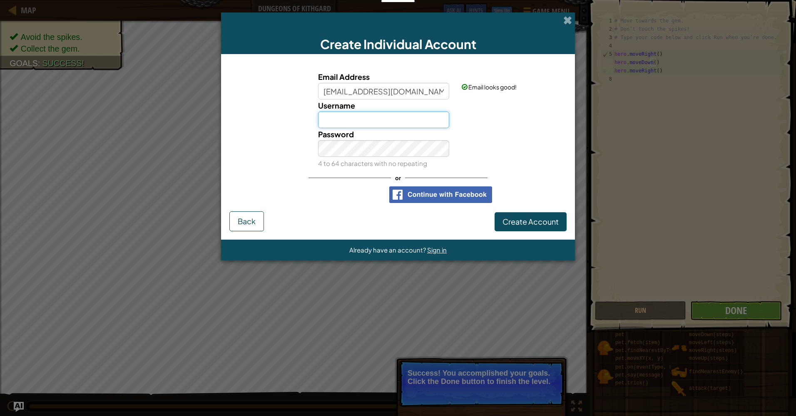
click at [402, 123] on input "Username" at bounding box center [384, 120] width 132 height 17
click at [408, 114] on input "maliard_duck" at bounding box center [384, 120] width 132 height 17
type input "maliard_duck"
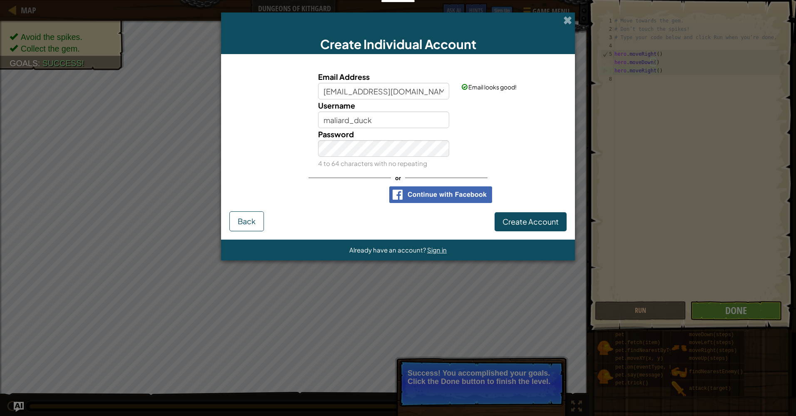
click at [518, 148] on div "Password 4 to 64 characters with no repeating" at bounding box center [398, 148] width 346 height 41
click at [557, 219] on span "Create Account" at bounding box center [531, 222] width 56 height 10
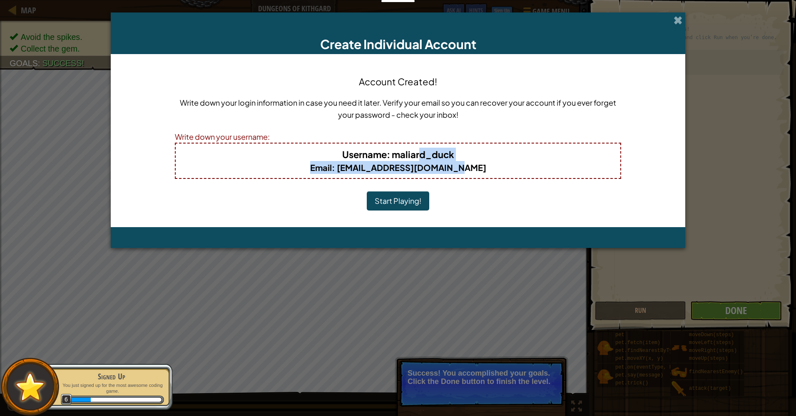
drag, startPoint x: 472, startPoint y: 171, endPoint x: 422, endPoint y: 157, distance: 52.3
click at [422, 157] on div "Username : maliard_duck Email : thestarfighter@yahoo.com" at bounding box center [398, 161] width 446 height 36
drag, startPoint x: 422, startPoint y: 157, endPoint x: 413, endPoint y: 157, distance: 8.7
click at [412, 157] on b "Username : maliard_duck" at bounding box center [398, 155] width 112 height 12
drag, startPoint x: 394, startPoint y: 155, endPoint x: 462, endPoint y: 152, distance: 68.0
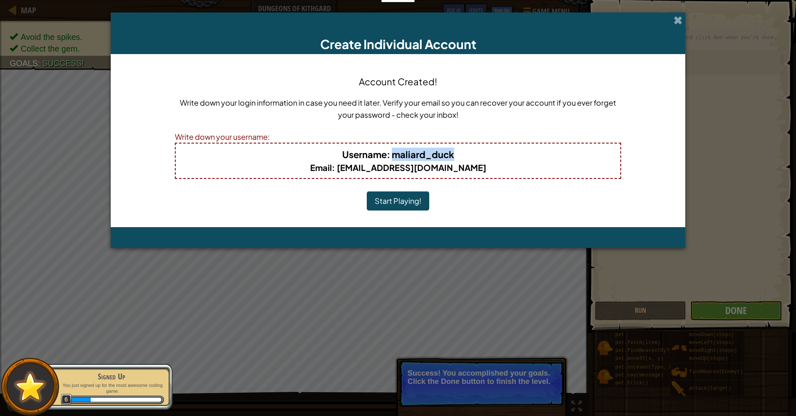
click at [462, 152] on h4 "Username : maliard_duck" at bounding box center [398, 154] width 428 height 13
drag, startPoint x: 462, startPoint y: 152, endPoint x: 433, endPoint y: 157, distance: 30.0
copy b "maliard_duck"
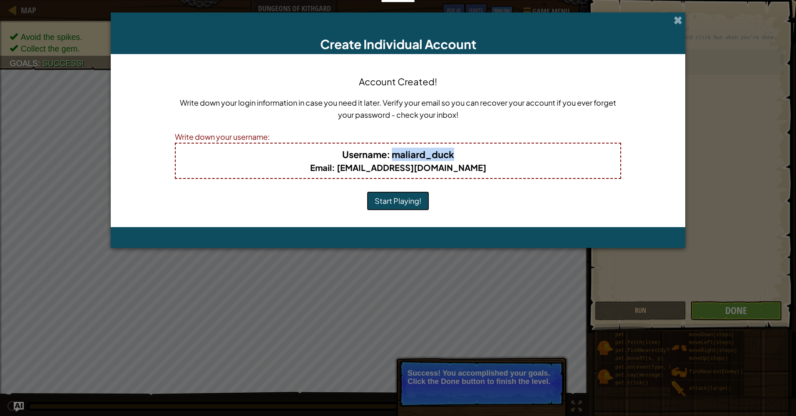
click at [395, 198] on button "Start Playing!" at bounding box center [398, 201] width 62 height 19
